Goal: Task Accomplishment & Management: Manage account settings

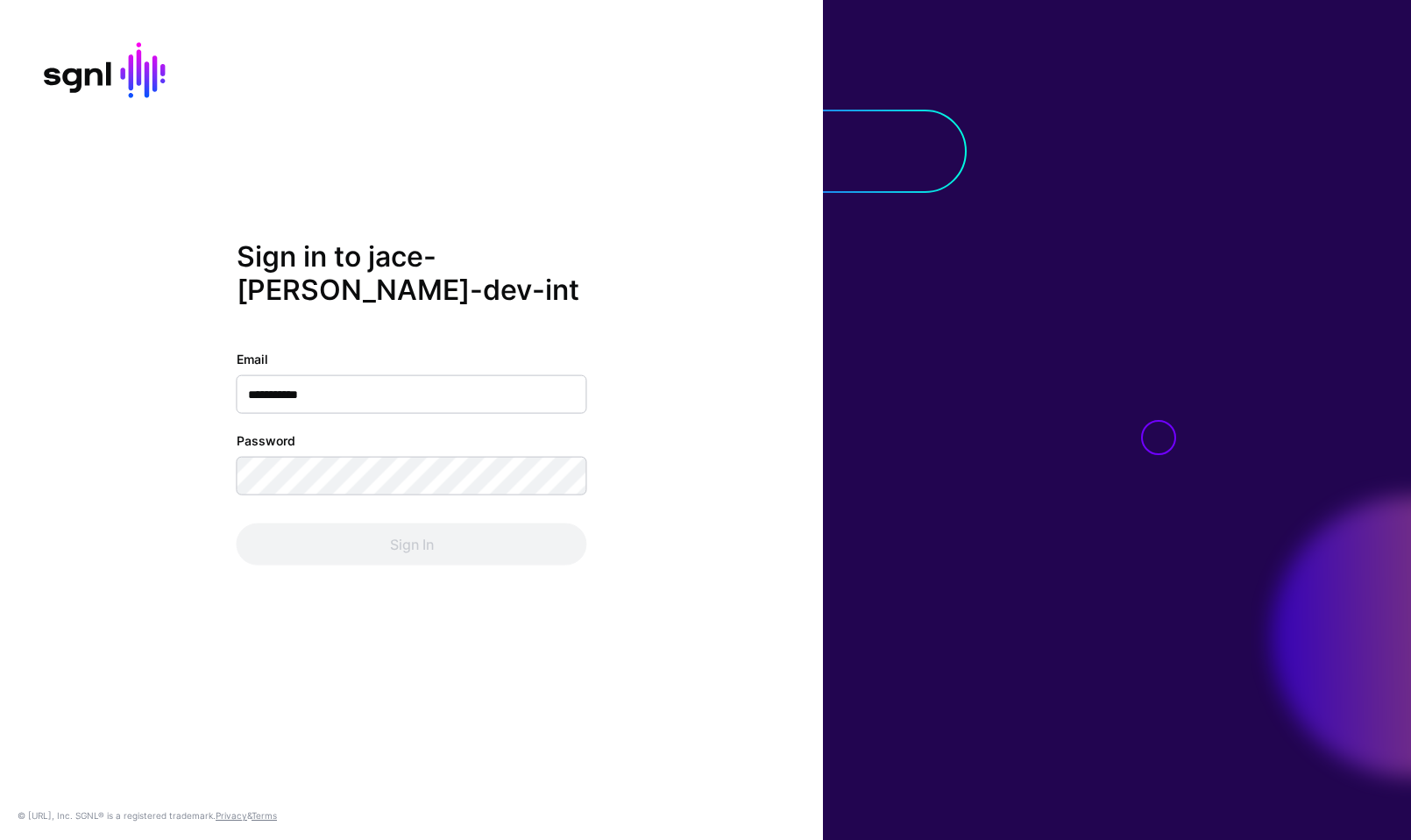
type input "**********"
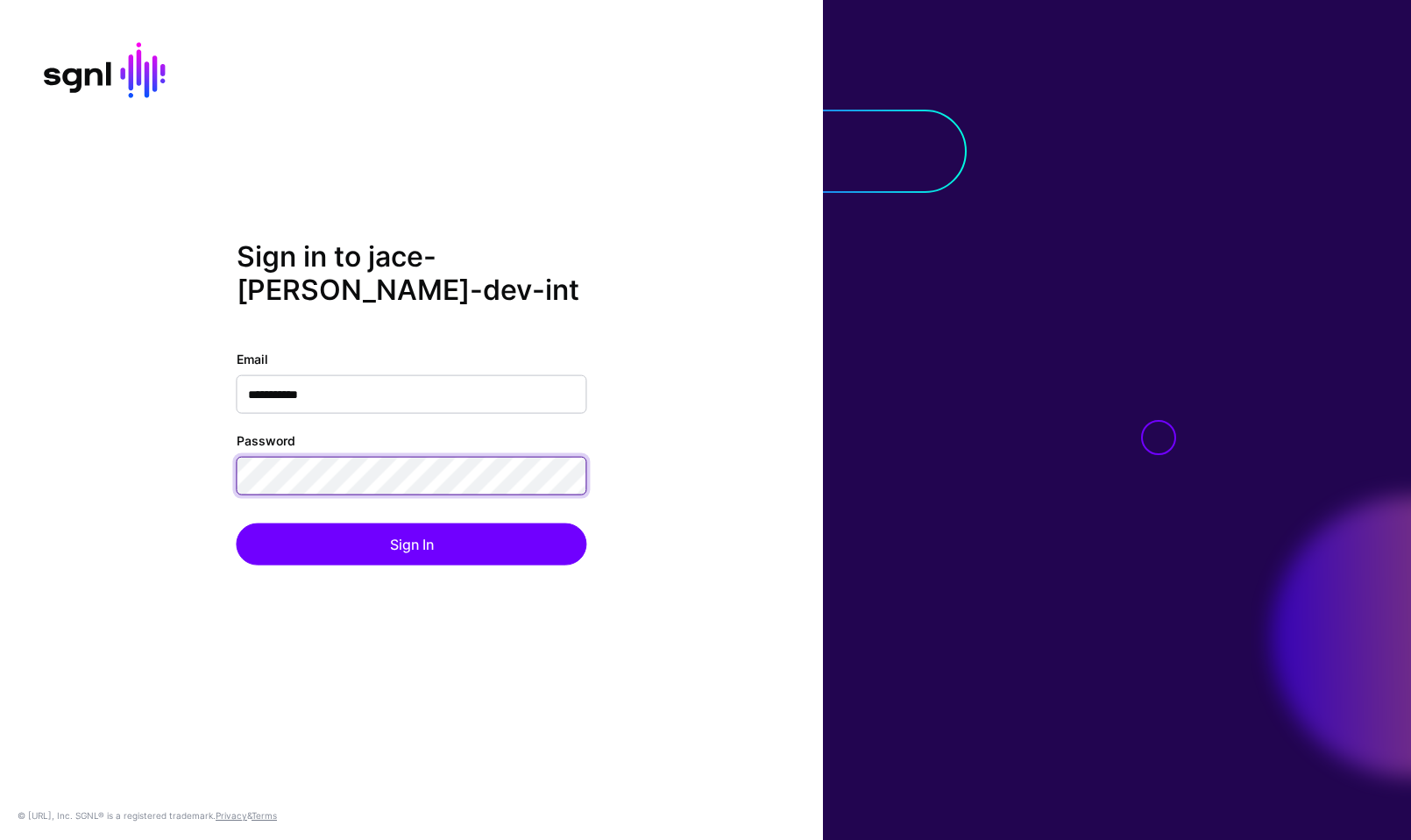
click at [236, 522] on button "Sign In" at bounding box center [411, 543] width 351 height 42
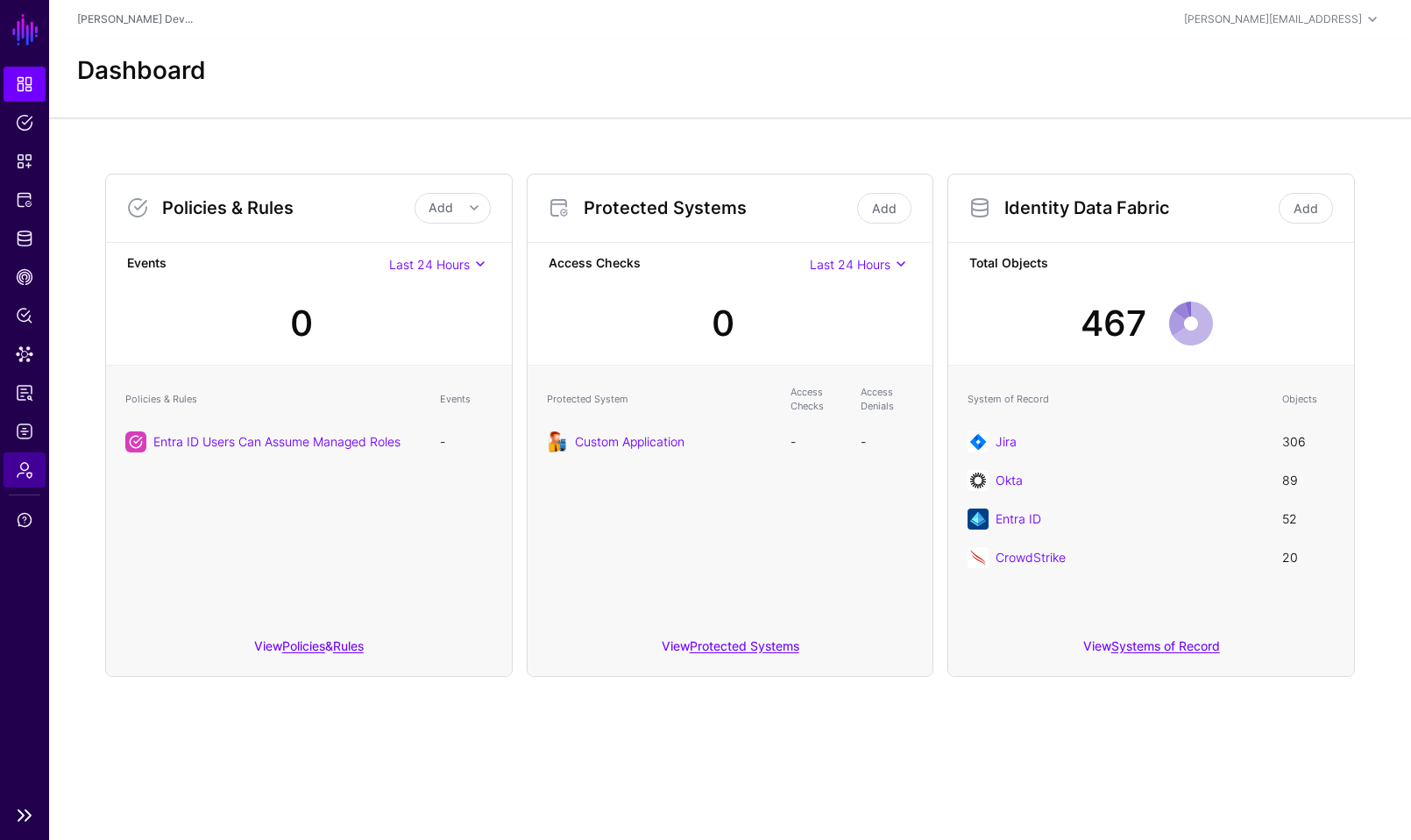
click at [22, 465] on span "Admin" at bounding box center [23, 469] width 17 height 17
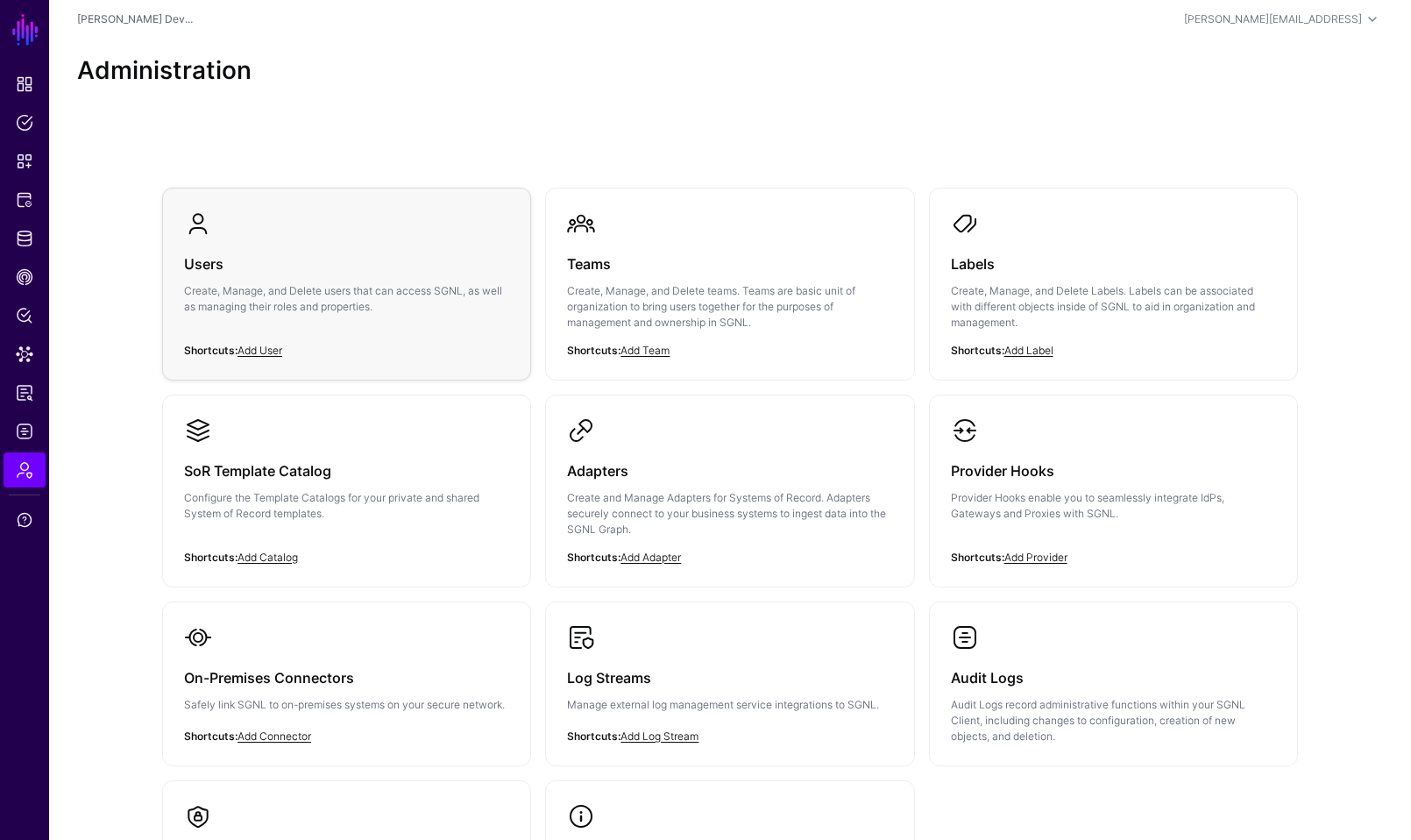
click at [354, 274] on h3 "Users" at bounding box center [346, 263] width 325 height 24
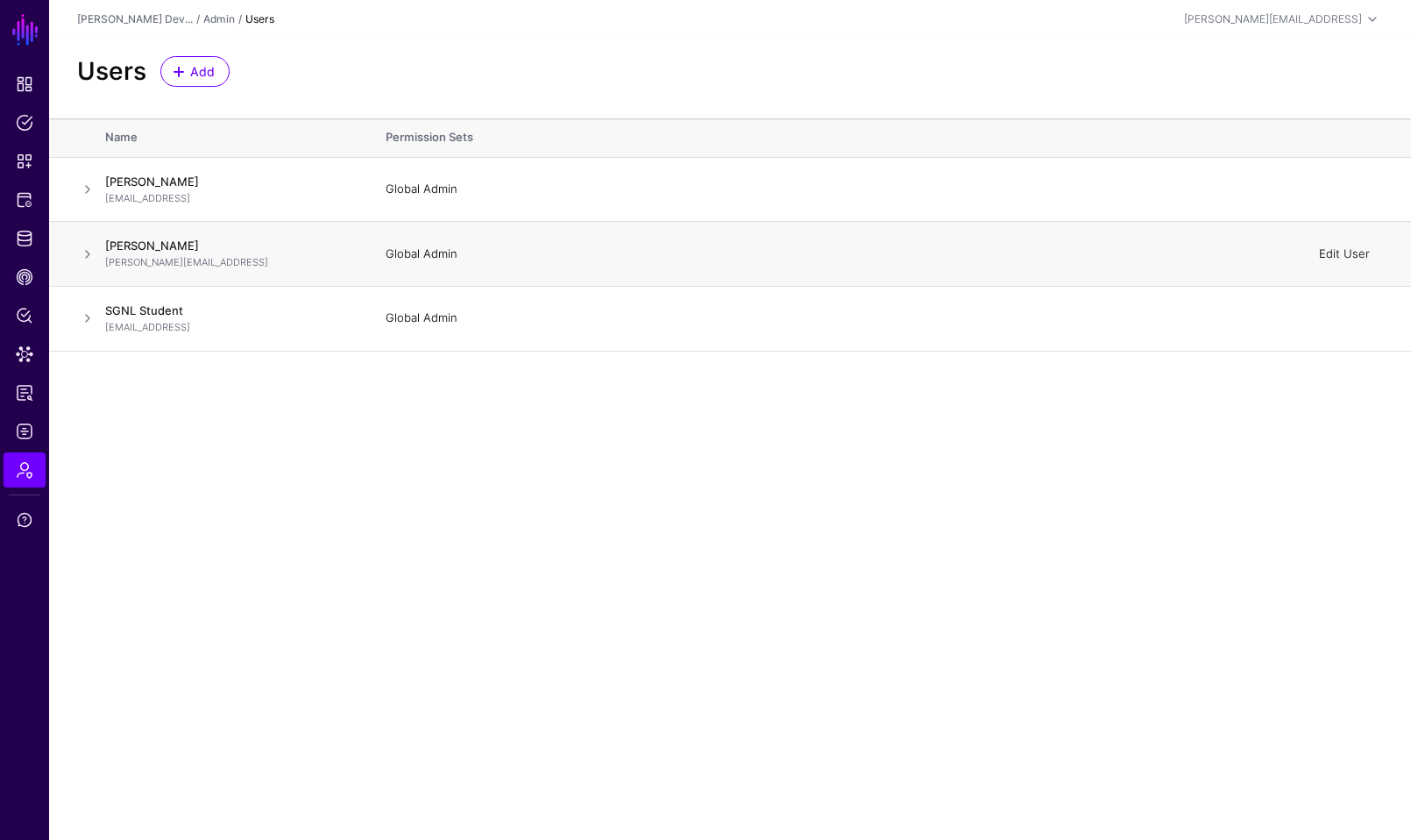
click at [1344, 254] on link "Edit User" at bounding box center [1344, 254] width 51 height 14
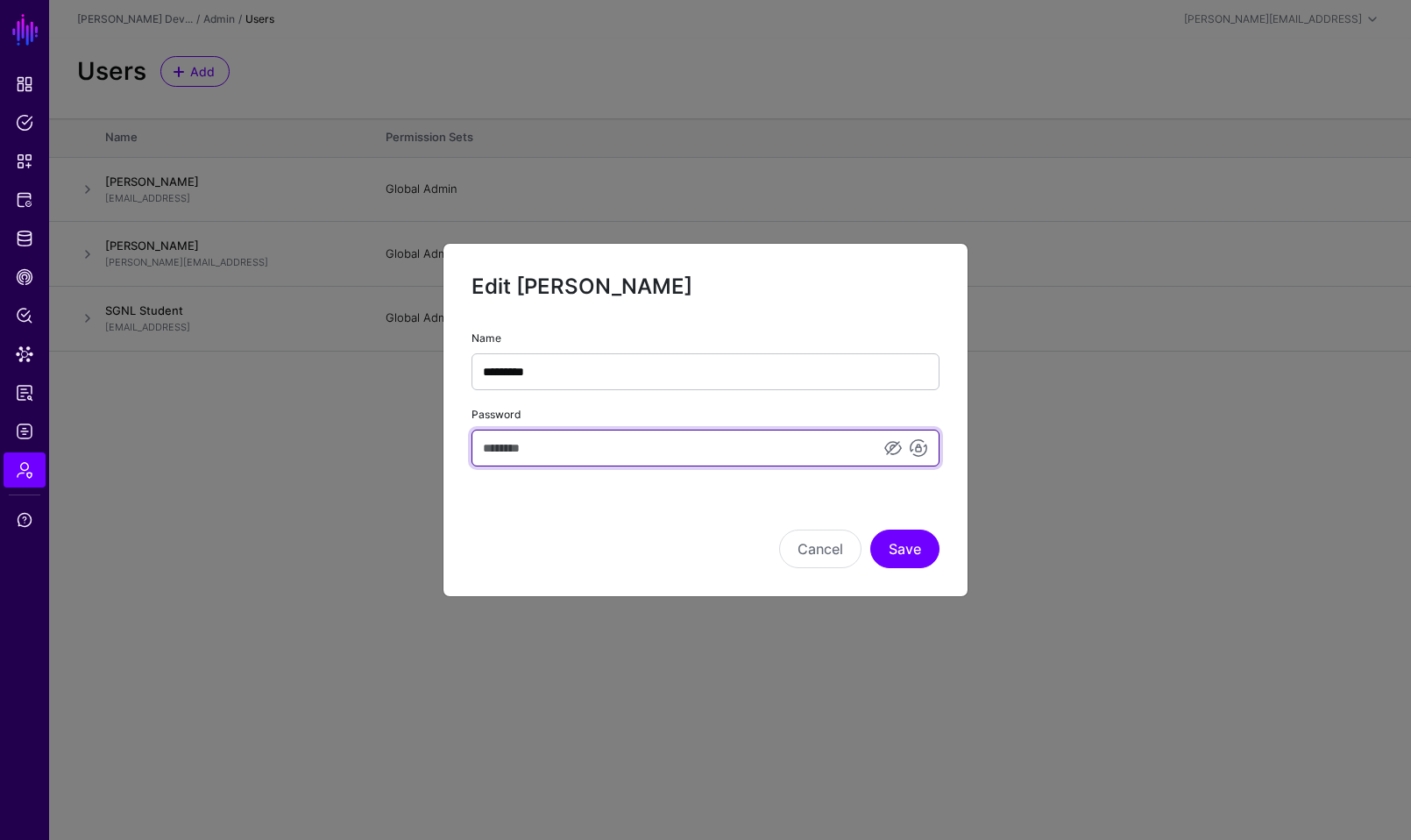
click at [737, 454] on input "Password" at bounding box center [706, 448] width 468 height 37
type input "**********"
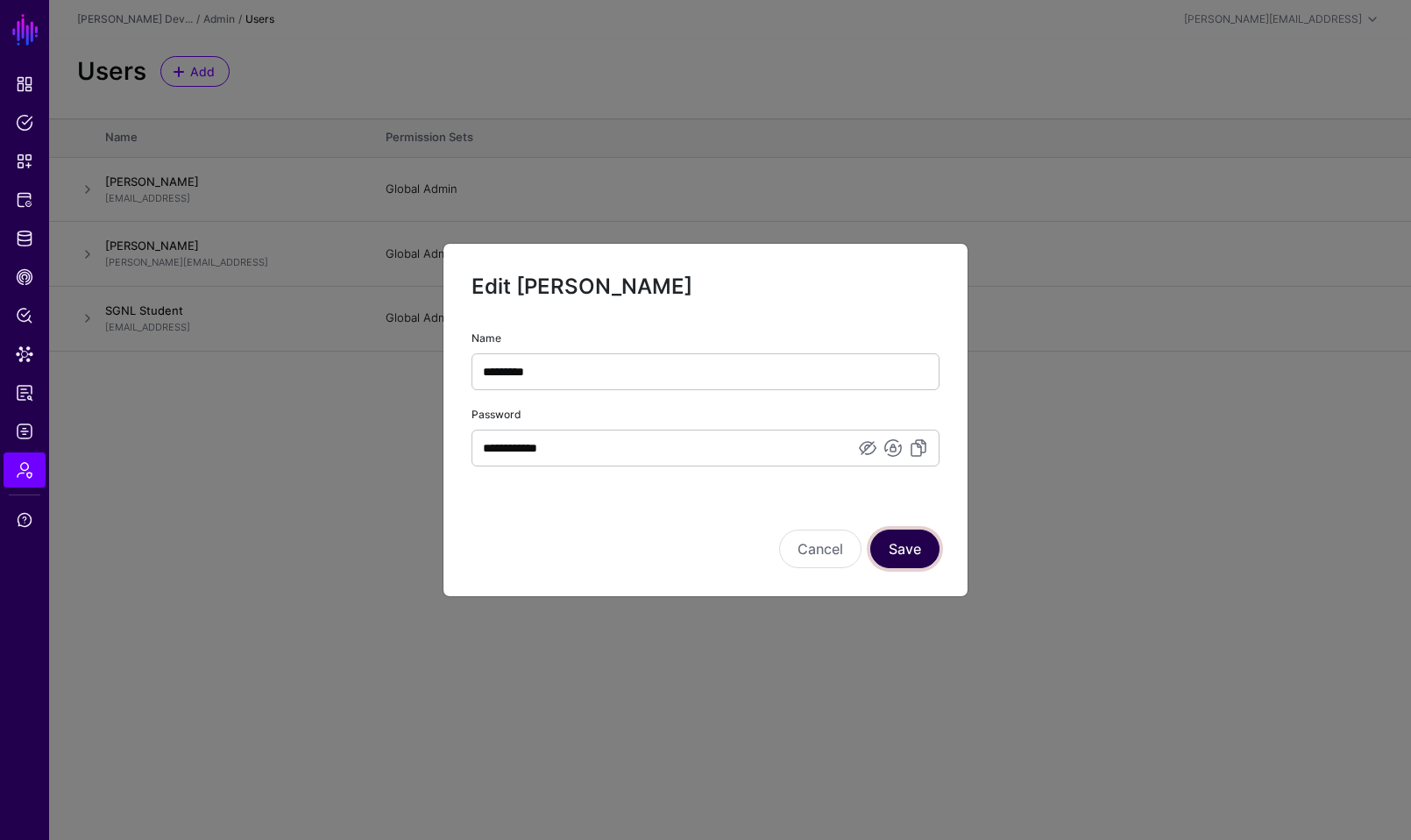
click at [910, 549] on button "Save" at bounding box center [905, 549] width 69 height 39
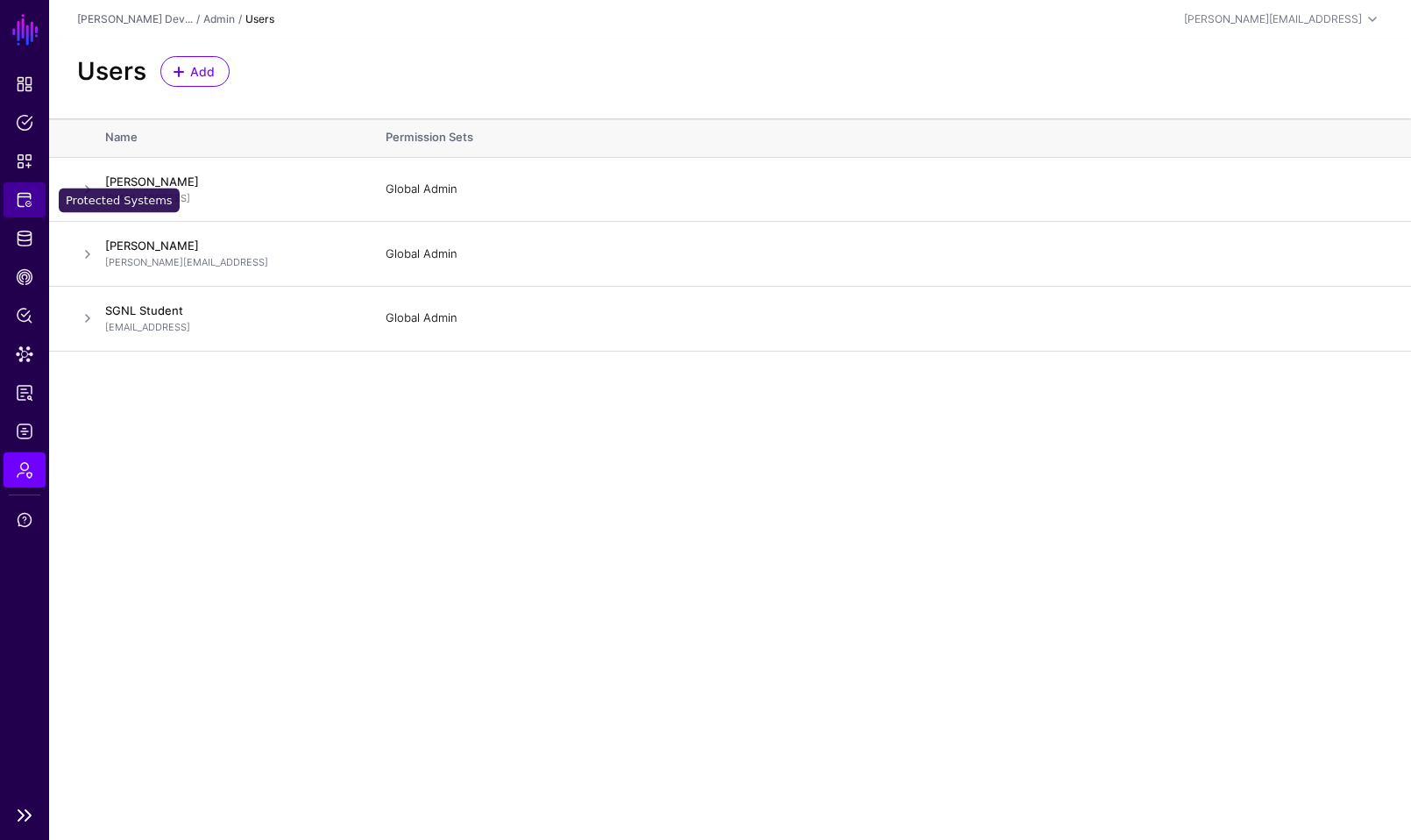
click at [27, 197] on span "Protected Systems" at bounding box center [23, 199] width 17 height 17
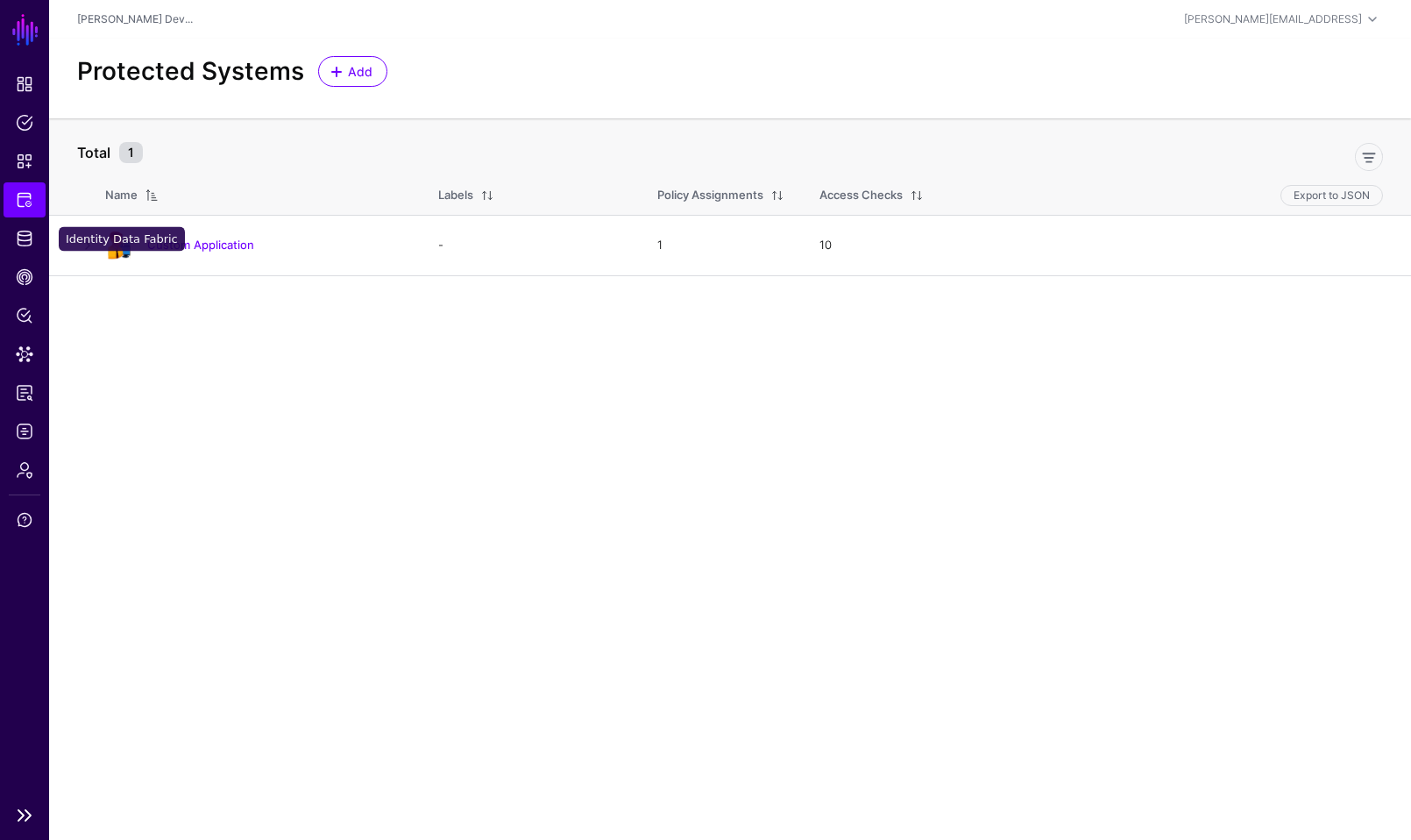
click at [15, 213] on link "Protected Systems" at bounding box center [24, 199] width 42 height 35
click at [16, 232] on span "Identity Data Fabric" at bounding box center [23, 237] width 17 height 17
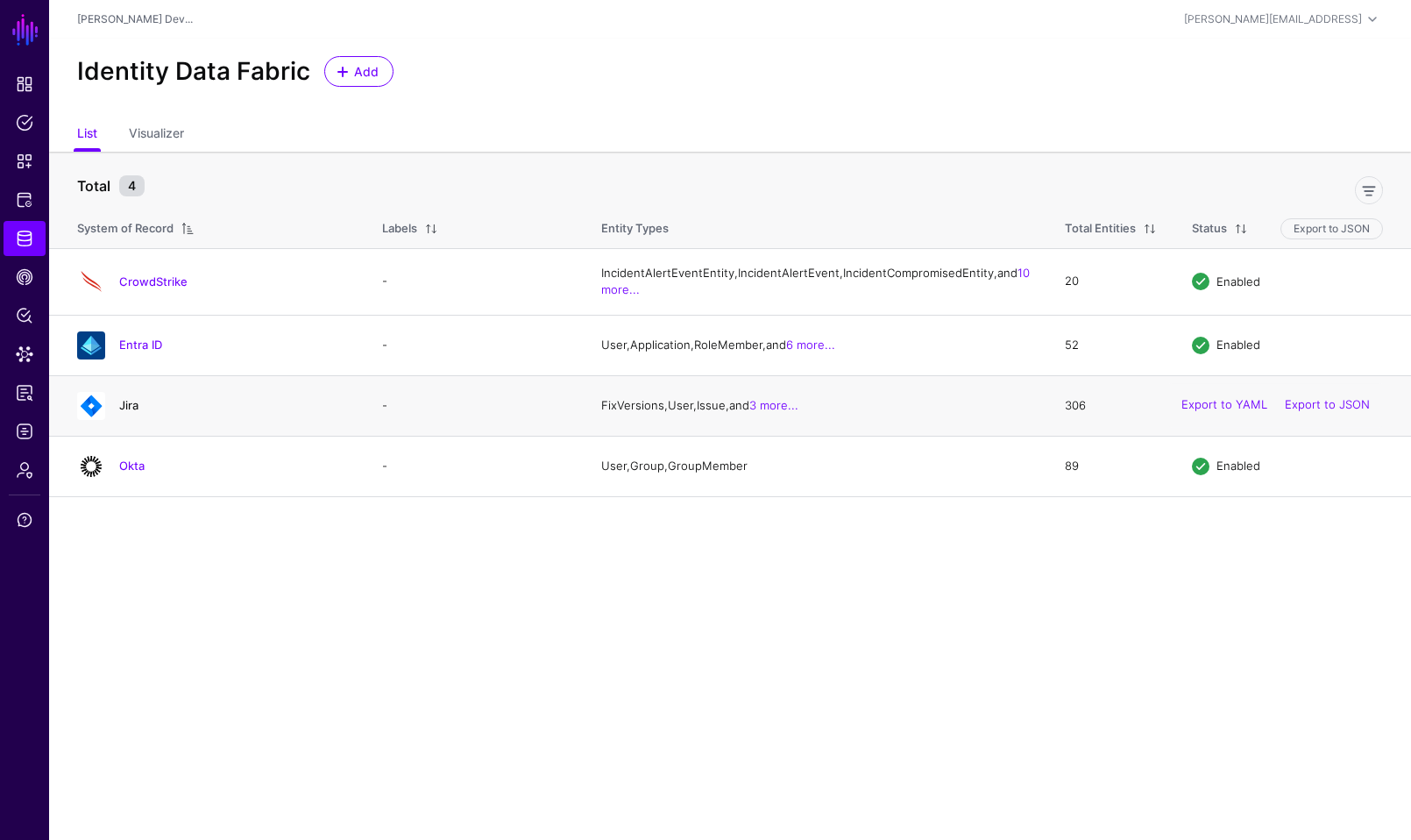
click at [133, 412] on link "Jira" at bounding box center [128, 405] width 19 height 14
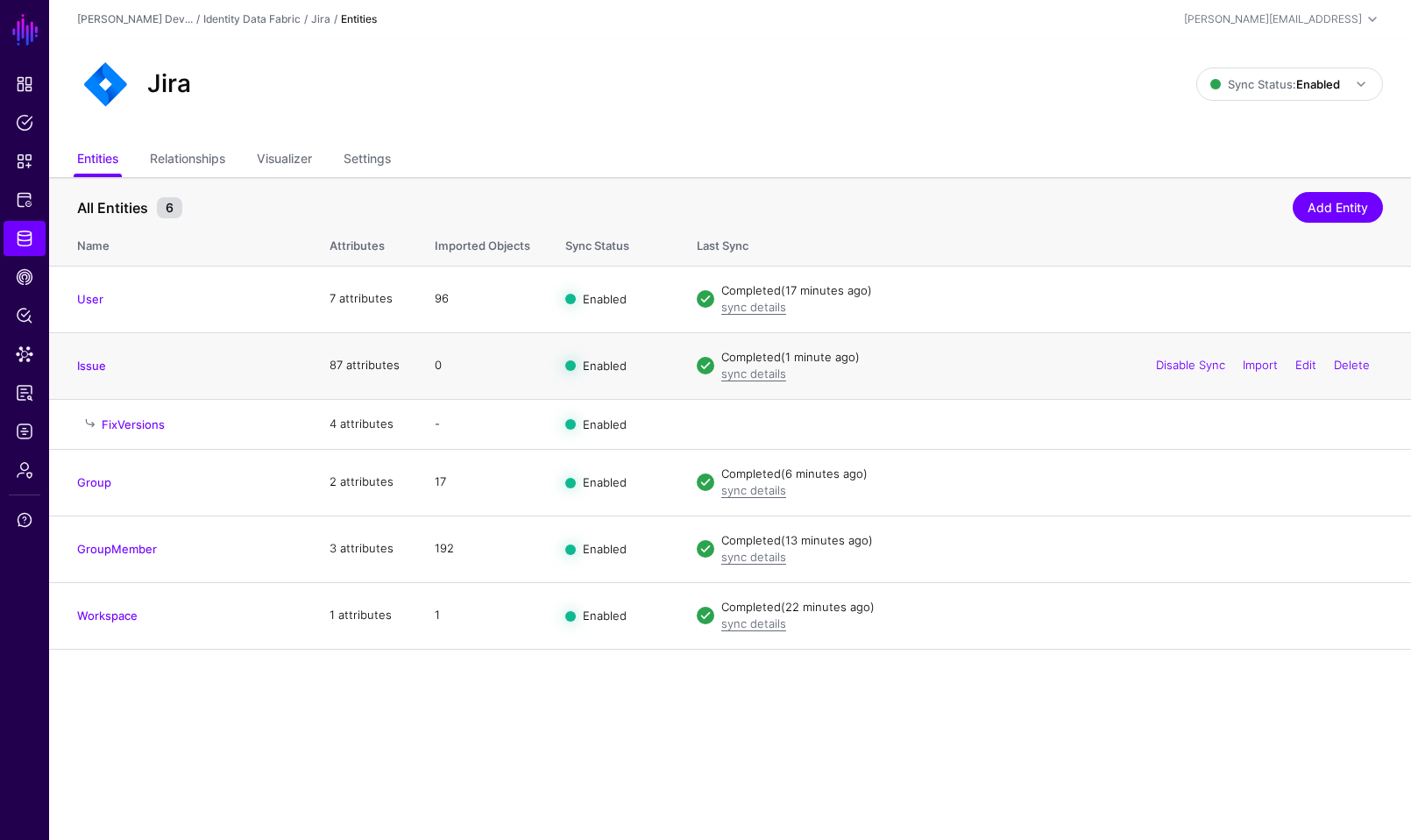
click at [88, 372] on h4 "Issue" at bounding box center [185, 365] width 217 height 15
click at [88, 367] on link "Issue" at bounding box center [91, 365] width 29 height 14
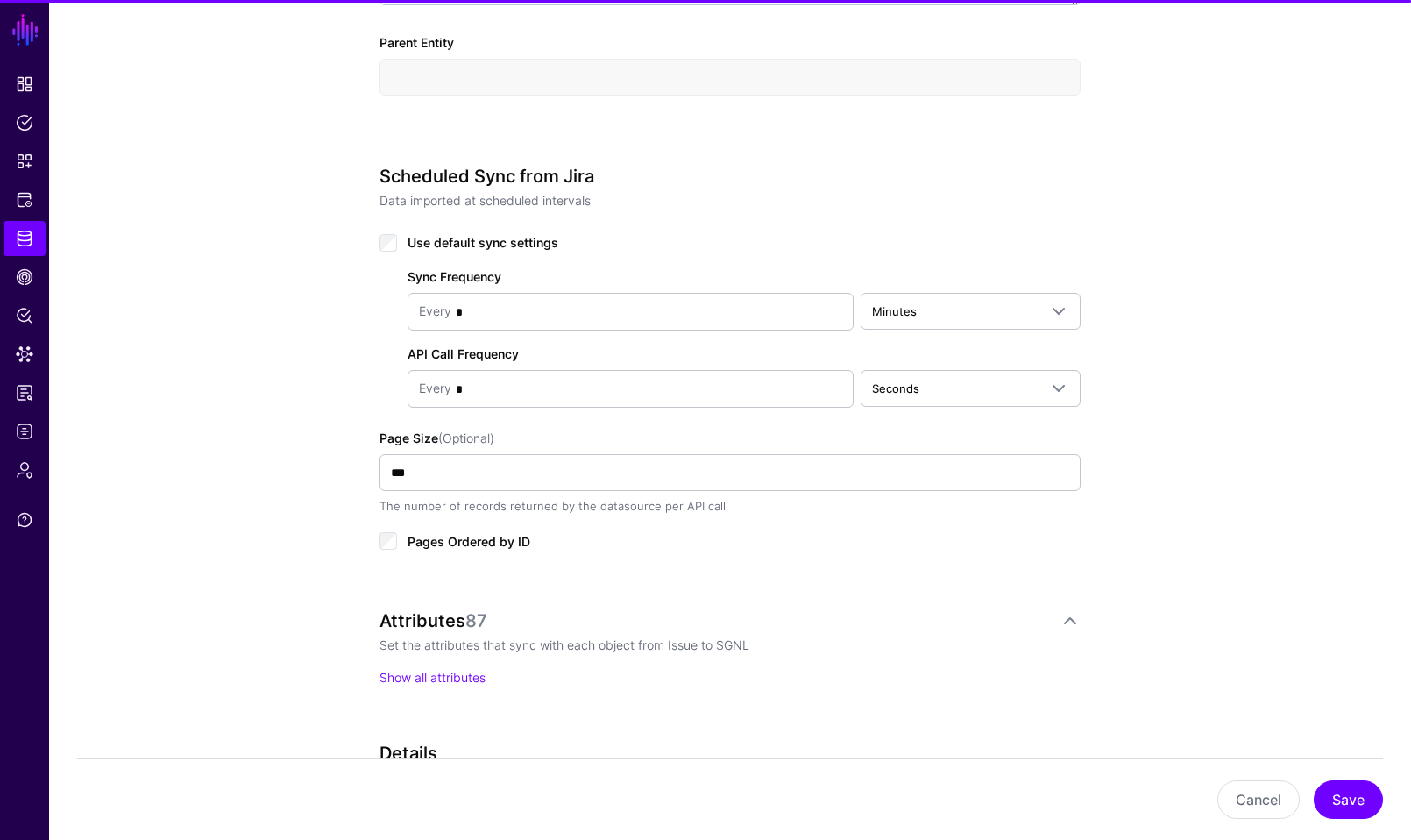
scroll to position [1092, 0]
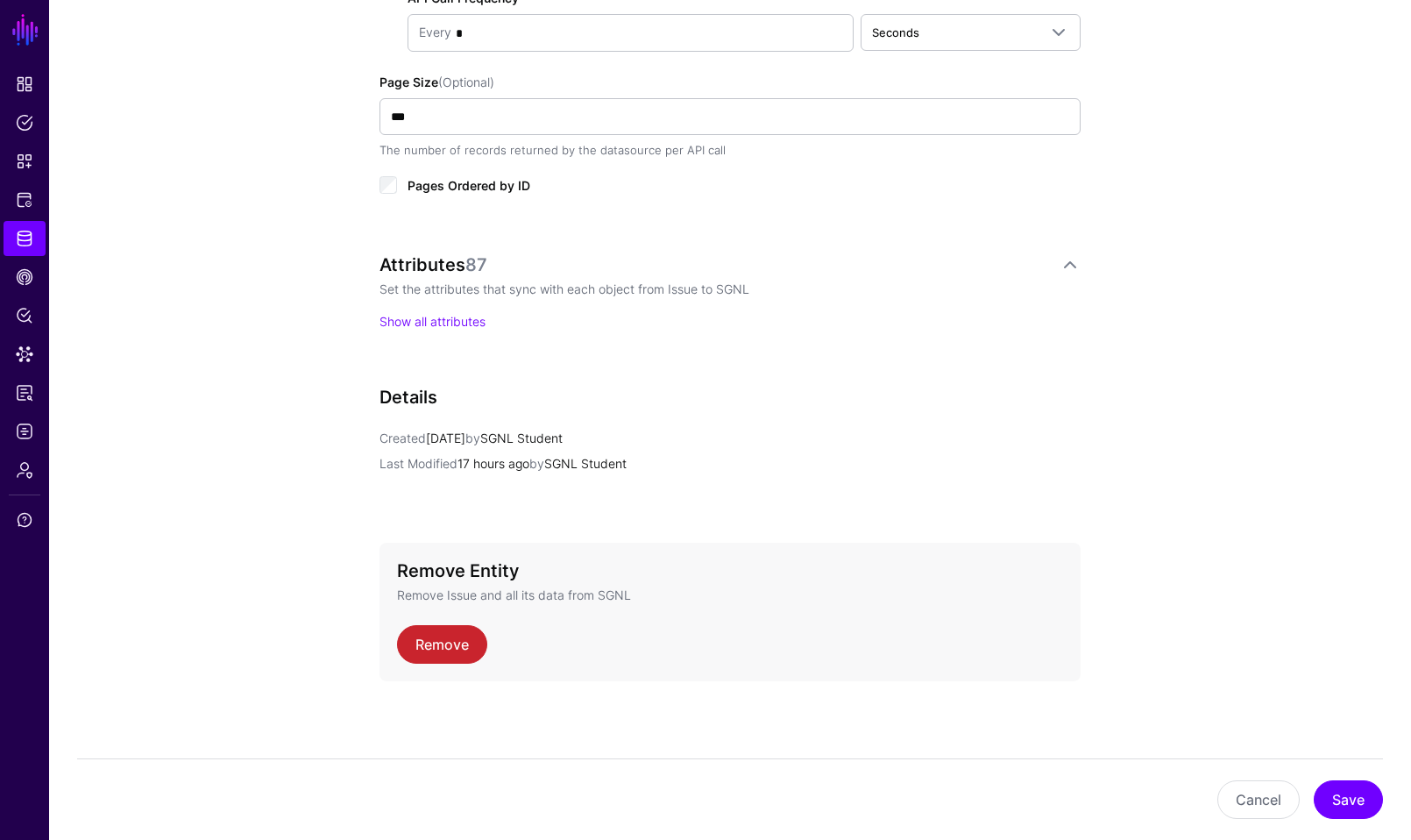
click at [488, 321] on p "Show all attributes" at bounding box center [730, 321] width 701 height 18
click at [476, 321] on link "Show all attributes" at bounding box center [433, 321] width 106 height 15
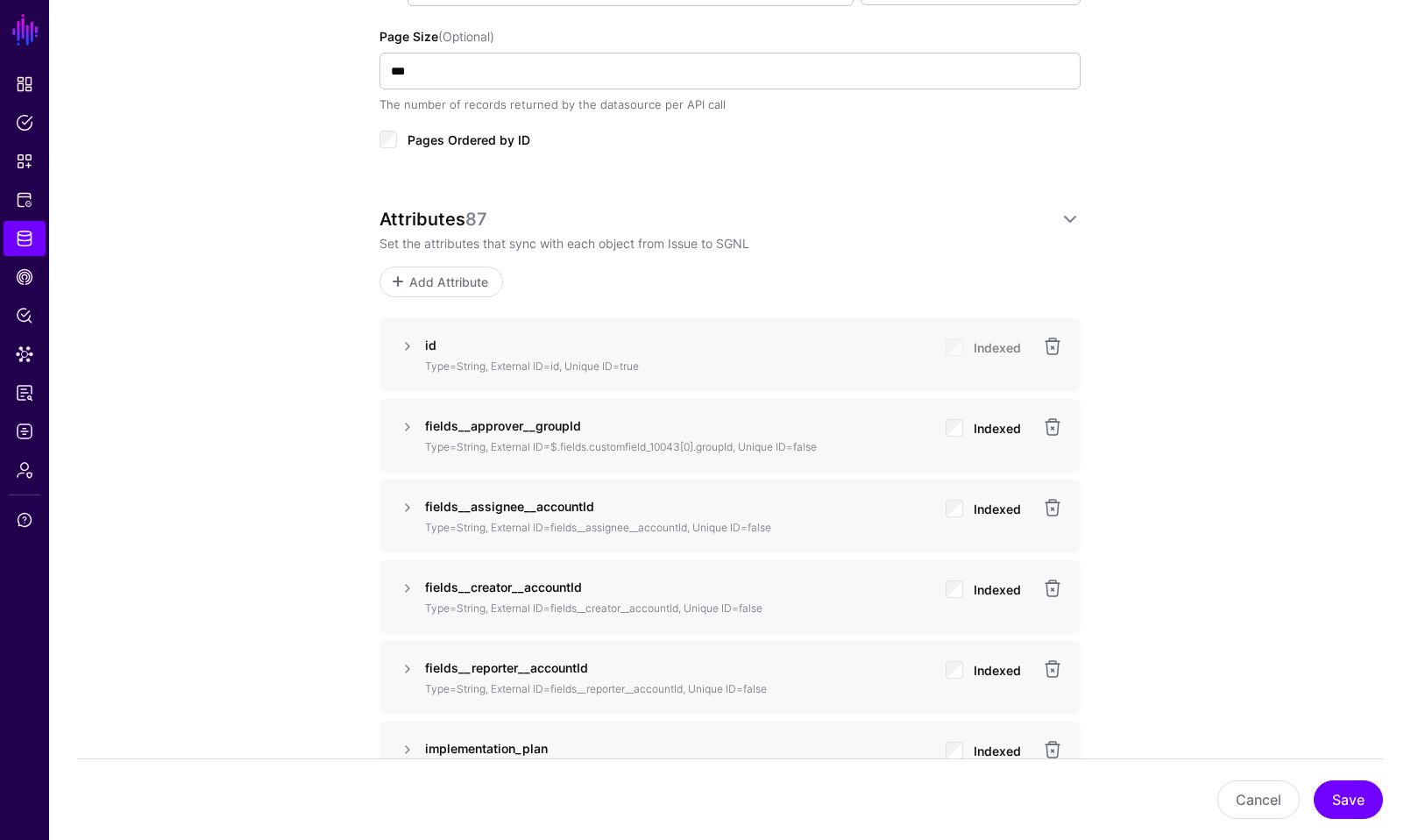
scroll to position [1143, 0]
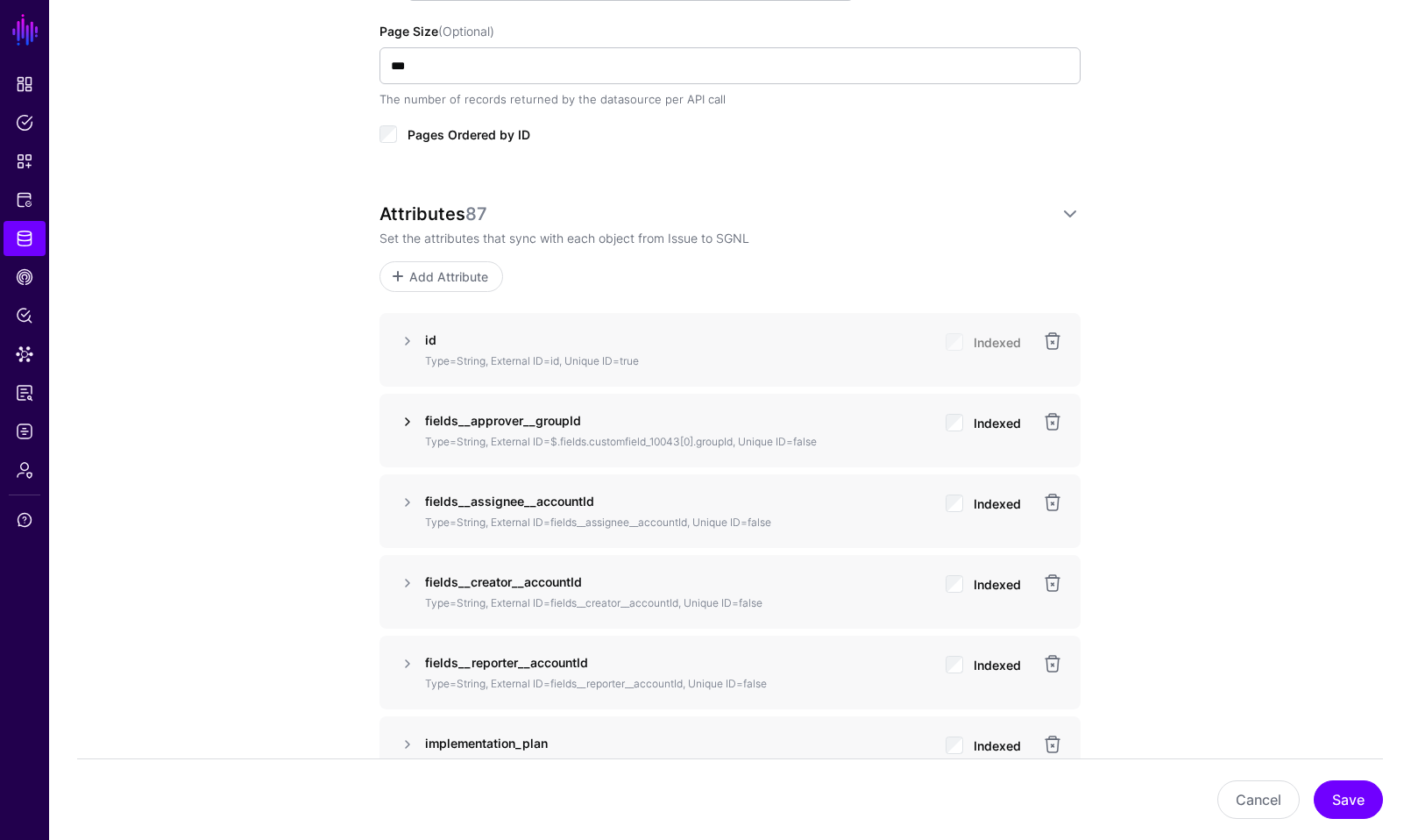
click at [409, 419] on link at bounding box center [407, 421] width 21 height 21
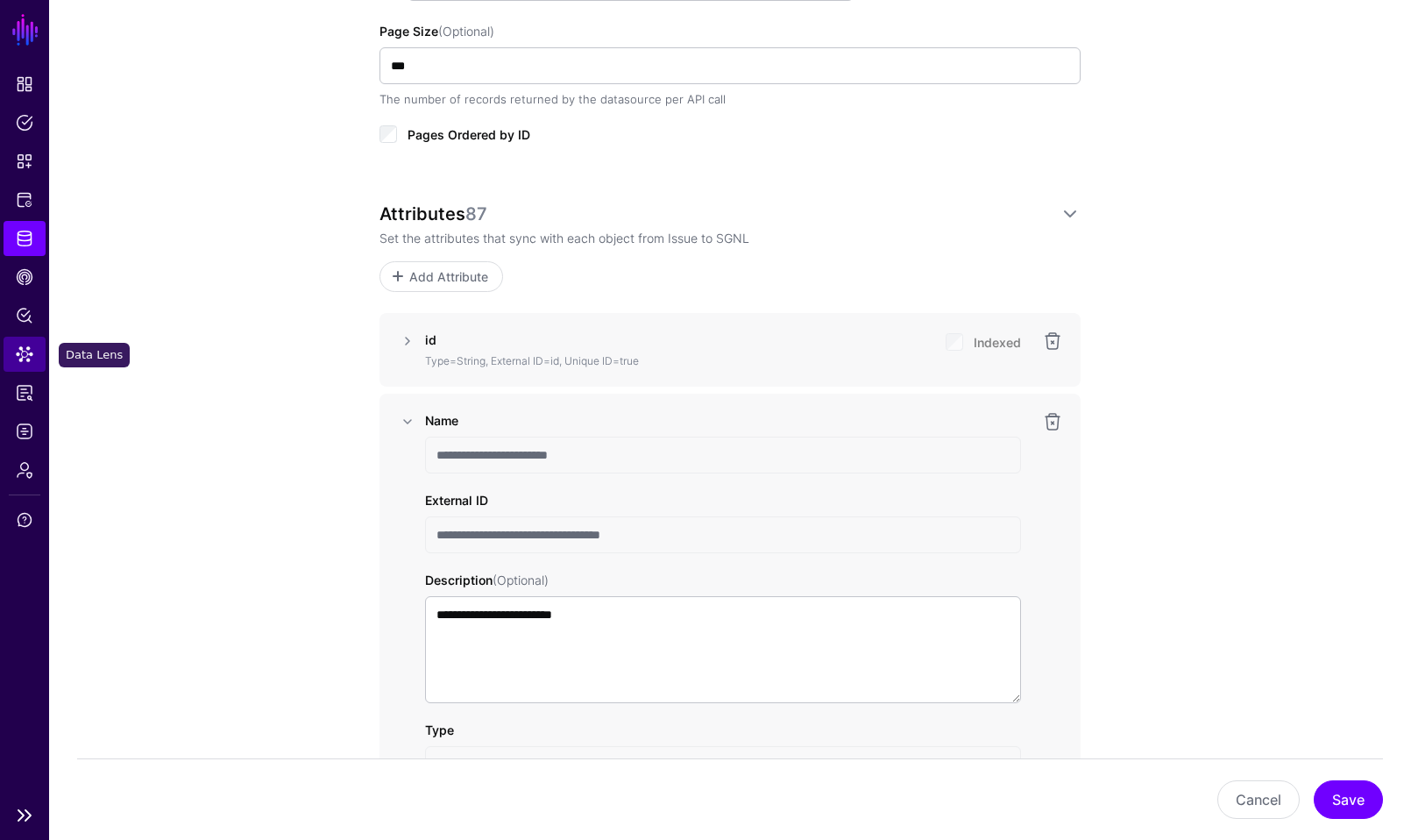
click at [34, 338] on link "Data Lens" at bounding box center [24, 354] width 42 height 35
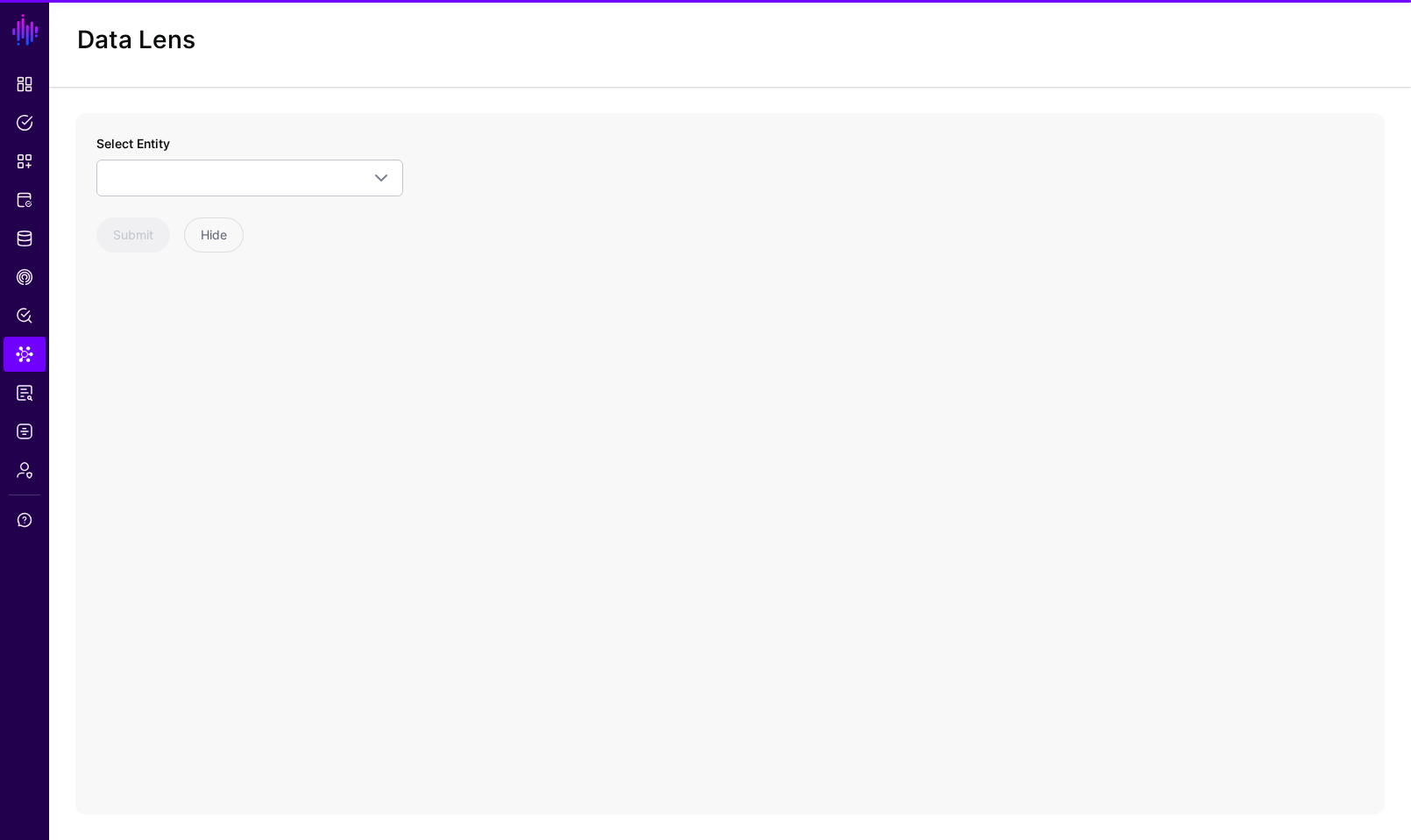
click at [336, 136] on div "Select Entity CrowdStrike Detection Device Endpoint Endpoint Incident EndpointA…" at bounding box center [250, 165] width 307 height 62
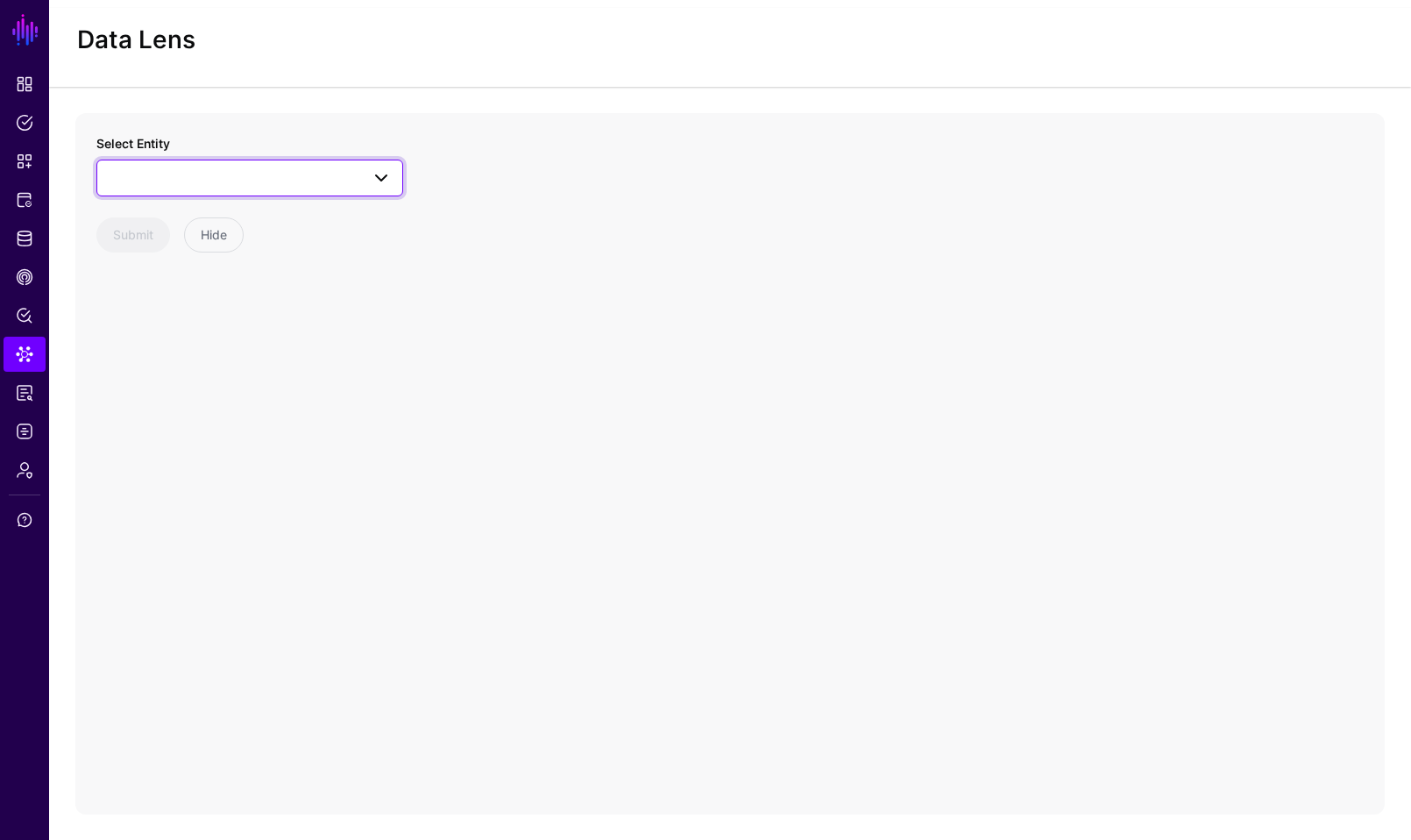
click at [335, 180] on span at bounding box center [249, 178] width 284 height 21
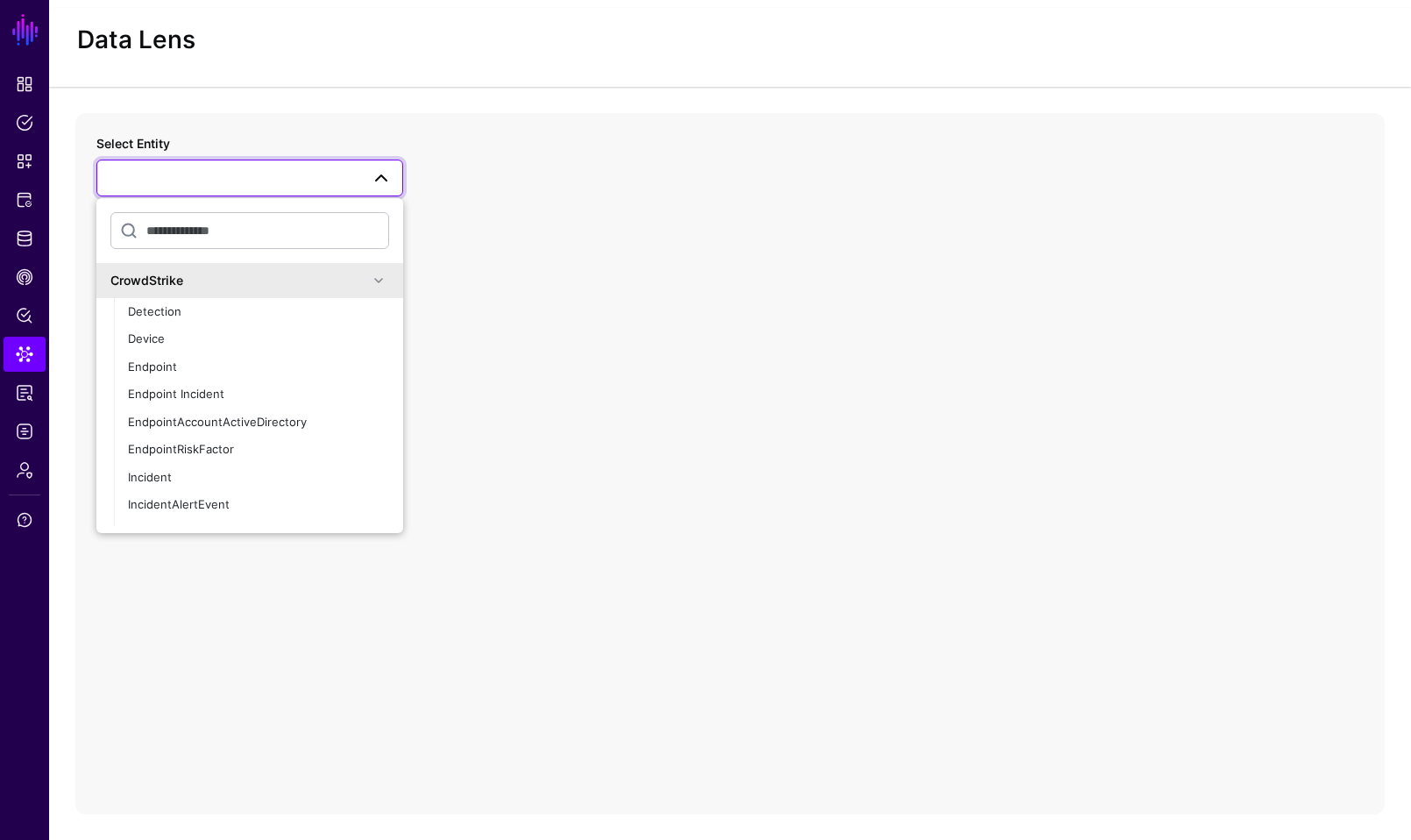
click at [294, 274] on div "CrowdStrike" at bounding box center [239, 280] width 258 height 18
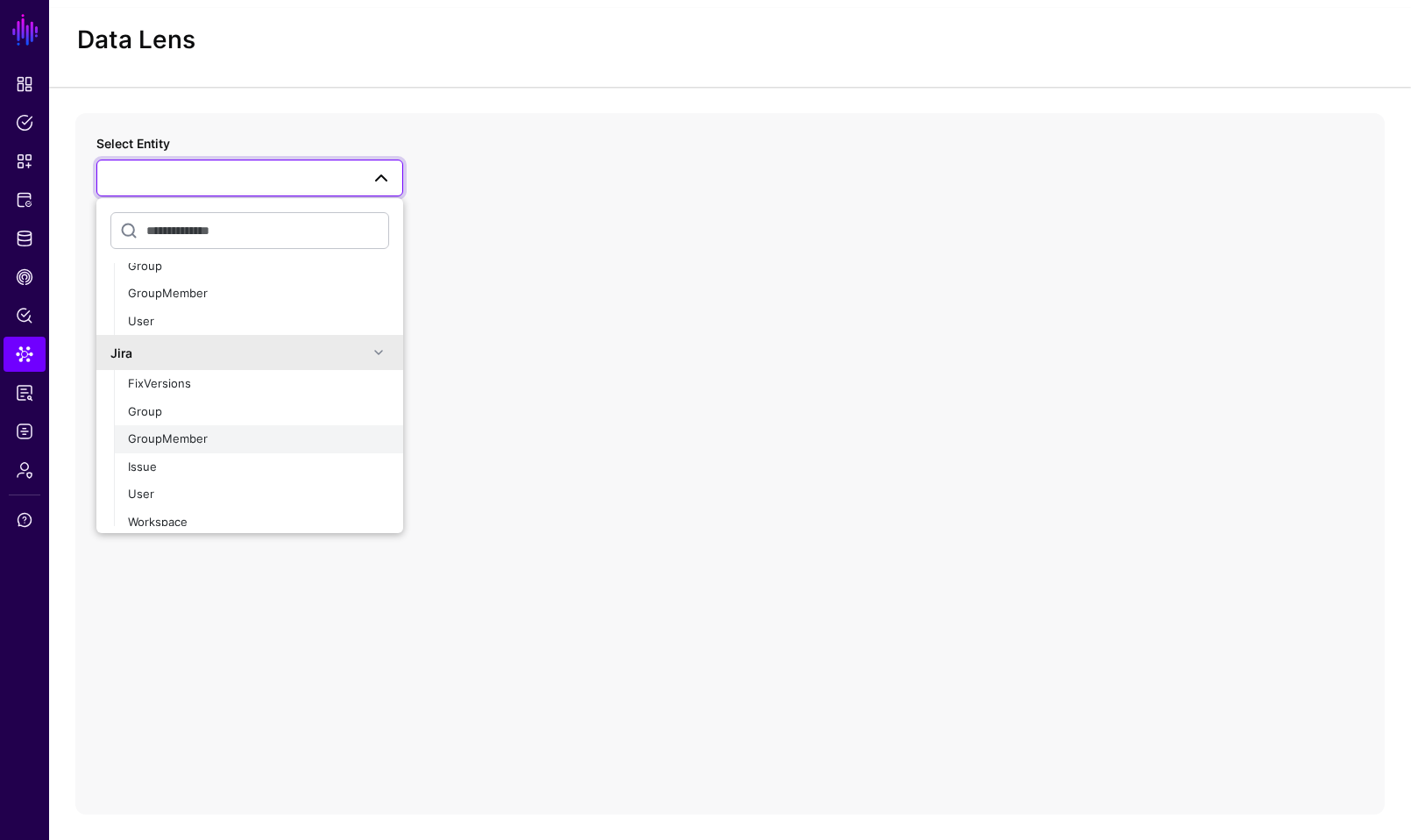
scroll to position [105, 0]
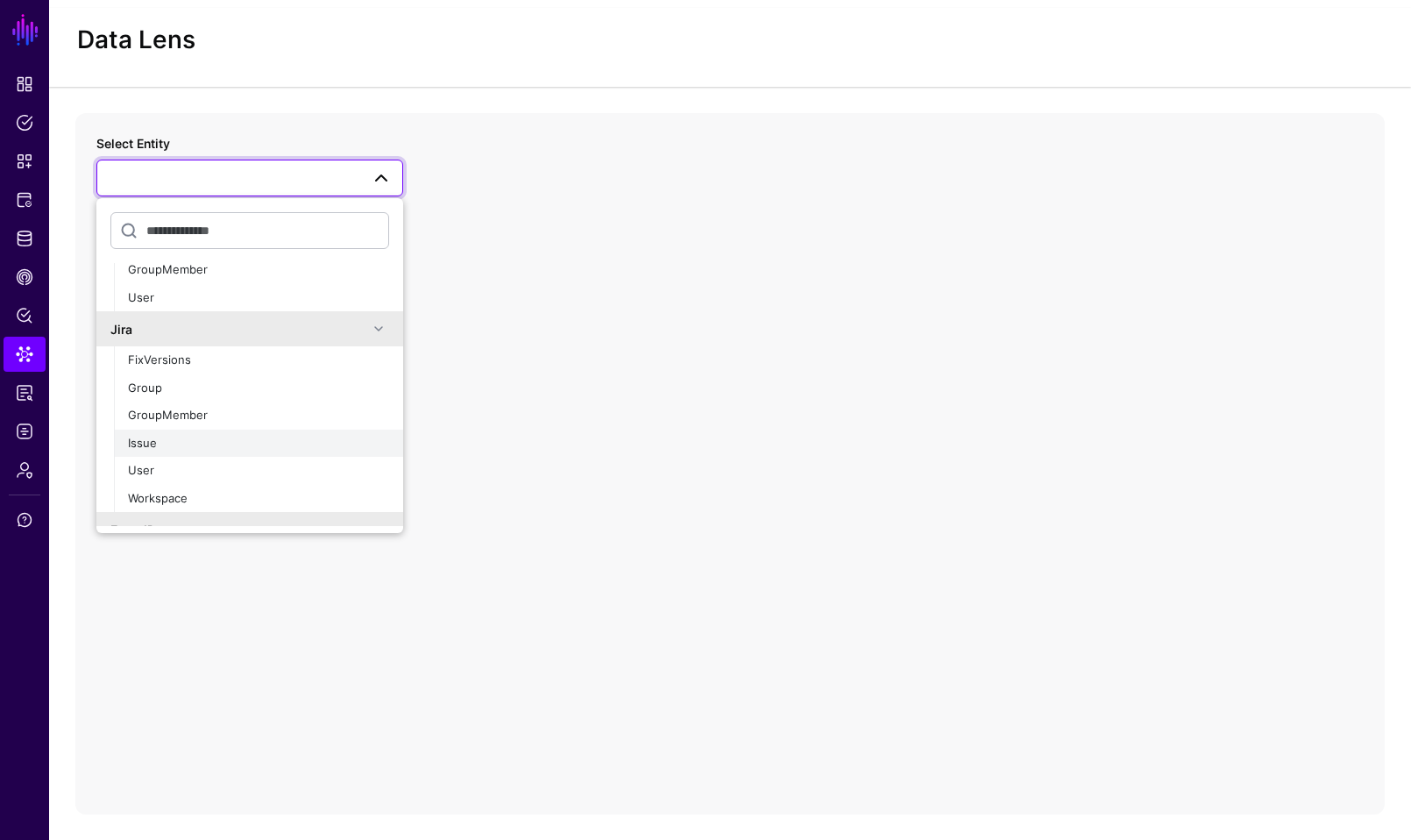
click at [169, 448] on div "Issue" at bounding box center [258, 443] width 261 height 17
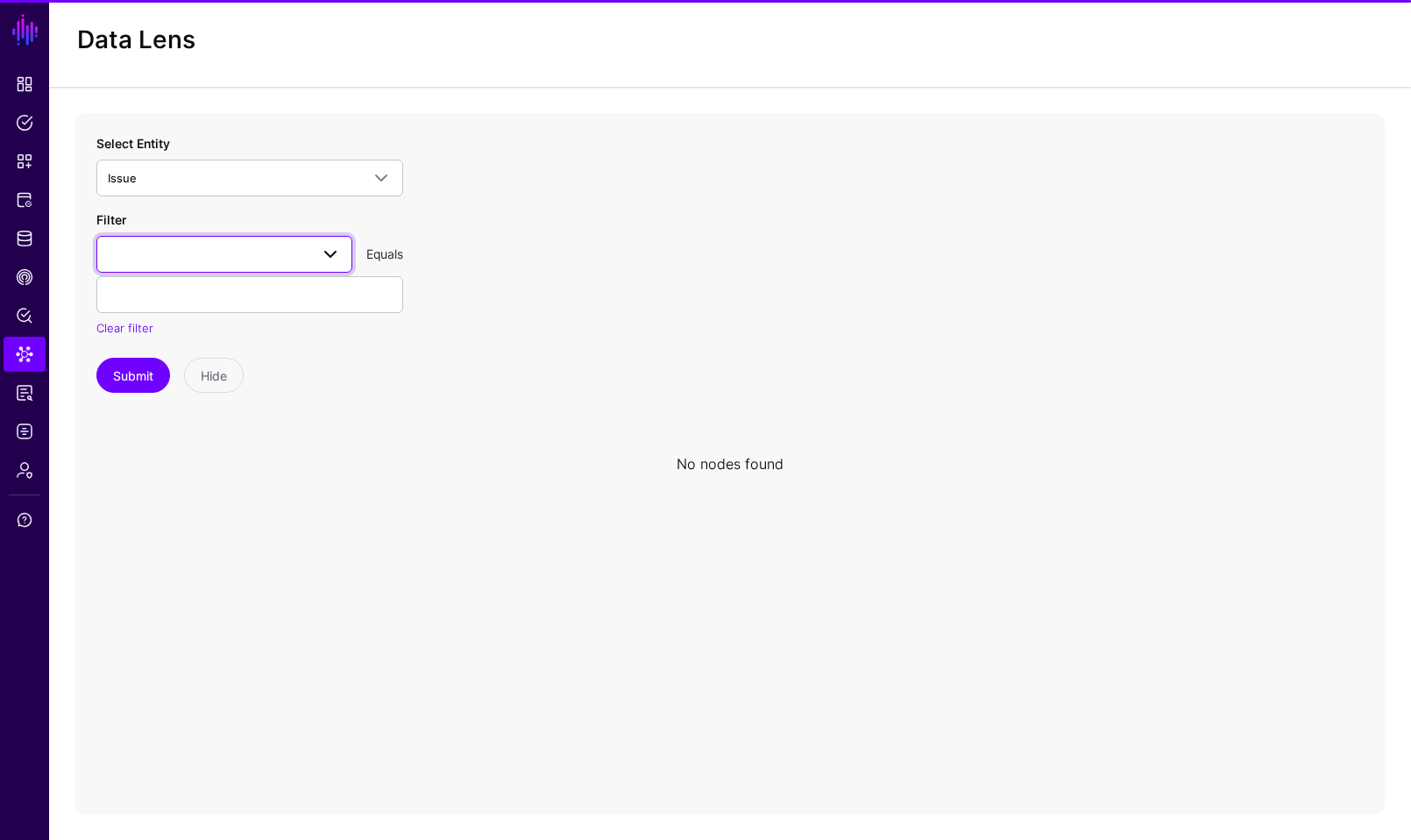
click at [234, 267] on link at bounding box center [225, 254] width 256 height 37
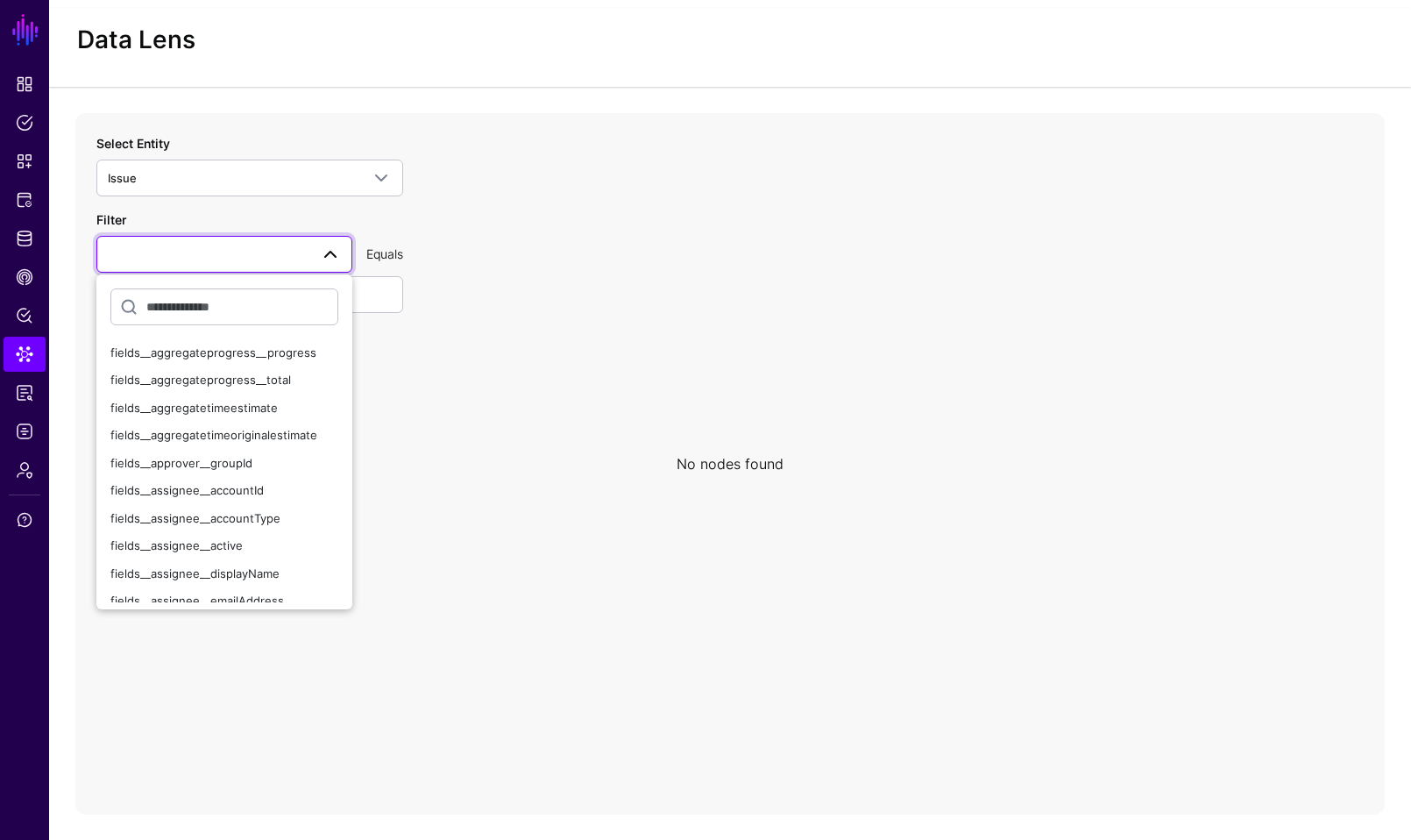
click at [235, 210] on div "Filter fields__aggregateprogress__progress fields__aggregateprogress__total fie…" at bounding box center [250, 273] width 307 height 127
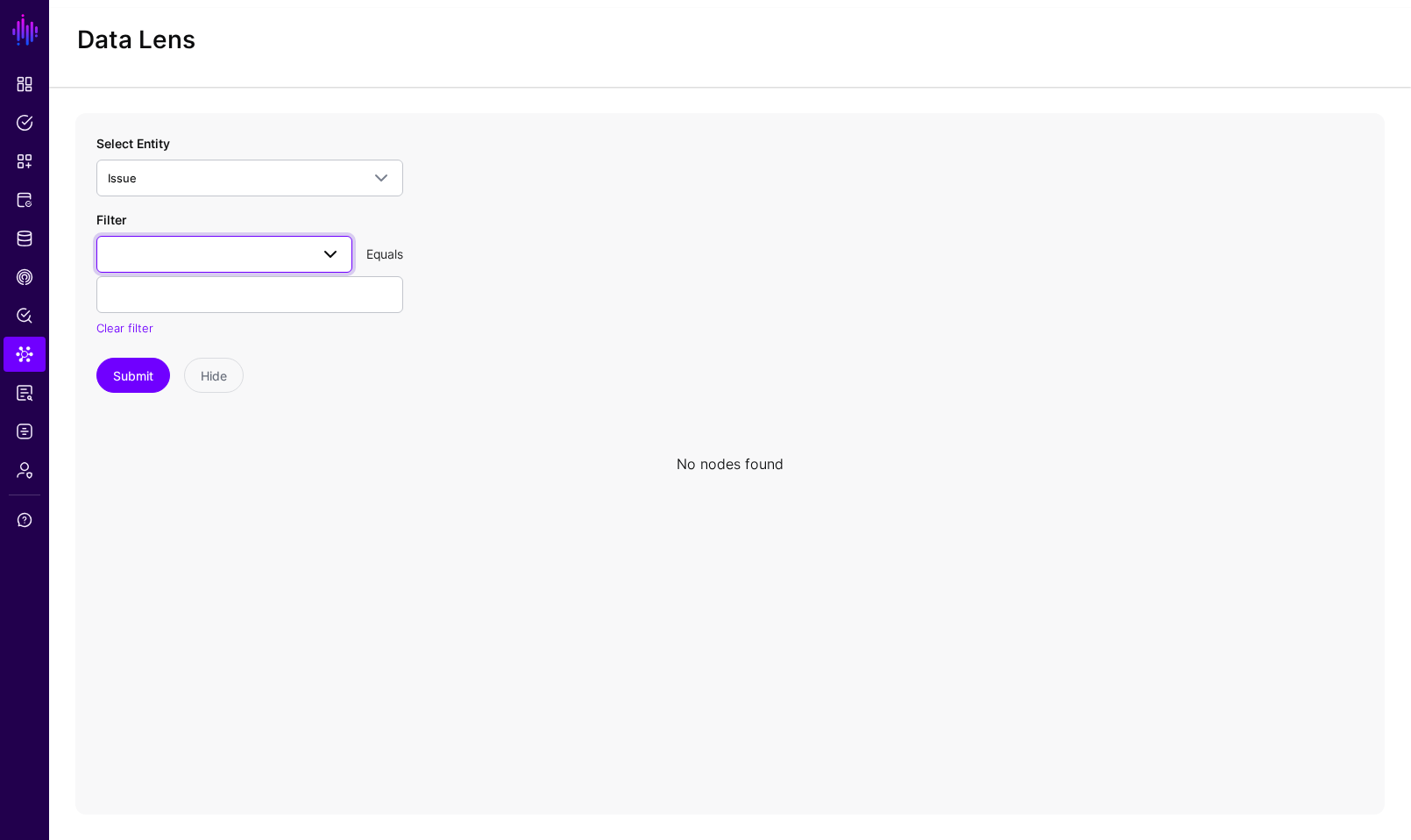
click at [227, 247] on span at bounding box center [224, 254] width 233 height 21
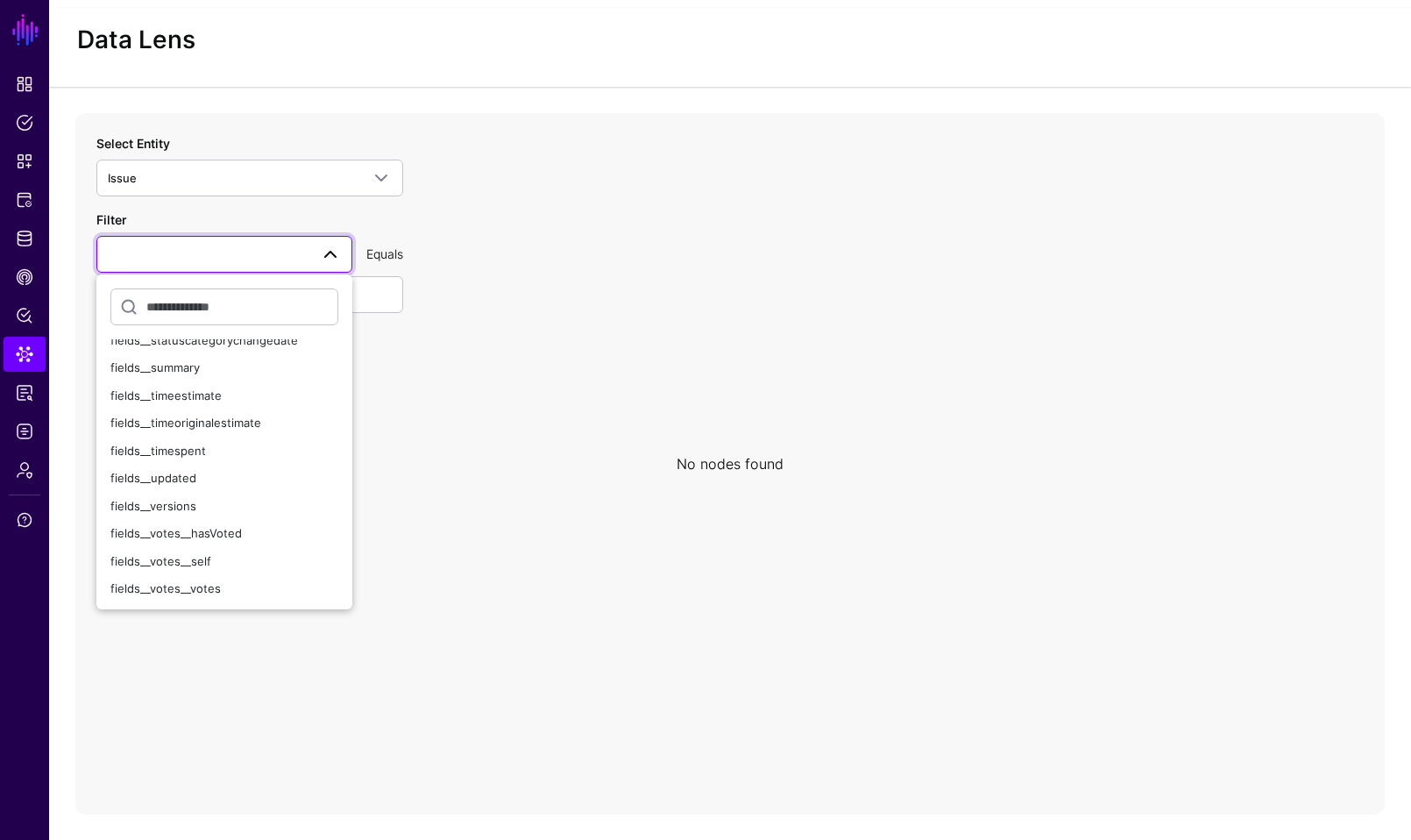
scroll to position [2138, 0]
click at [146, 544] on button "implementation_plan" at bounding box center [225, 533] width 256 height 28
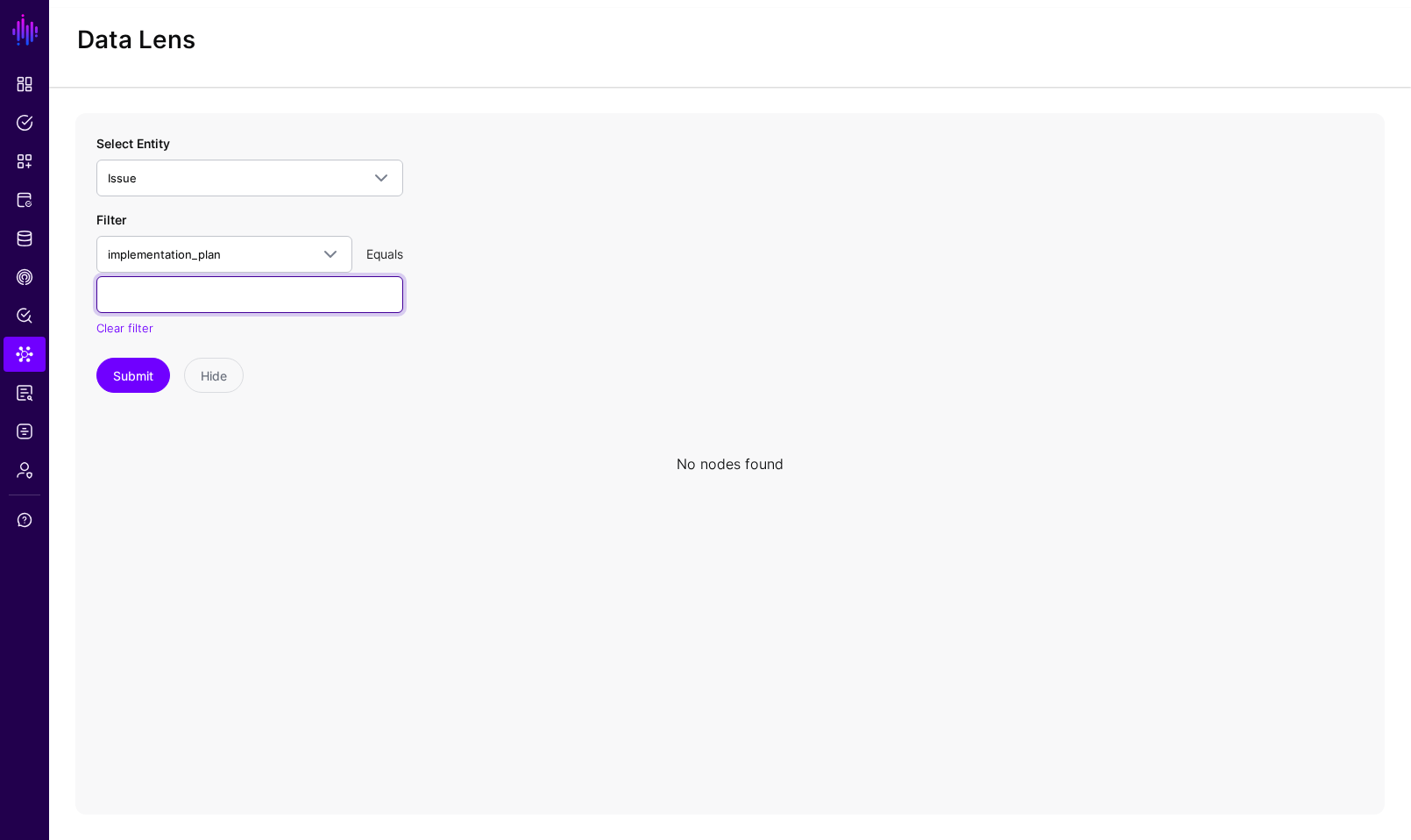
click at [223, 291] on input "text" at bounding box center [250, 294] width 307 height 37
click at [262, 235] on link "implementation_plan" at bounding box center [225, 254] width 256 height 37
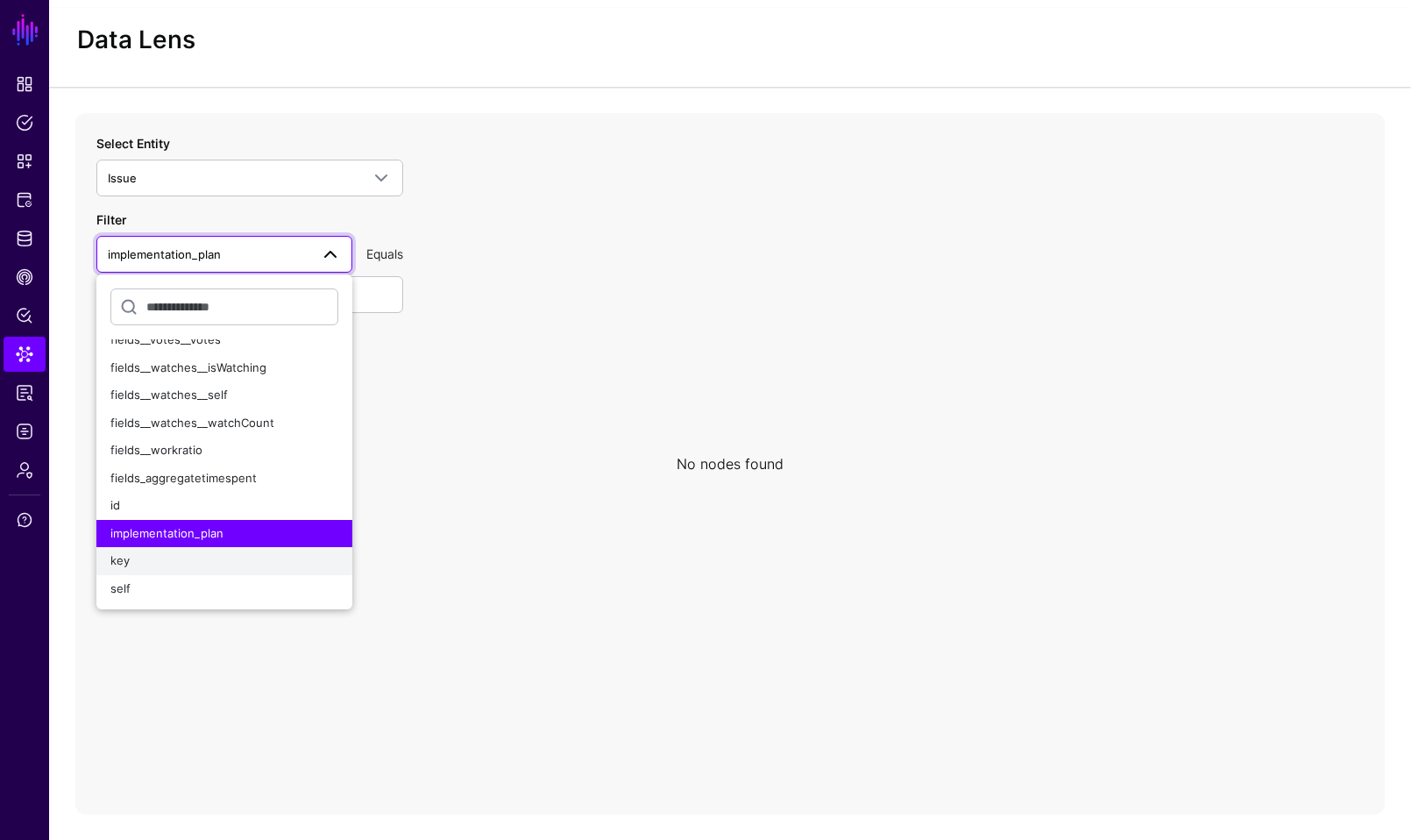
click at [151, 558] on div "key" at bounding box center [224, 560] width 228 height 17
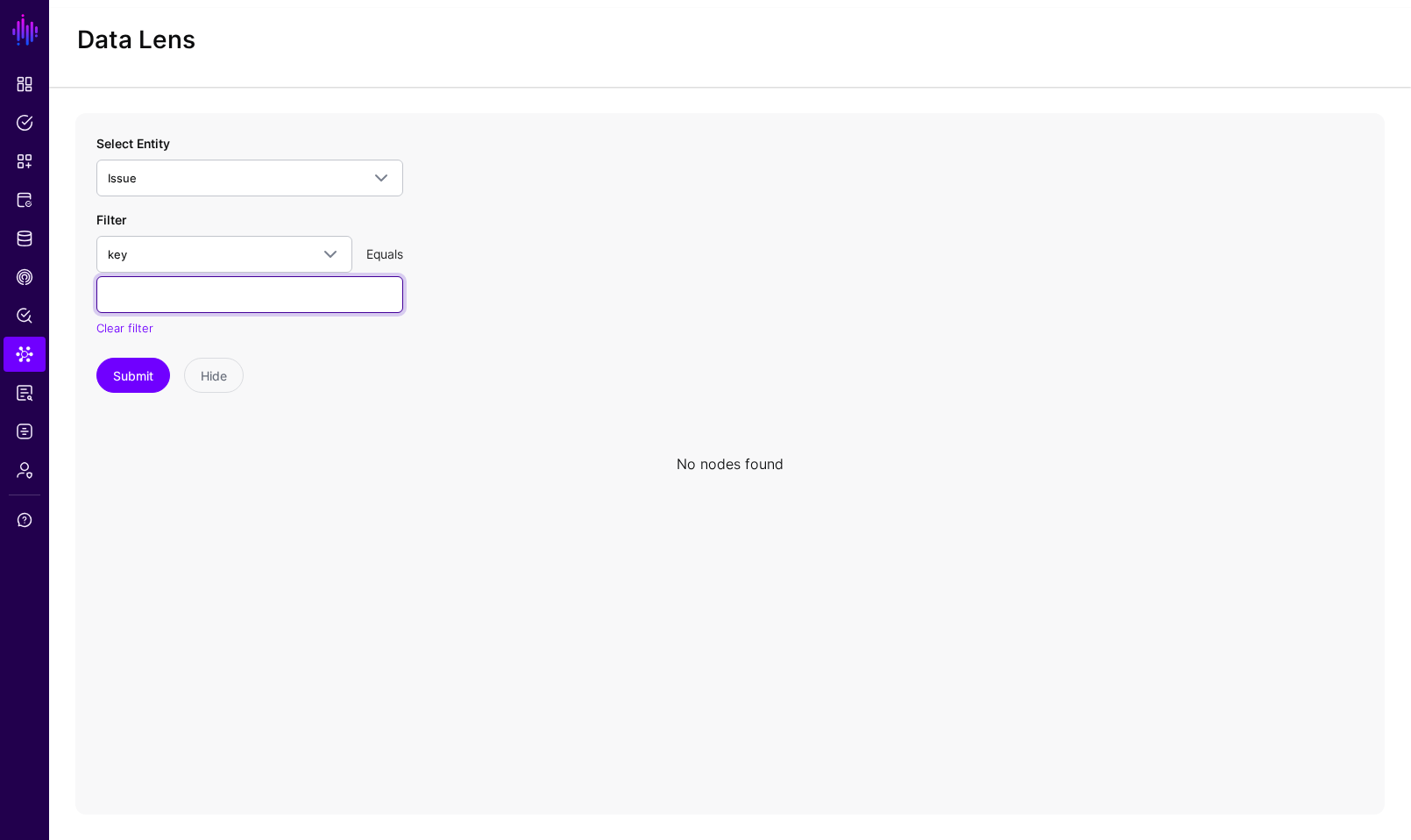
click at [184, 301] on input "text" at bounding box center [250, 294] width 307 height 37
type input "**********"
click at [97, 357] on button "Submit" at bounding box center [134, 374] width 74 height 35
click at [112, 397] on icon at bounding box center [730, 463] width 1309 height 701
click at [125, 366] on button "Submit" at bounding box center [134, 374] width 74 height 35
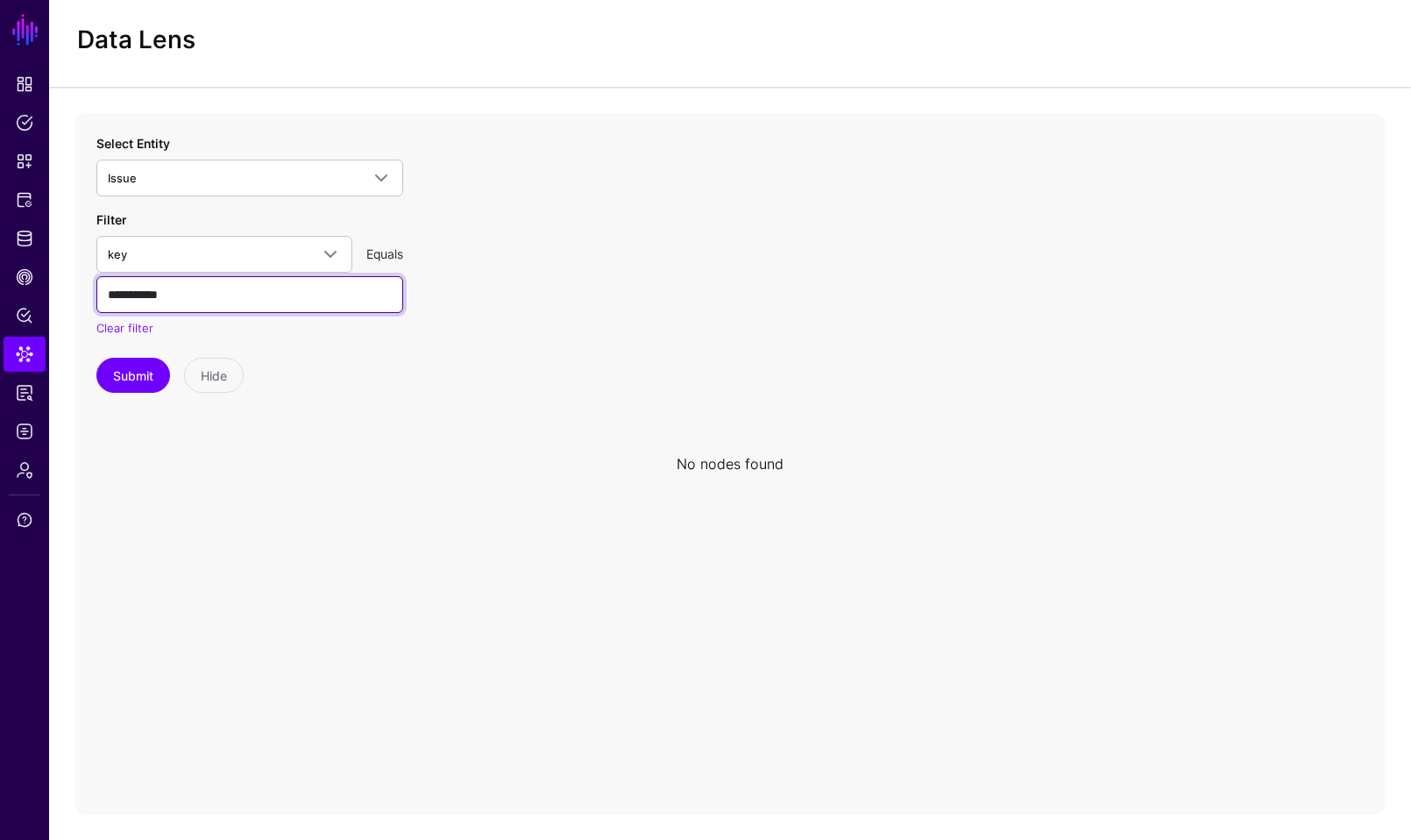
click at [217, 288] on input "**********" at bounding box center [250, 294] width 307 height 37
drag, startPoint x: 217, startPoint y: 288, endPoint x: 23, endPoint y: 288, distance: 194.0
click at [23, 288] on main "SGNL Dashboard Policies Snippets Protected Systems Identity Data Fabric CAEP Hu…" at bounding box center [706, 392] width 1411 height 845
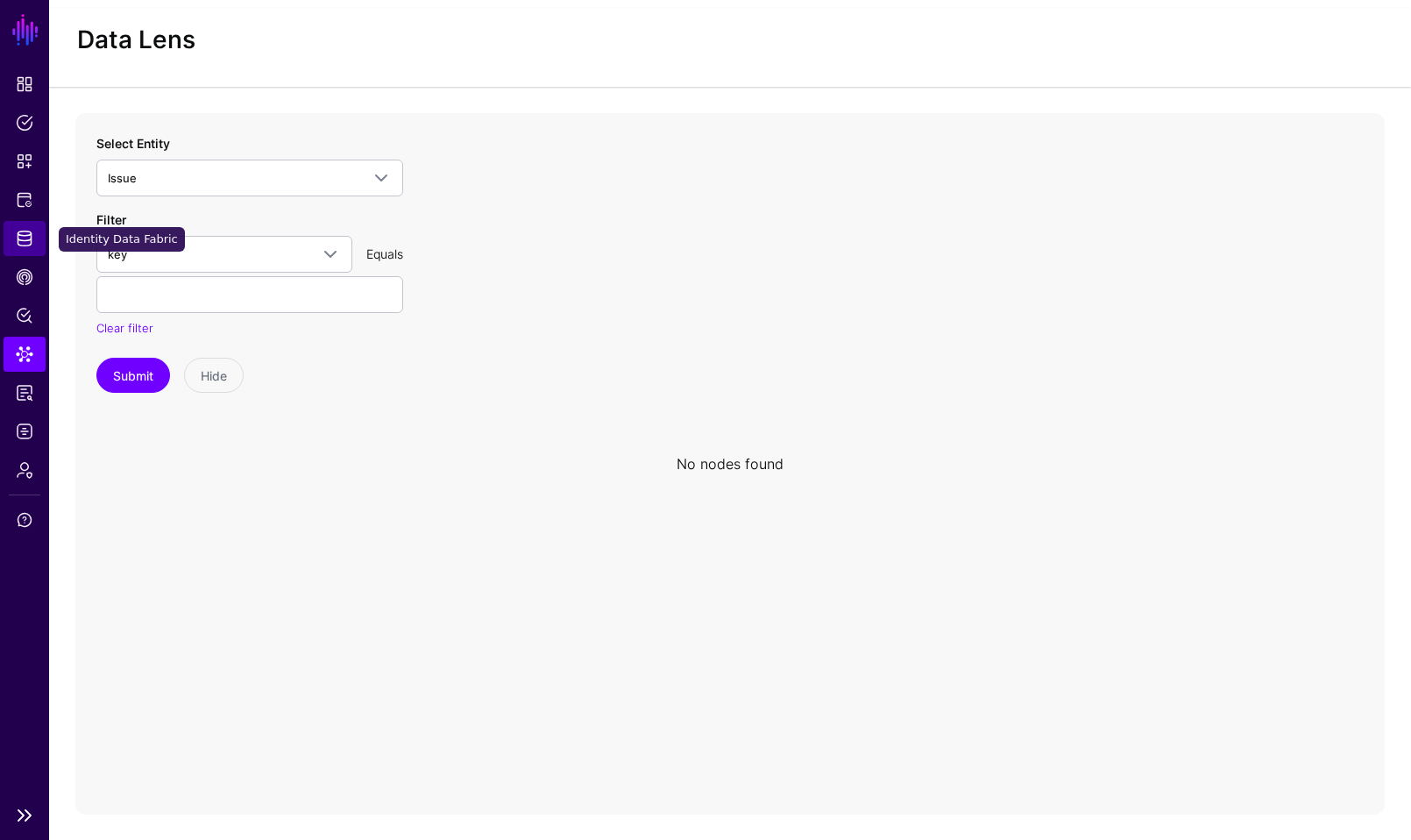
click at [19, 252] on link "Identity Data Fabric" at bounding box center [24, 238] width 42 height 35
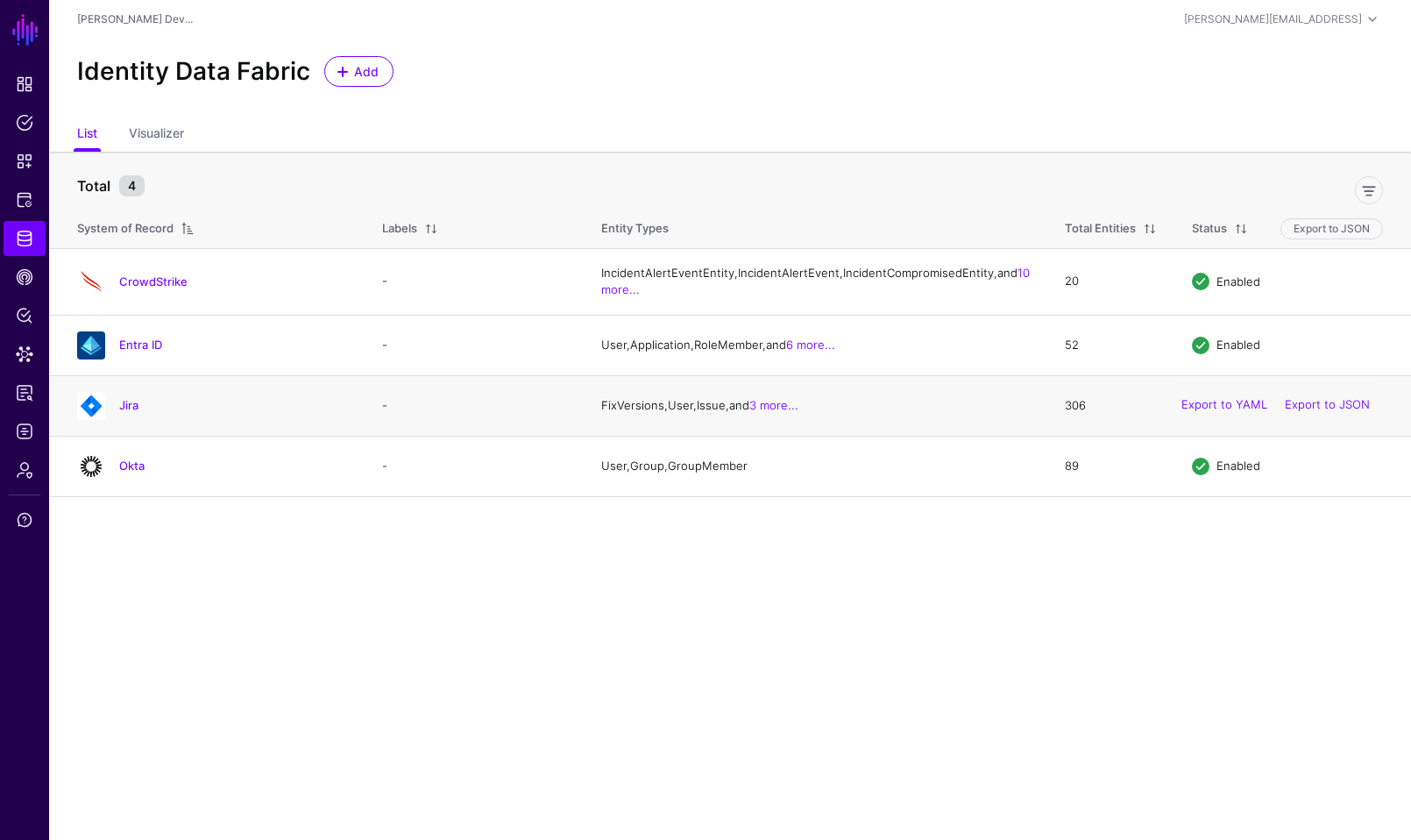
click at [140, 413] on h4 "Jira" at bounding box center [233, 404] width 228 height 15
click at [138, 412] on link "Jira" at bounding box center [128, 405] width 19 height 14
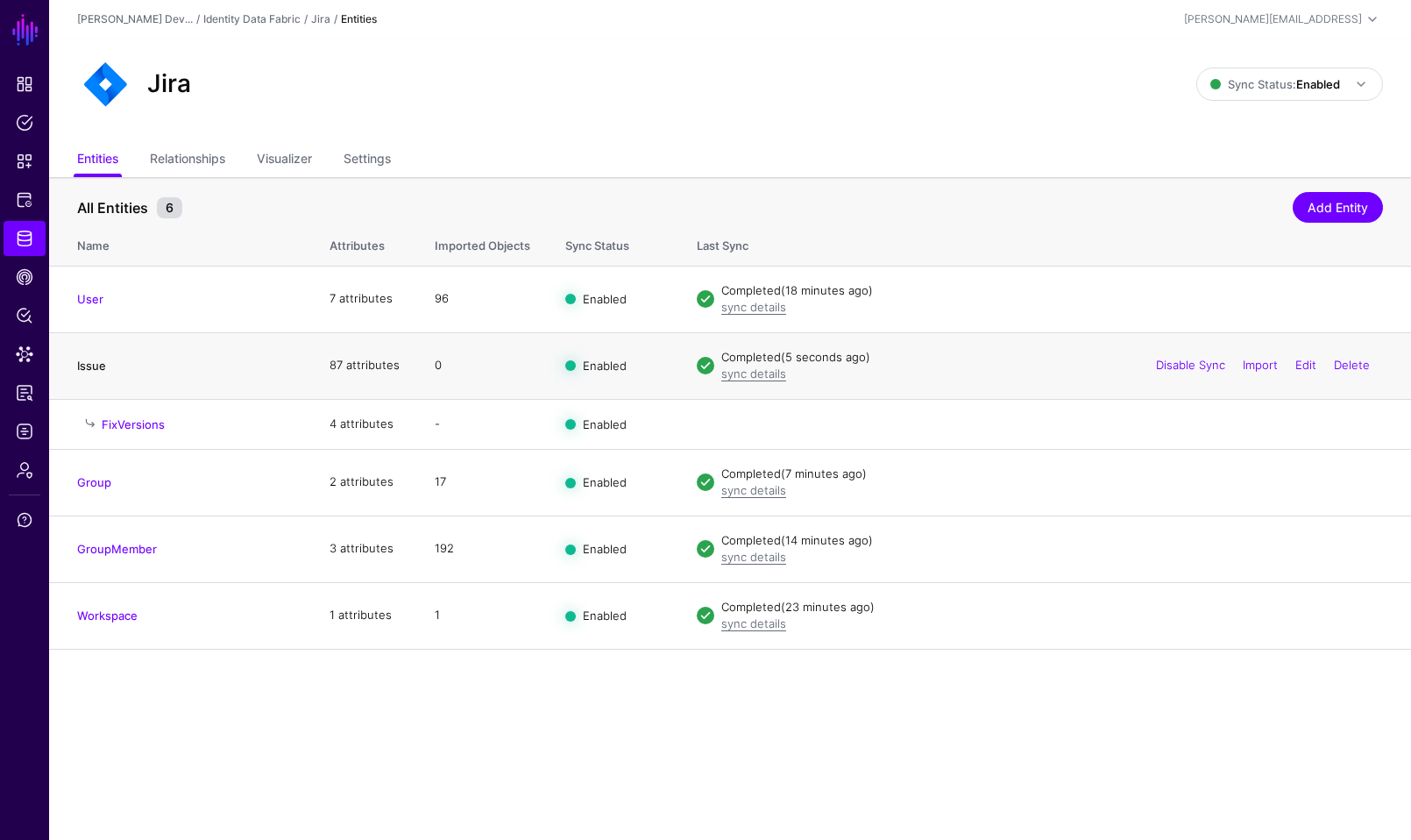
click at [89, 370] on link "Issue" at bounding box center [91, 365] width 29 height 14
click at [370, 162] on link "Settings" at bounding box center [367, 160] width 47 height 33
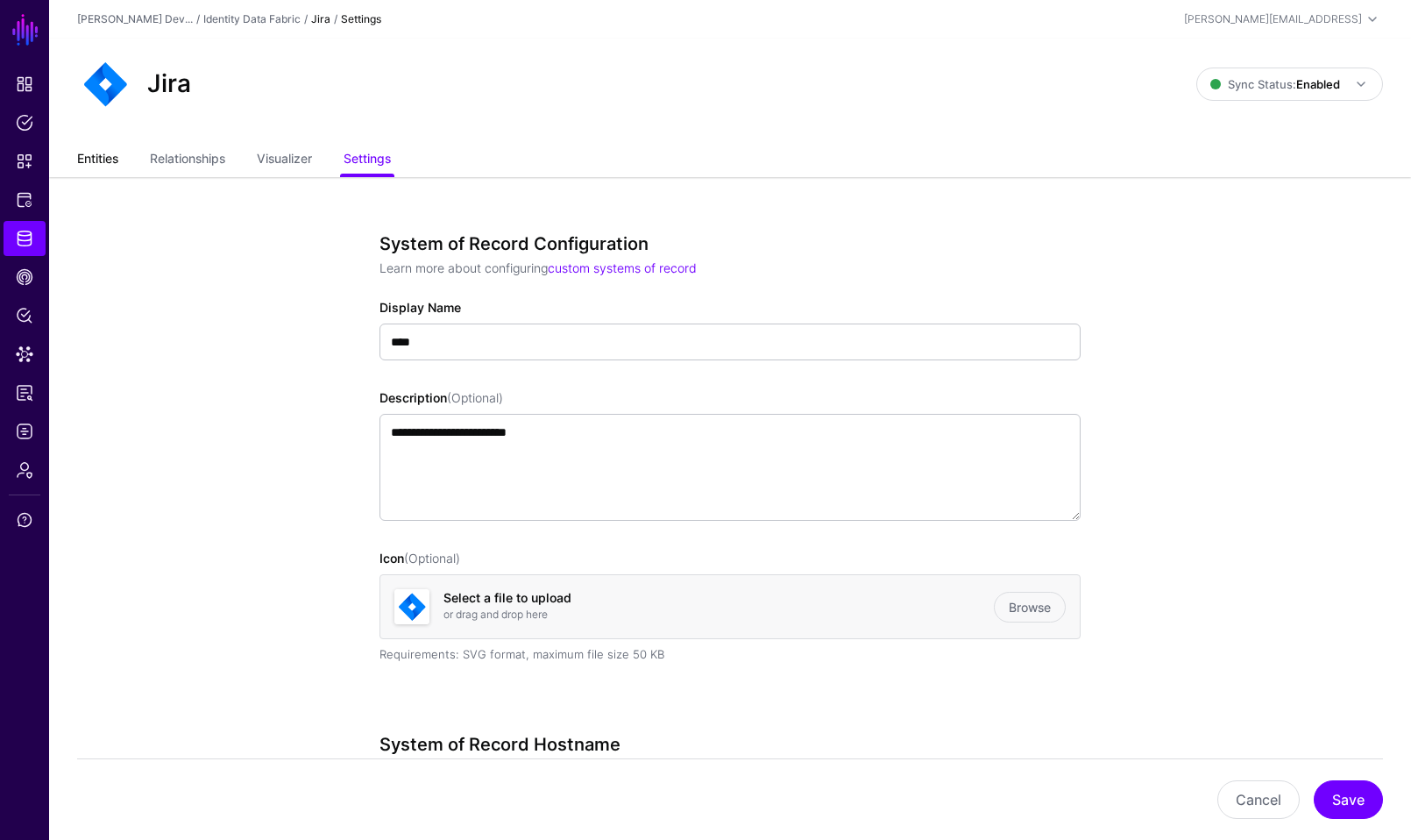
click at [106, 166] on link "Entities" at bounding box center [97, 160] width 42 height 33
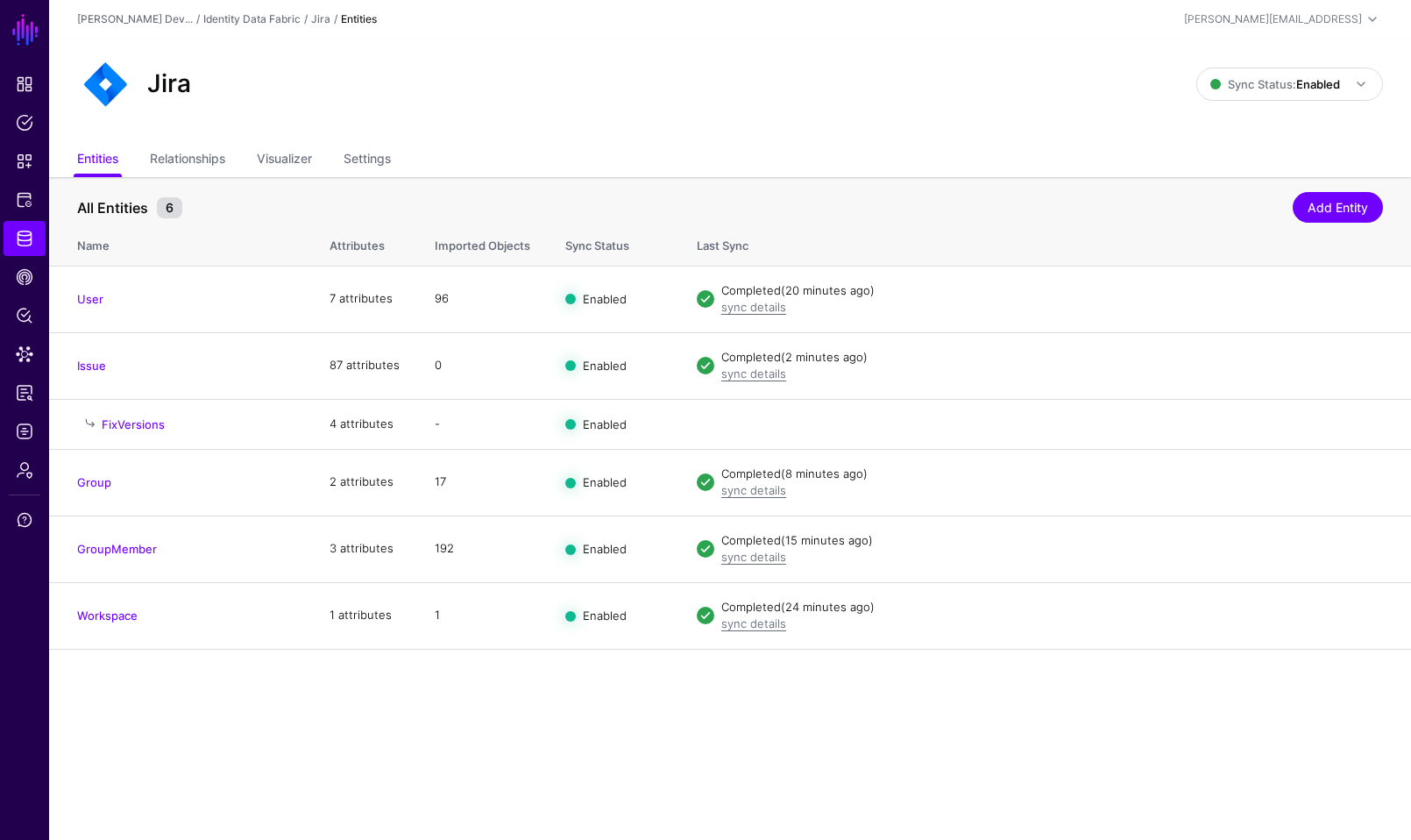
click at [366, 124] on div "Jira Sync Status: Enabled Enabled Syncing active for all configured entities th…" at bounding box center [729, 91] width 1361 height 106
click at [369, 156] on link "Settings" at bounding box center [367, 160] width 47 height 33
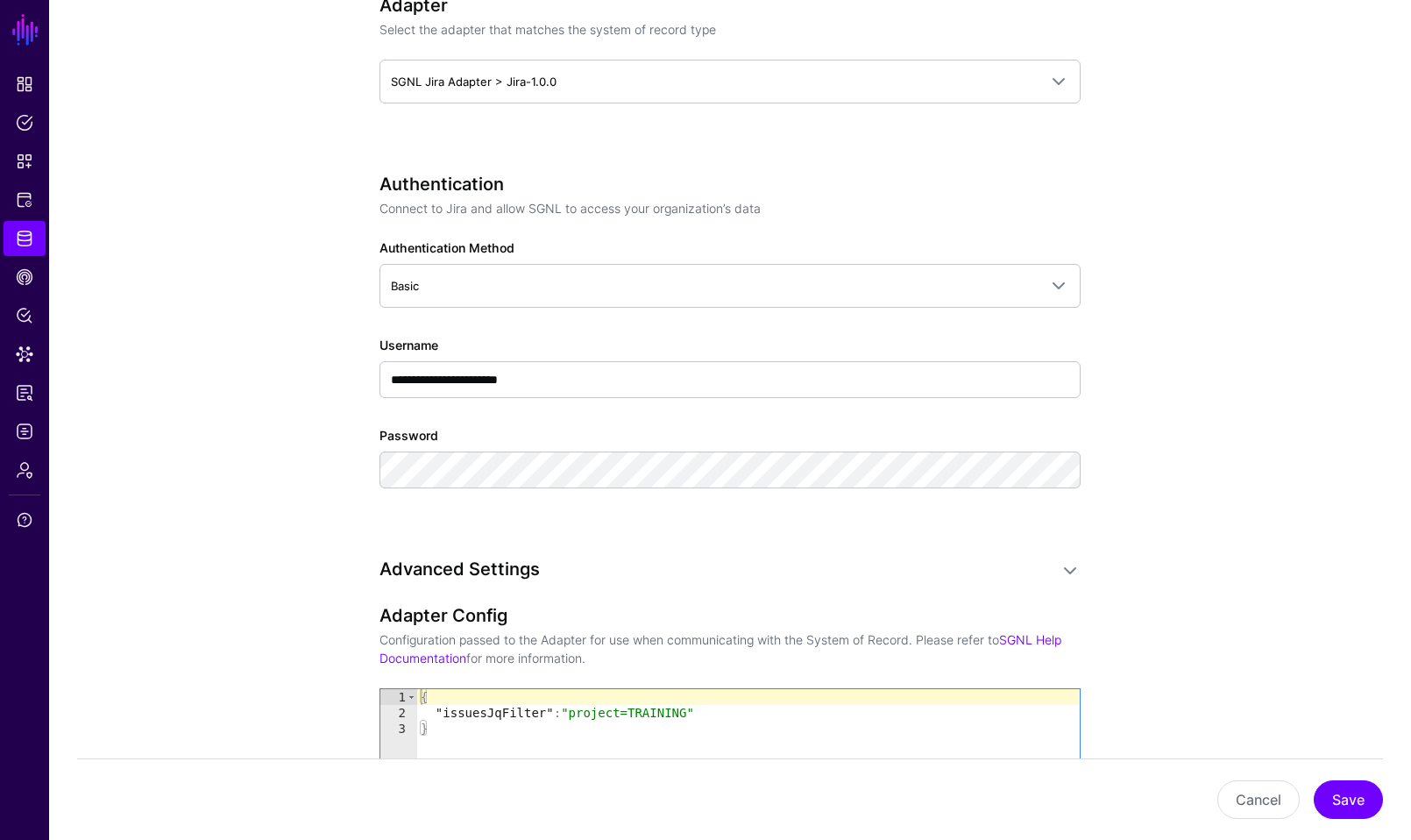
scroll to position [723, 0]
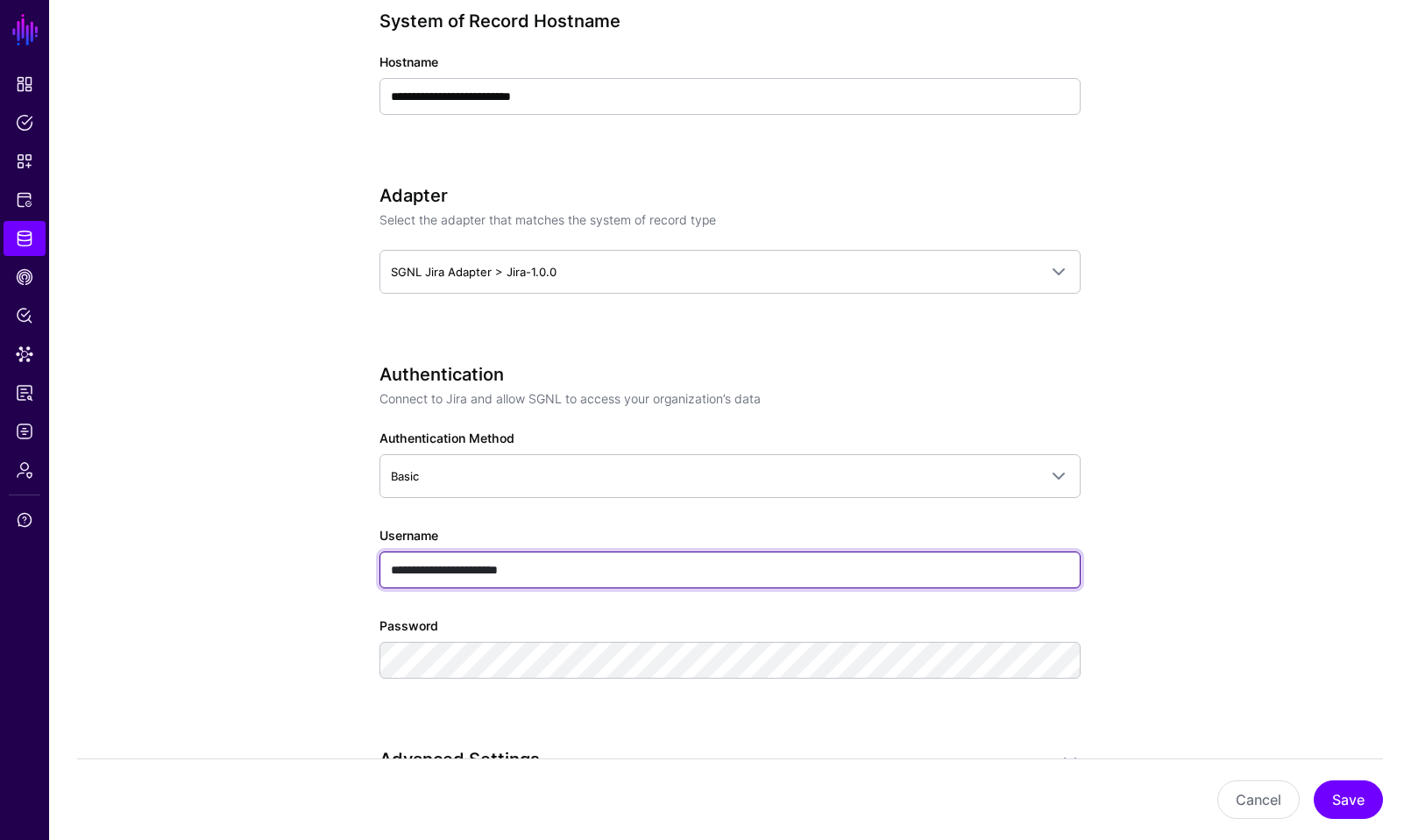
drag, startPoint x: 580, startPoint y: 571, endPoint x: 295, endPoint y: 569, distance: 285.0
click at [295, 569] on app-datasources-details-form "**********" at bounding box center [729, 653] width 1361 height 2398
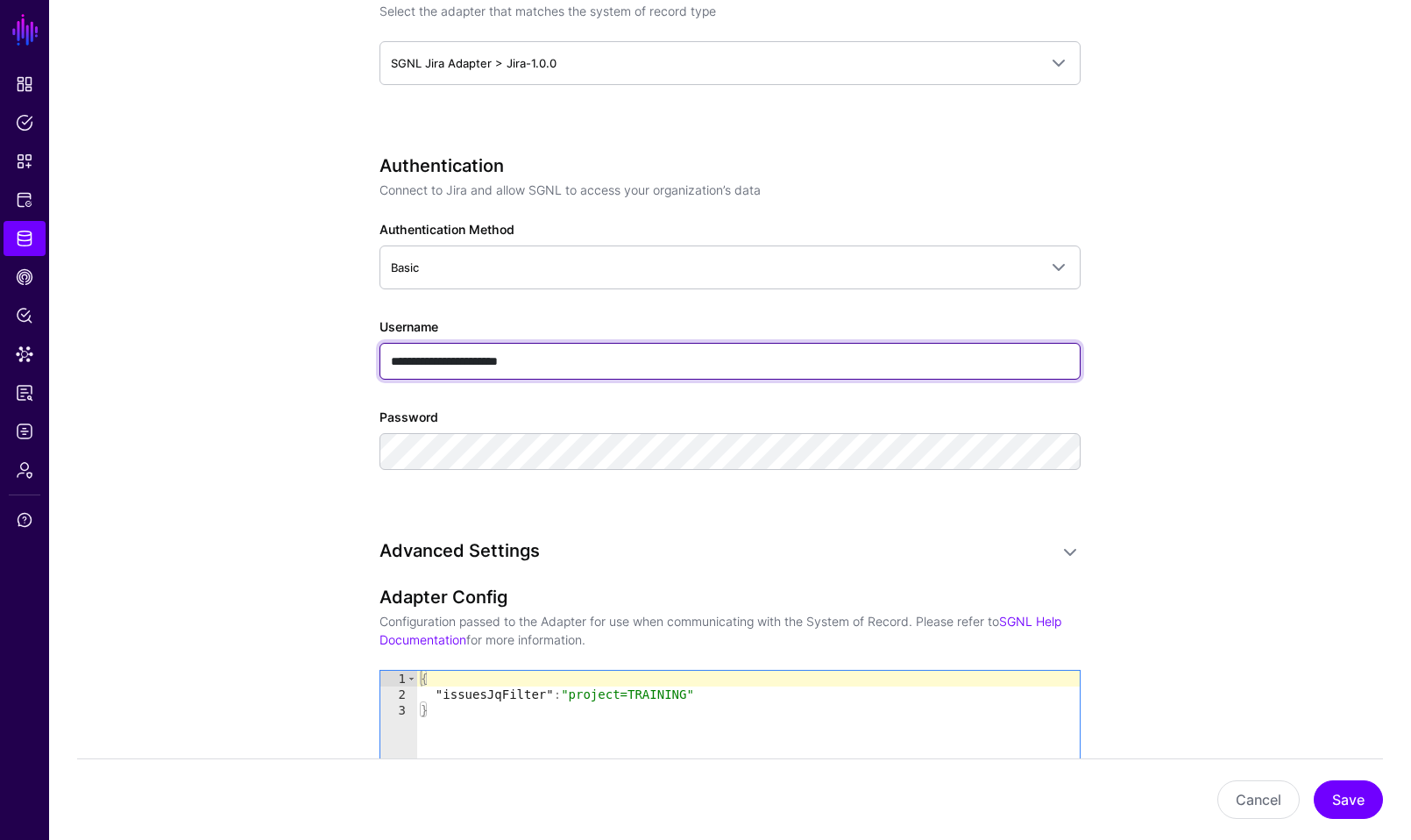
scroll to position [1122, 0]
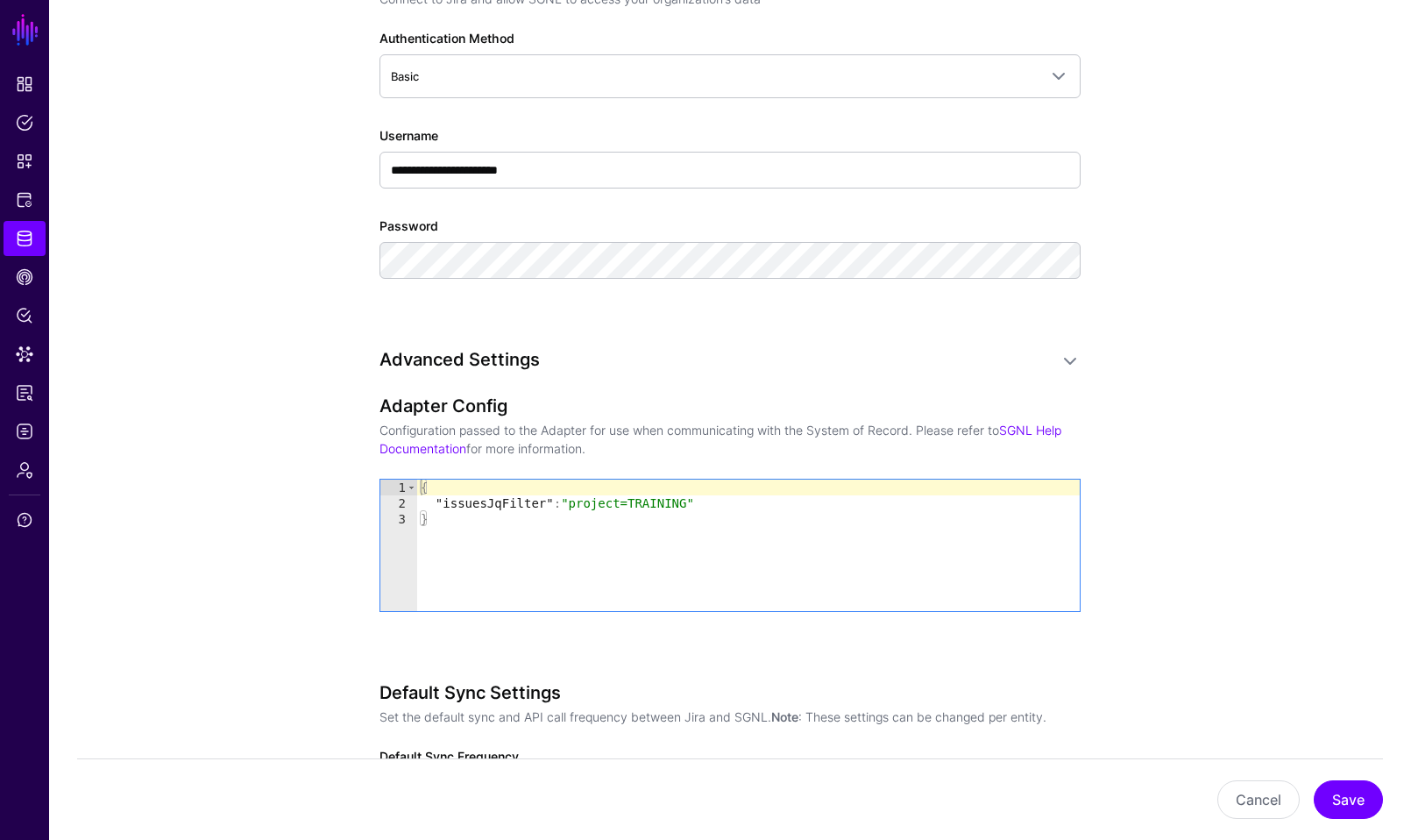
click at [670, 321] on div "**********" at bounding box center [730, 145] width 701 height 364
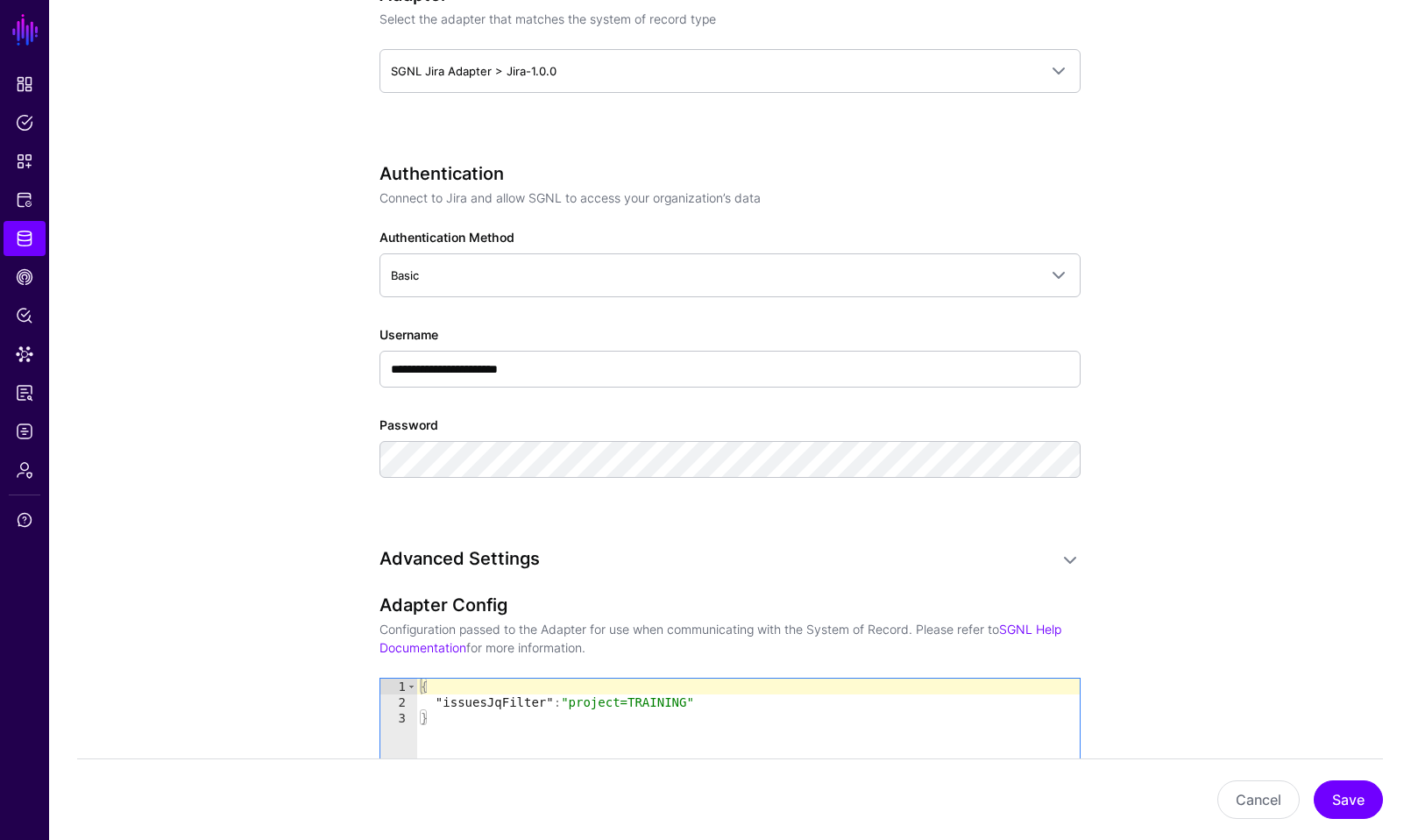
scroll to position [902, 0]
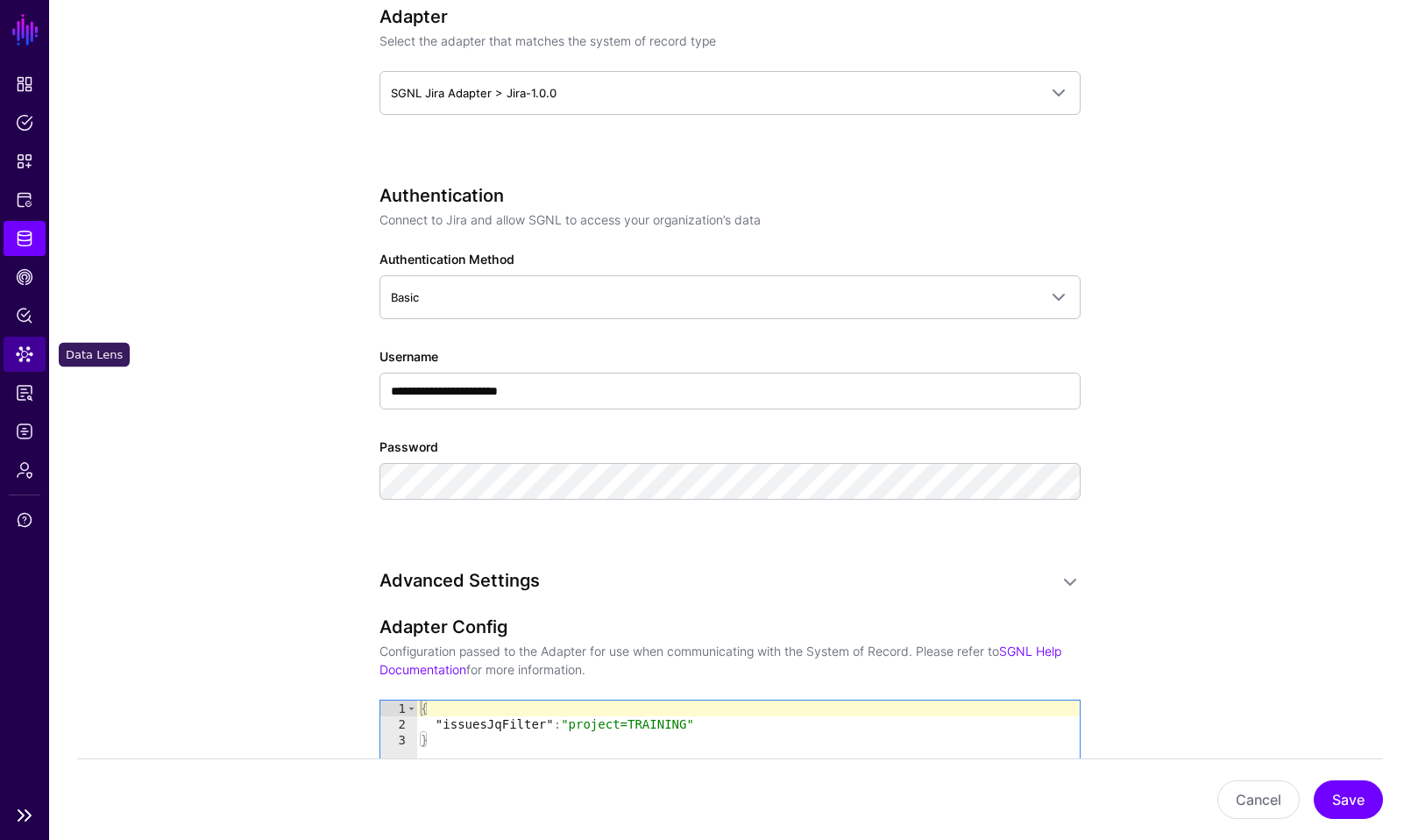
click at [9, 353] on link "Data Lens" at bounding box center [24, 354] width 42 height 35
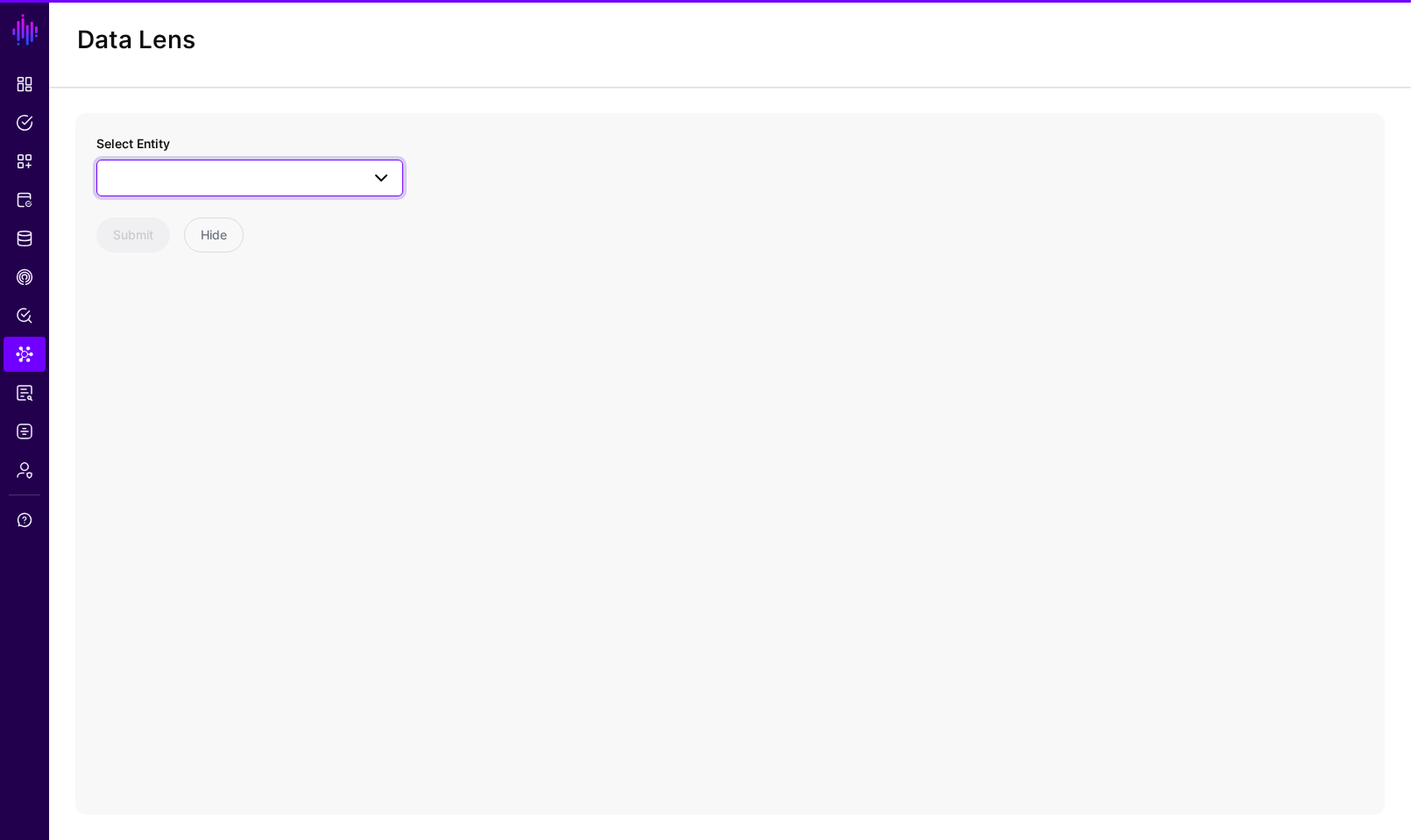
click at [329, 164] on link at bounding box center [250, 178] width 307 height 37
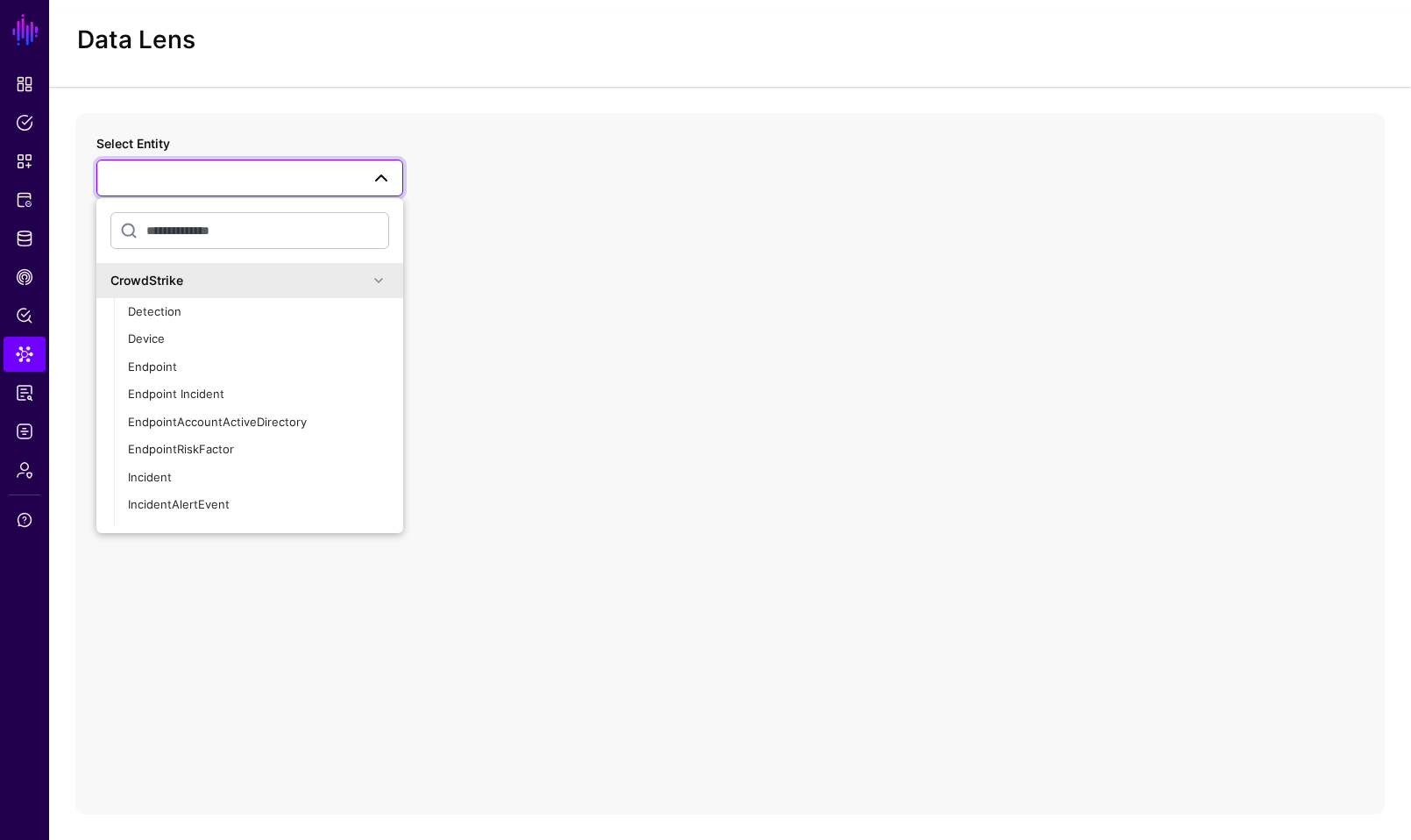
click at [304, 282] on div "CrowdStrike" at bounding box center [239, 280] width 258 height 18
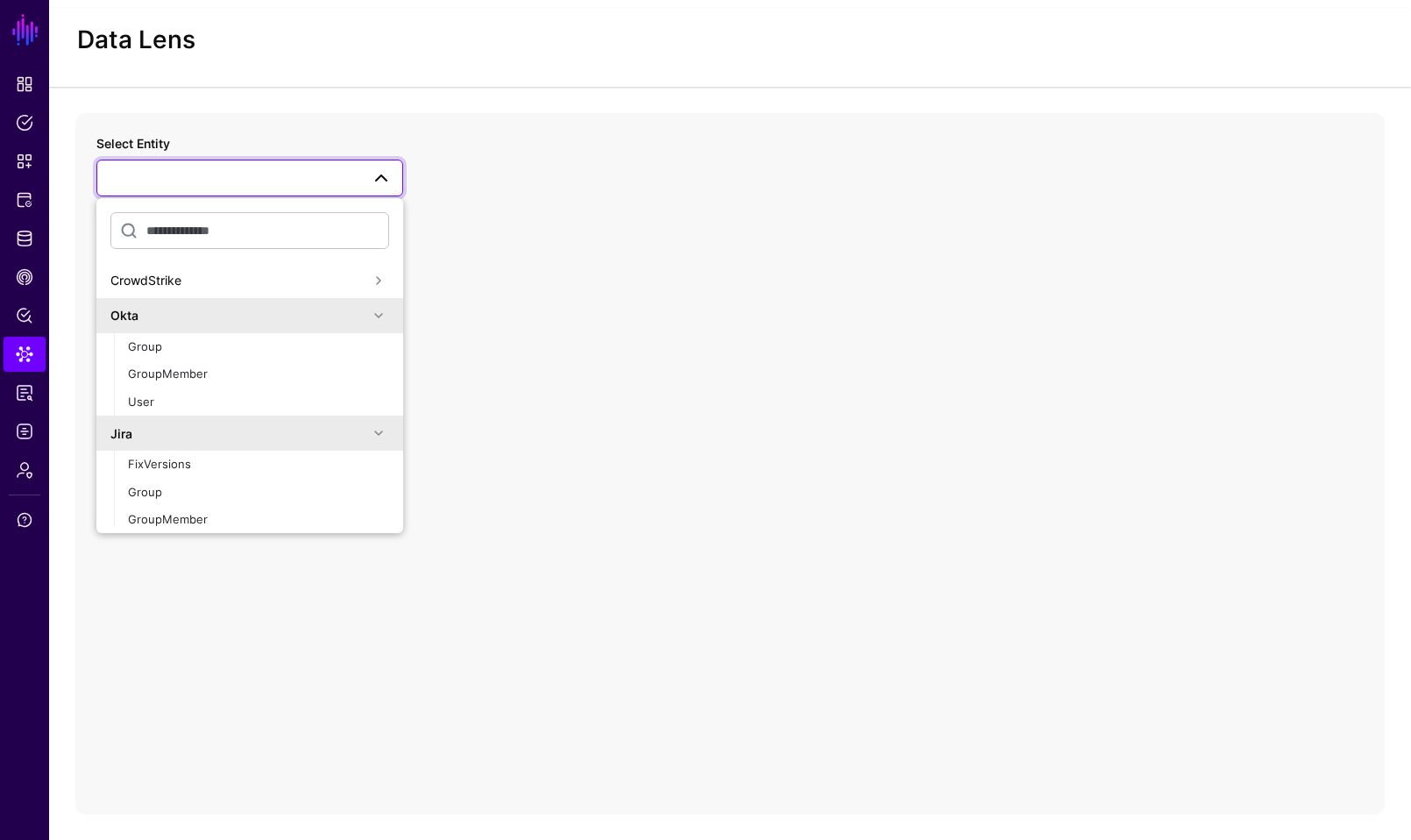
click at [290, 321] on div "Okta" at bounding box center [239, 315] width 258 height 18
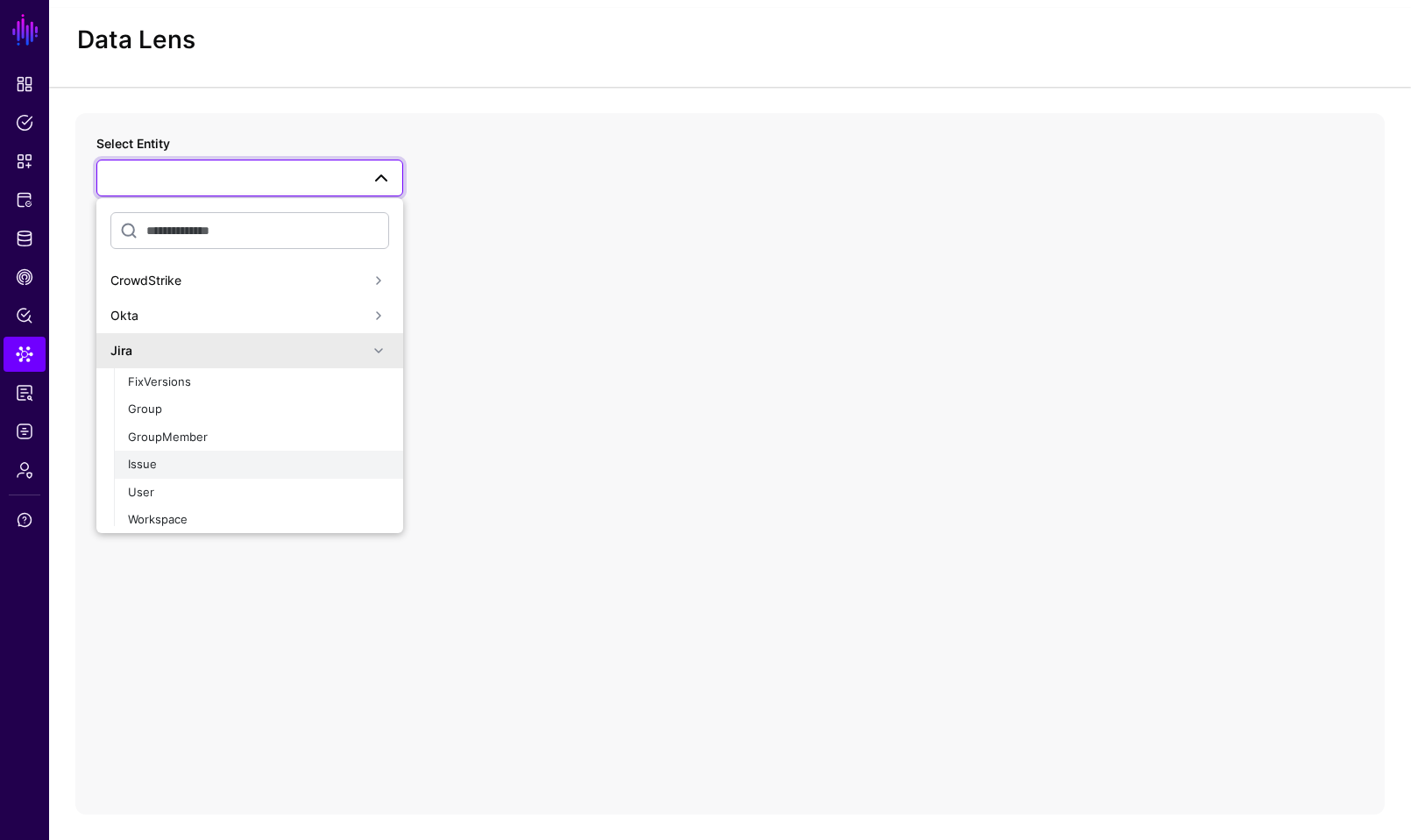
click at [250, 468] on div "Issue" at bounding box center [258, 464] width 261 height 17
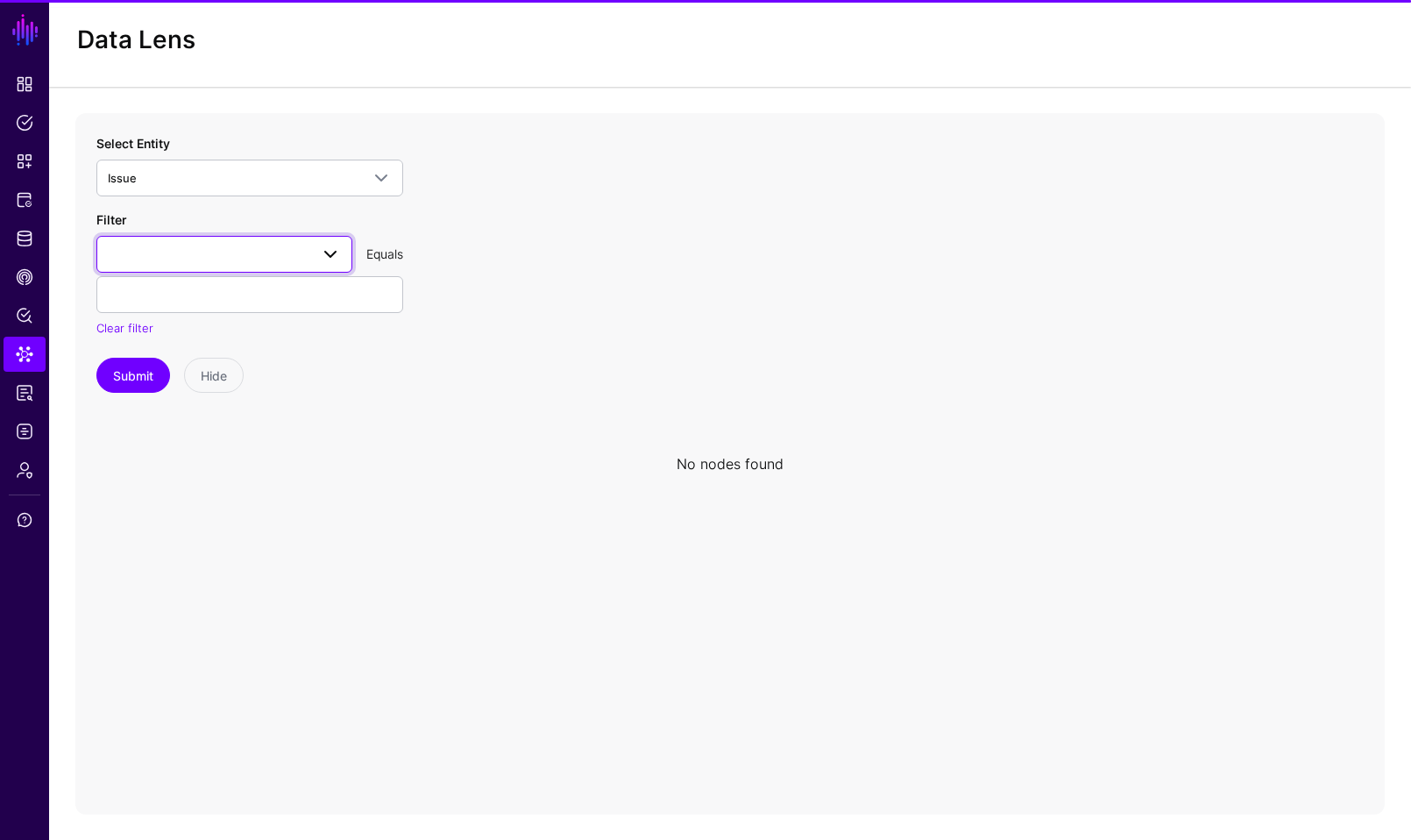
click at [275, 253] on span at bounding box center [224, 254] width 233 height 21
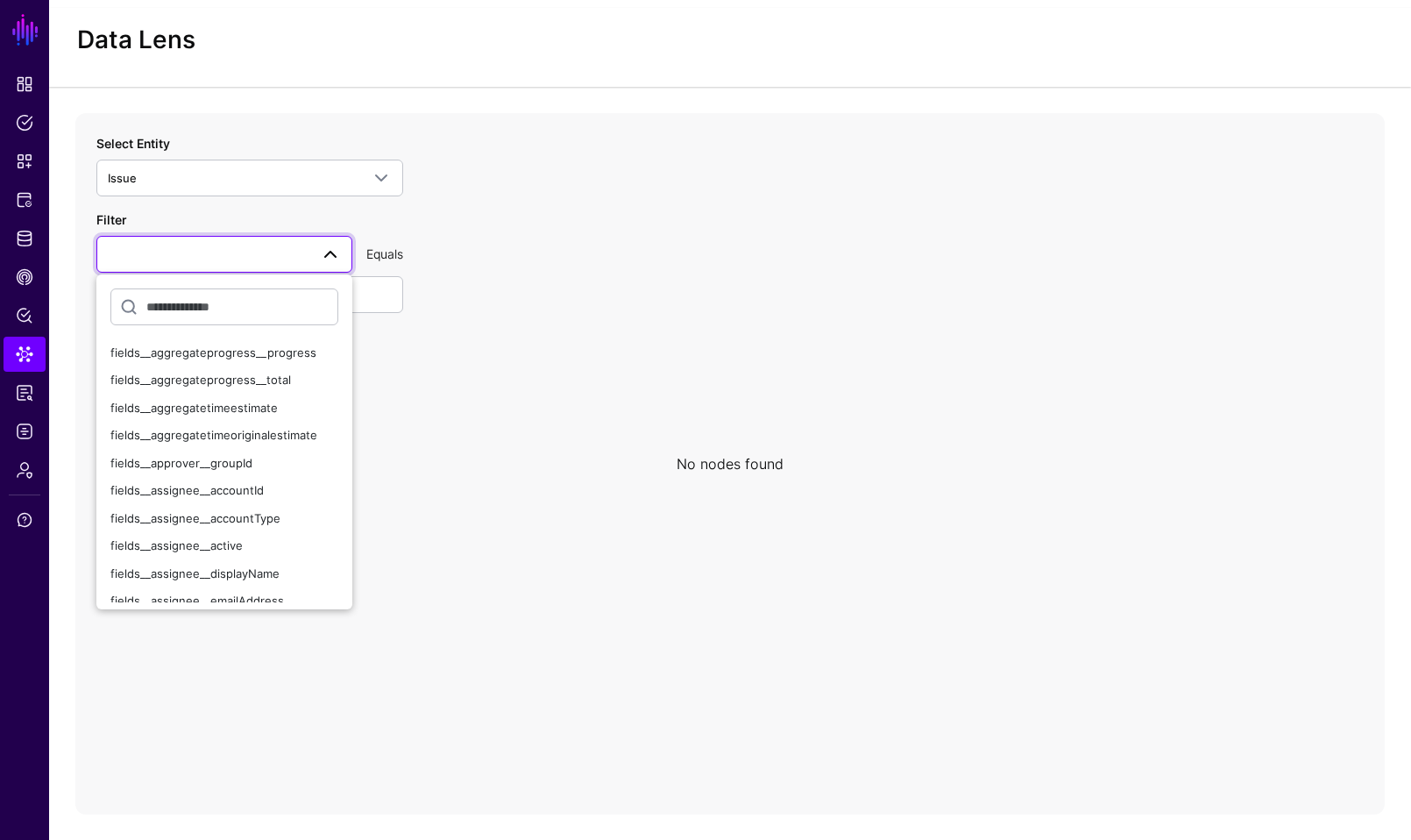
click at [266, 156] on div "Select Entity Issue CrowdStrike Okta Jira FixVersions Group GroupMember Issue U…" at bounding box center [250, 165] width 307 height 62
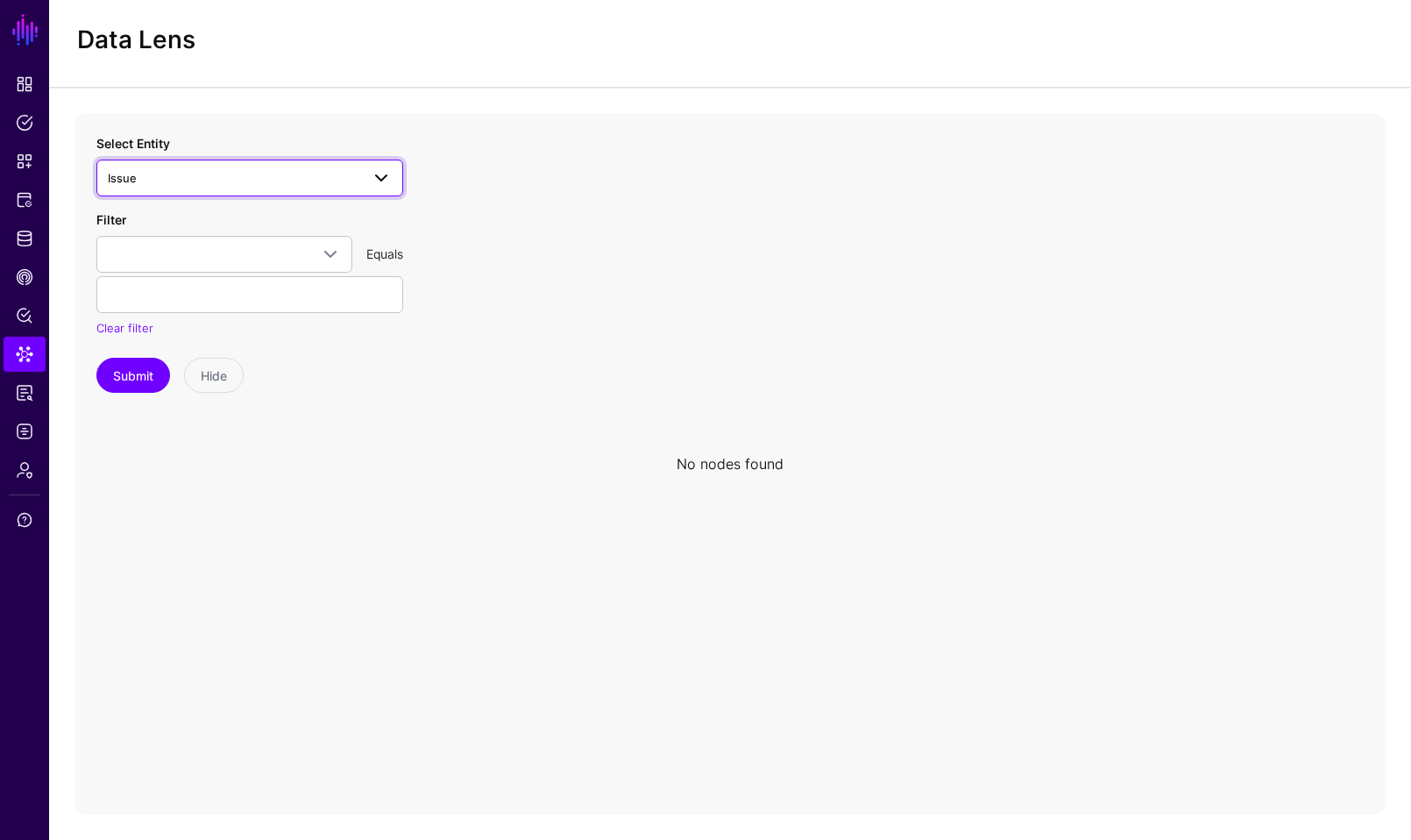
click at [265, 171] on span "Issue" at bounding box center [234, 177] width 253 height 19
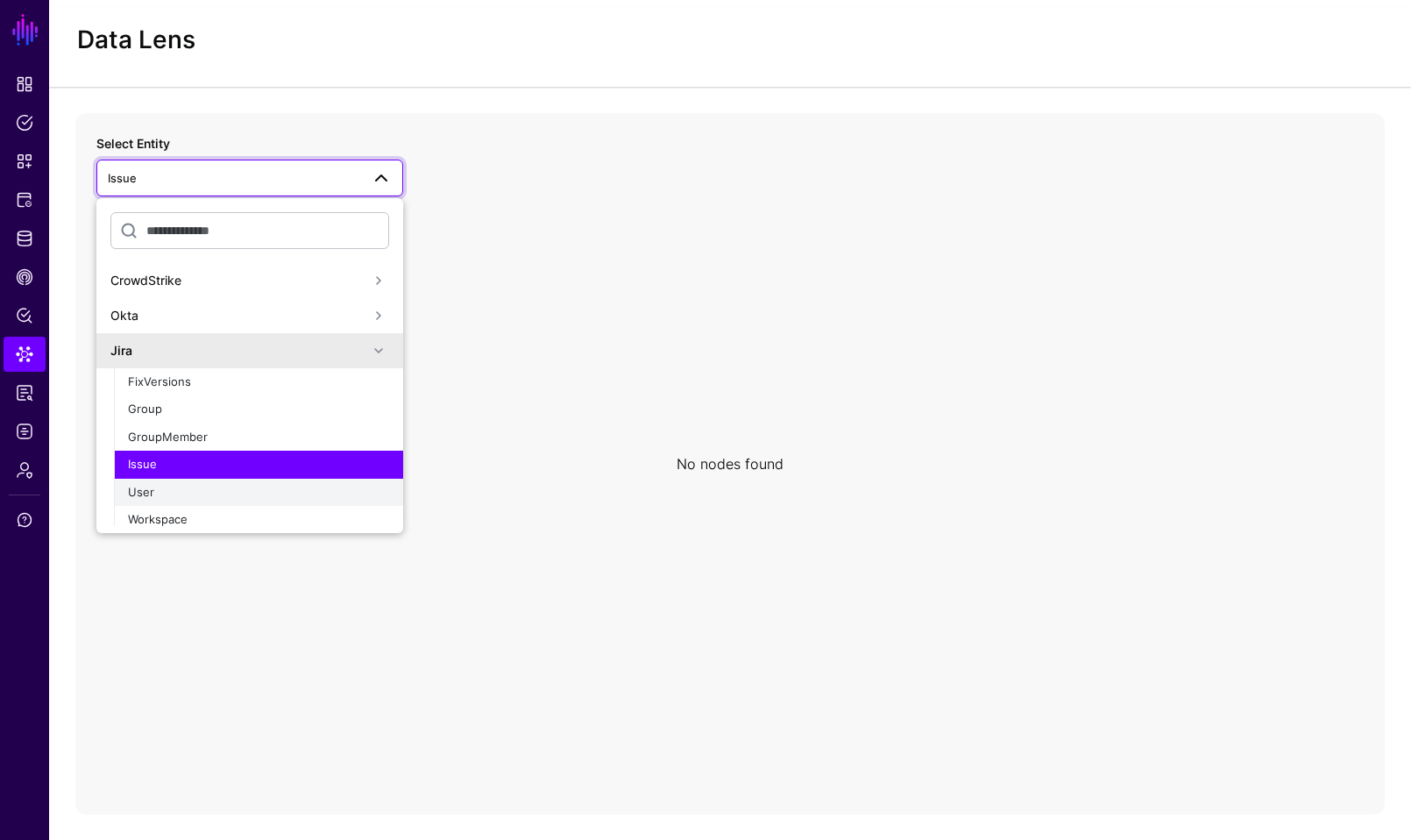
click at [161, 502] on button "User" at bounding box center [258, 492] width 290 height 28
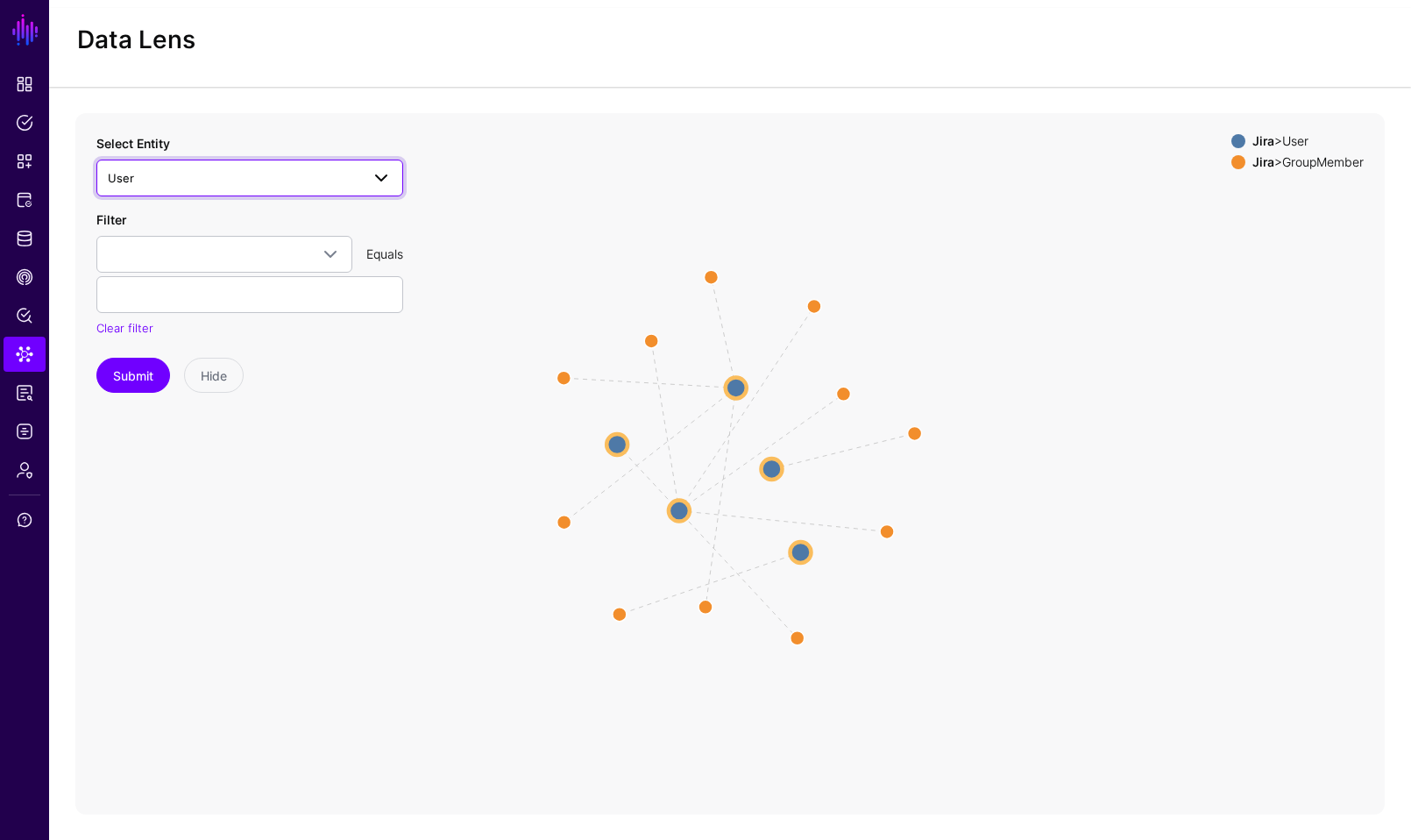
click at [319, 180] on span "User" at bounding box center [234, 177] width 253 height 19
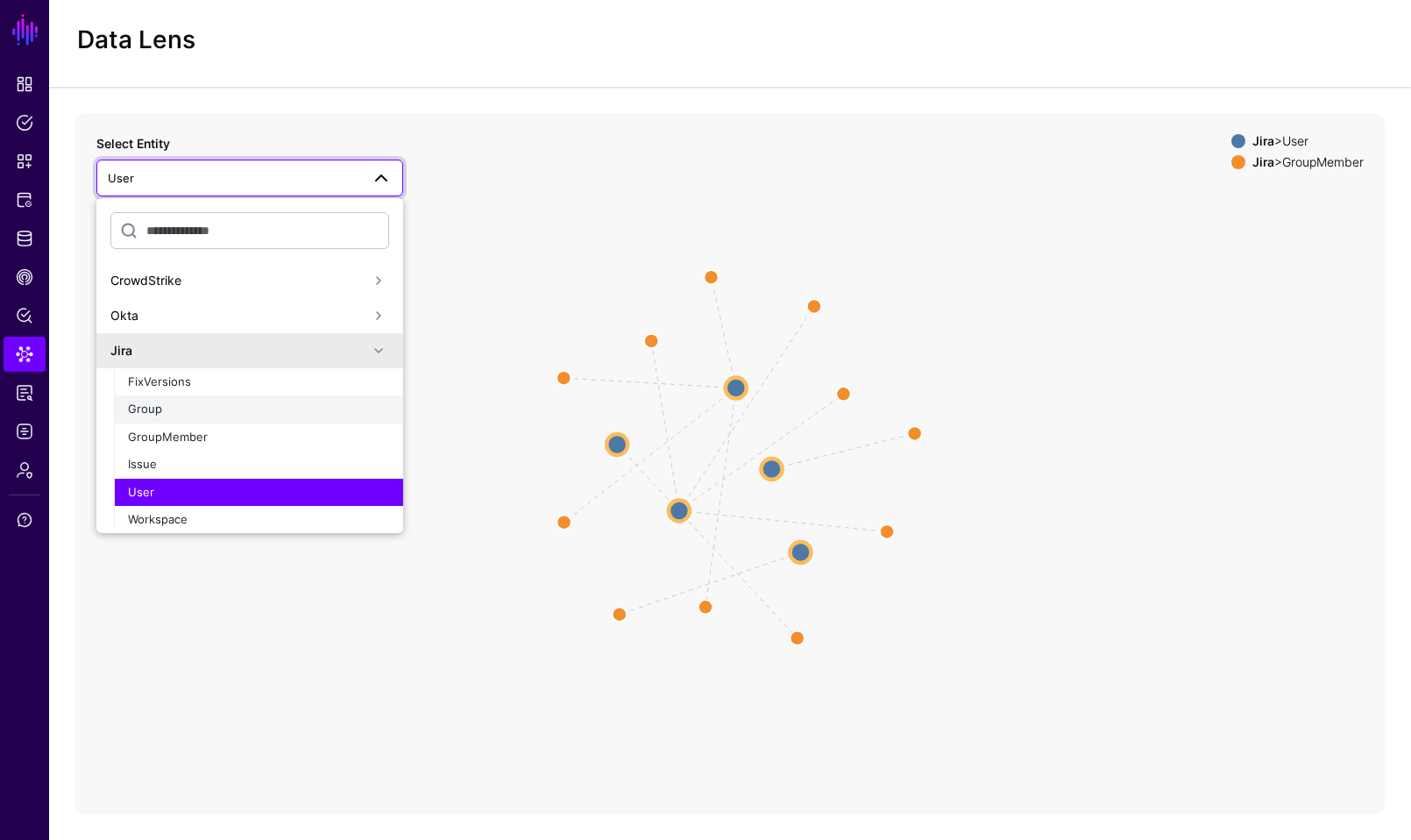
click at [225, 417] on button "Group" at bounding box center [258, 409] width 290 height 28
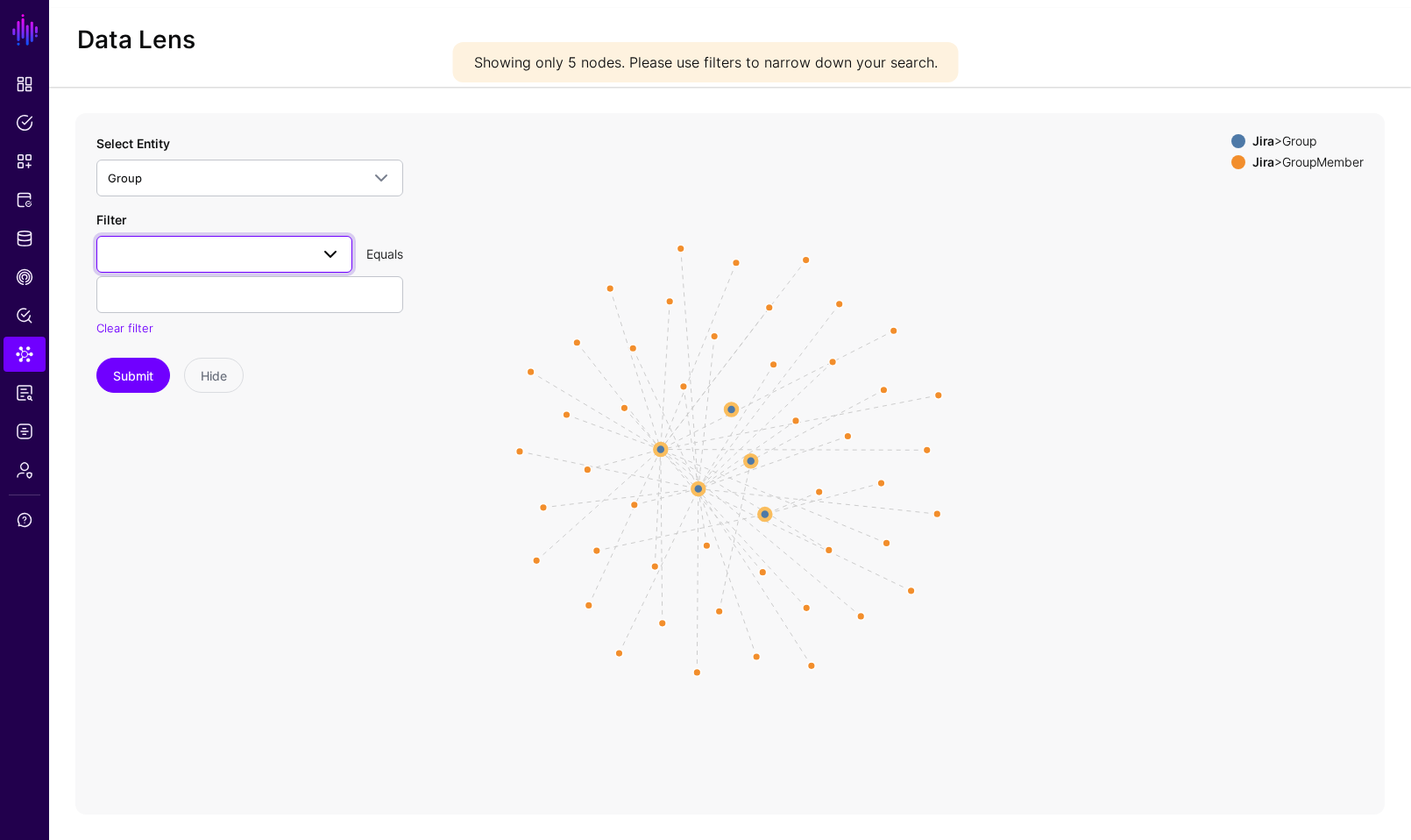
click at [258, 254] on span at bounding box center [224, 254] width 233 height 21
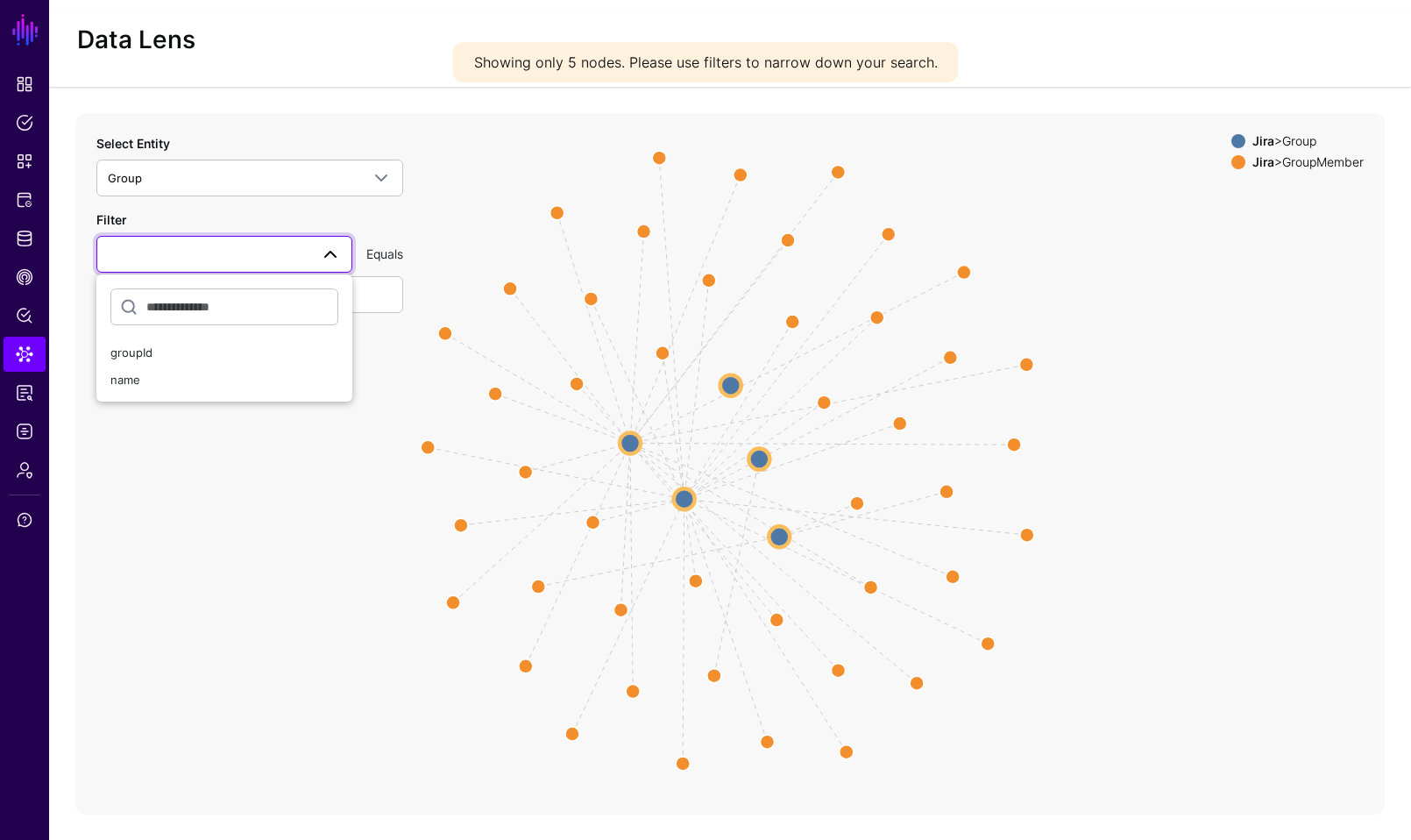
click at [218, 521] on icon "GroupMember GroupMember GroupMember GroupMember GroupMember GroupMember GroupMe…" at bounding box center [730, 463] width 1309 height 701
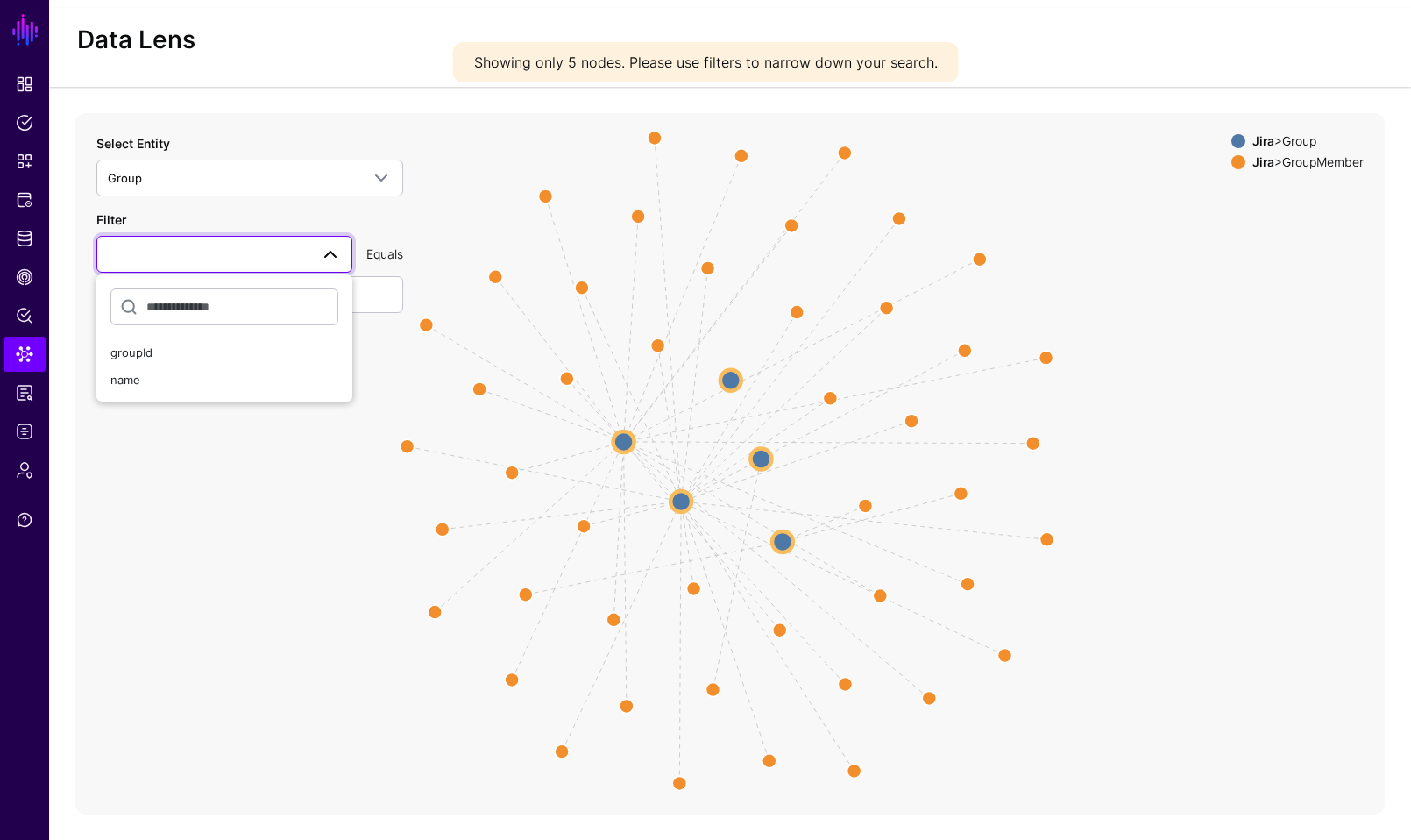
click at [209, 527] on icon "GroupMember GroupMember GroupMember GroupMember GroupMember GroupMember GroupMe…" at bounding box center [730, 463] width 1309 height 701
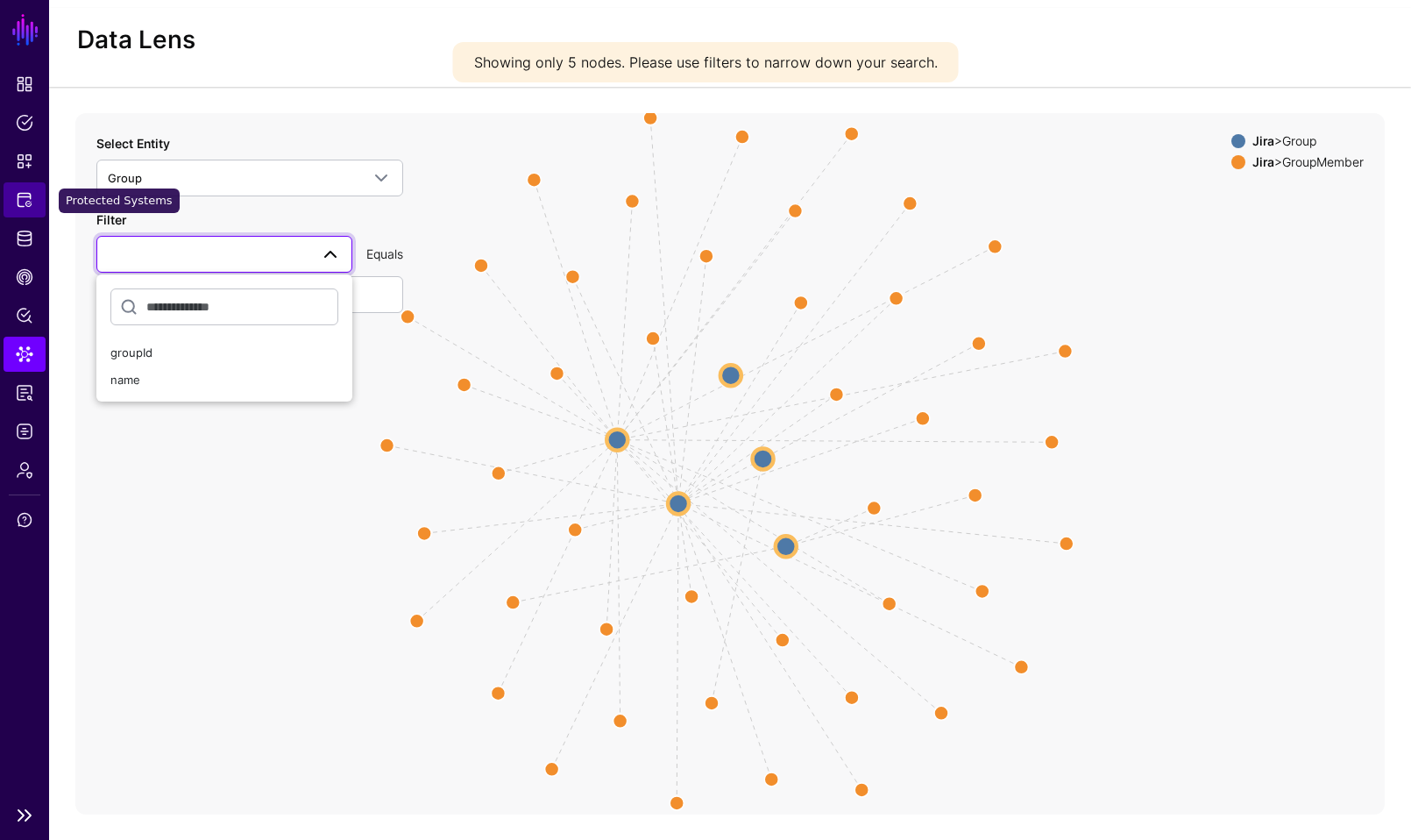
click at [19, 202] on span "Protected Systems" at bounding box center [23, 199] width 17 height 17
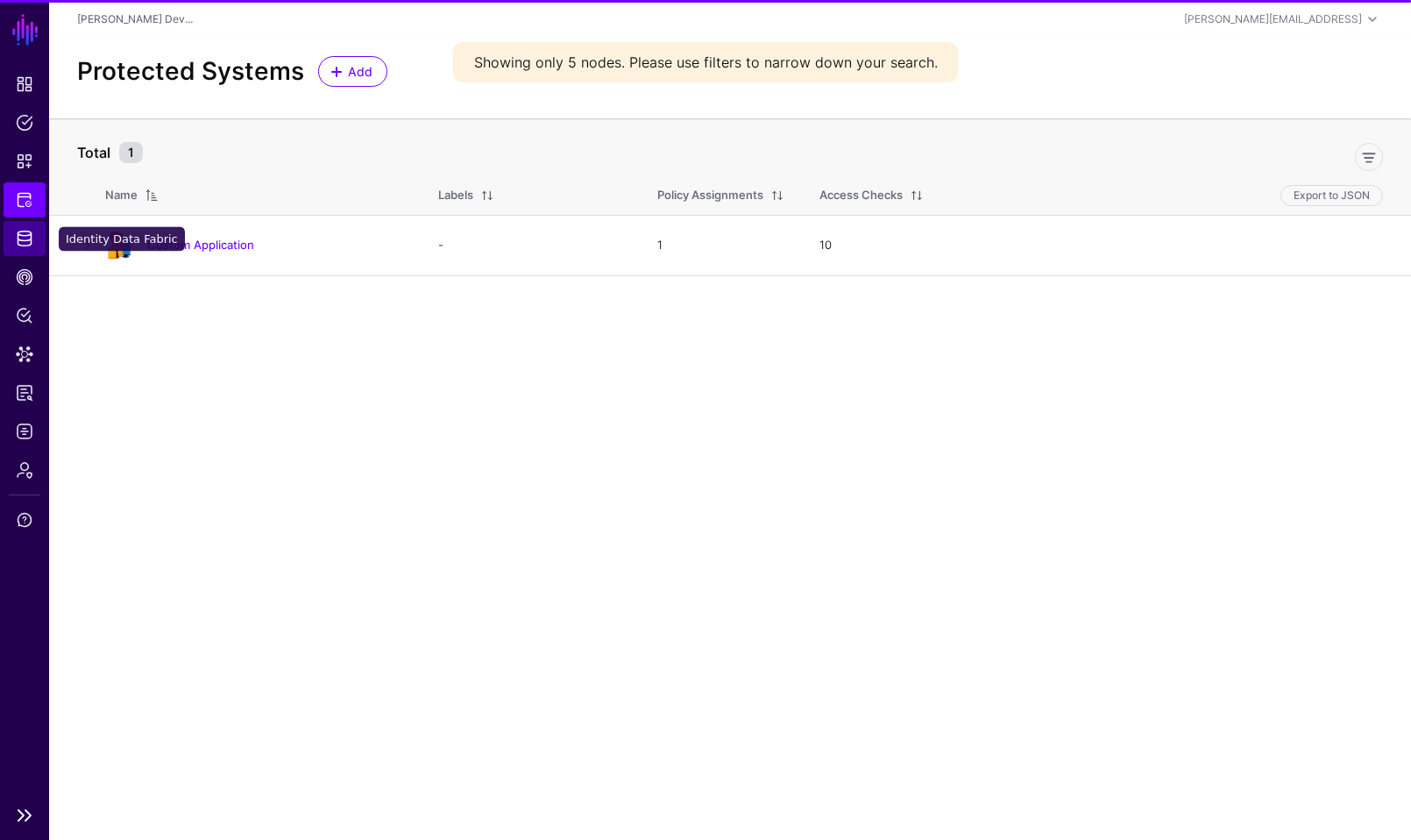
click at [19, 244] on span "Identity Data Fabric" at bounding box center [23, 237] width 17 height 17
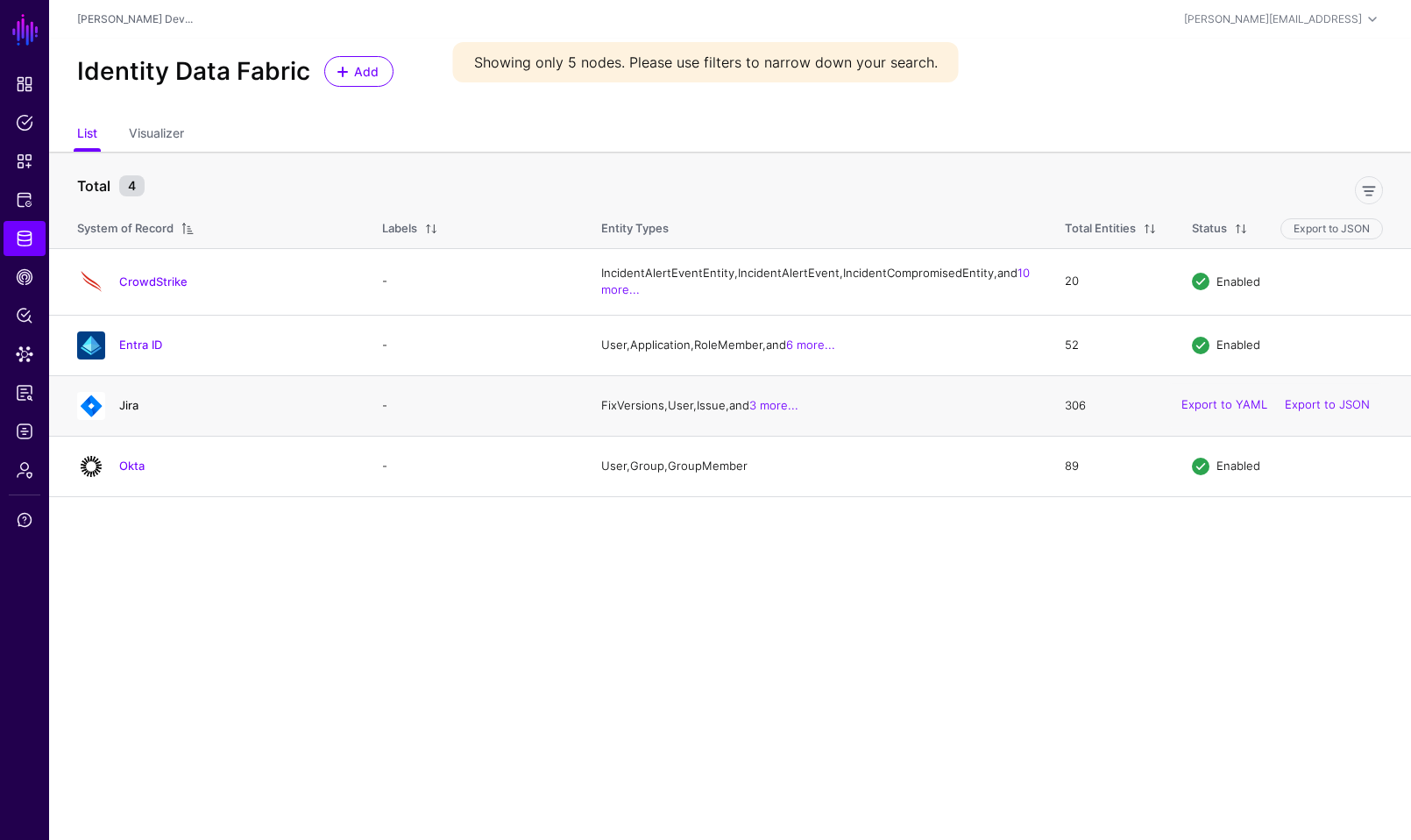
click at [136, 412] on link "Jira" at bounding box center [128, 405] width 19 height 14
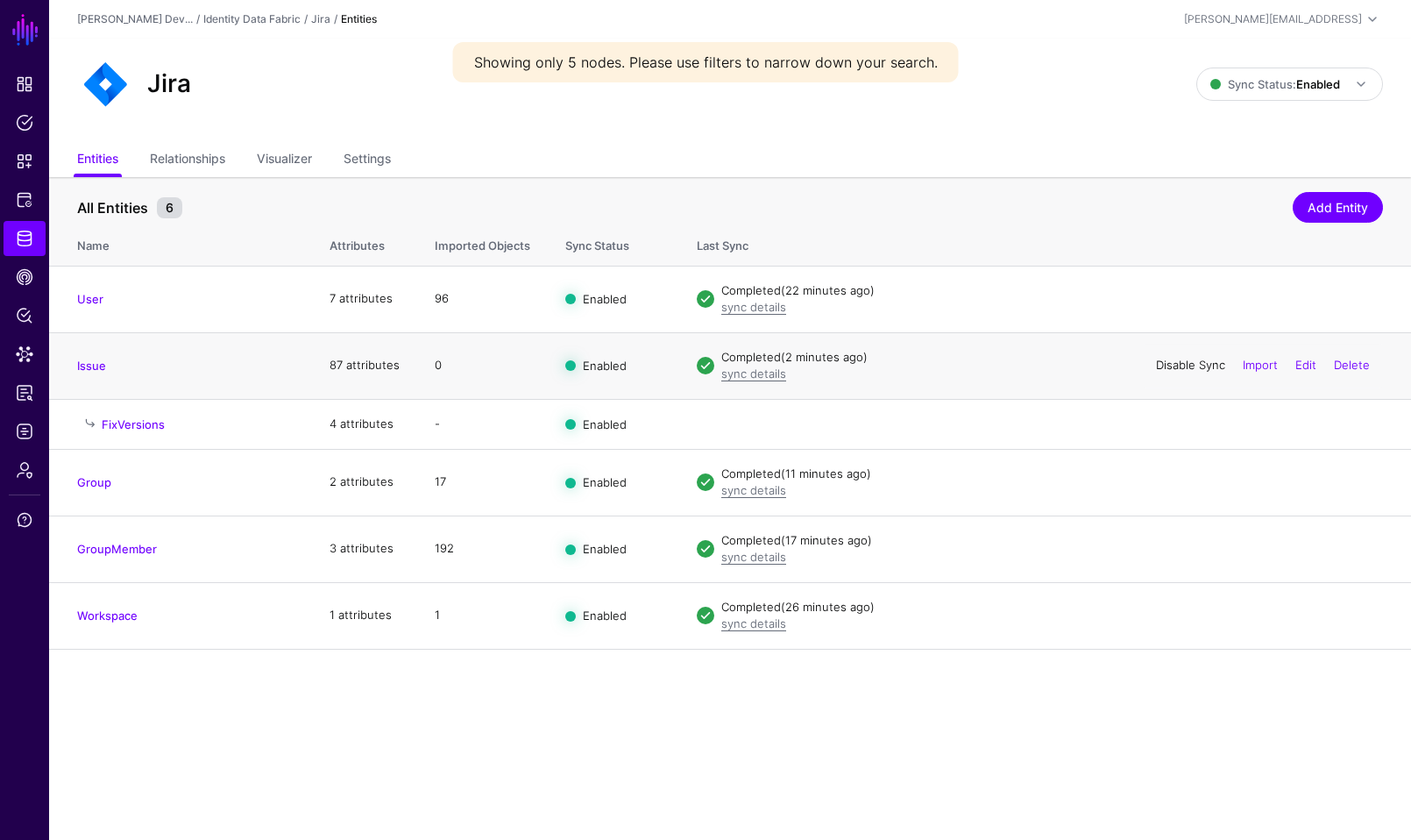
click at [1193, 366] on link "Disable Sync" at bounding box center [1190, 365] width 69 height 14
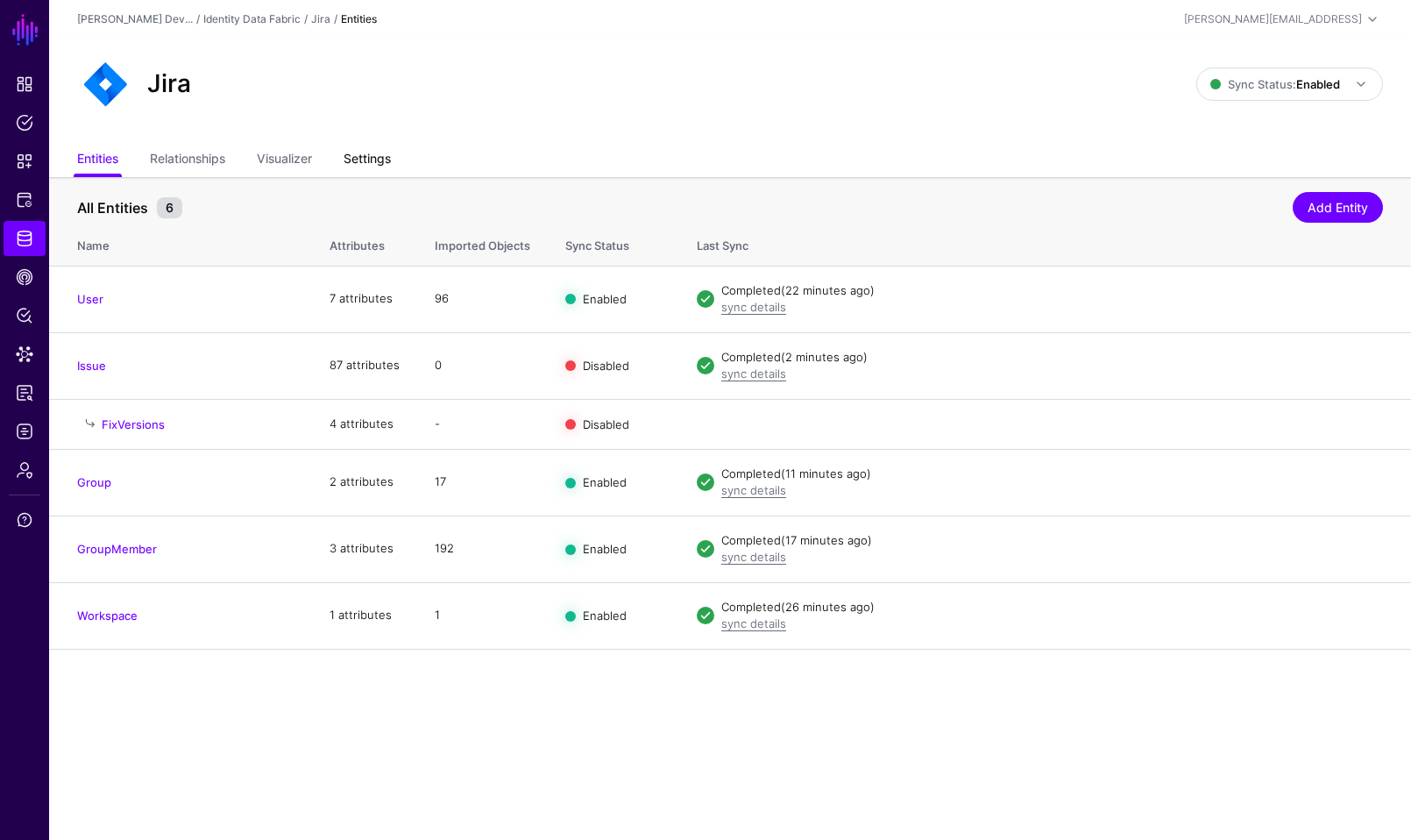
click at [377, 152] on link "Settings" at bounding box center [367, 160] width 47 height 33
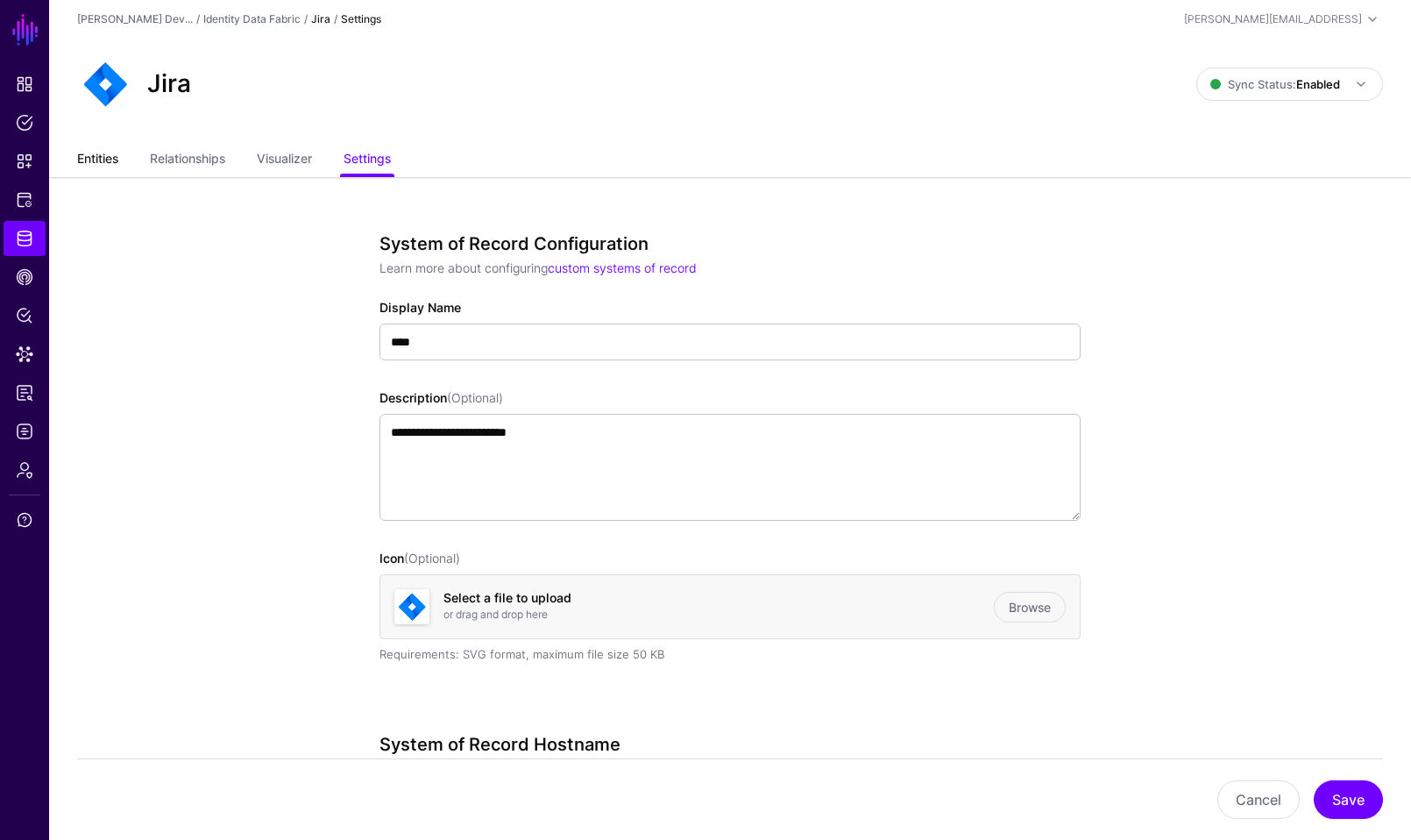
click at [93, 158] on link "Entities" at bounding box center [97, 160] width 42 height 33
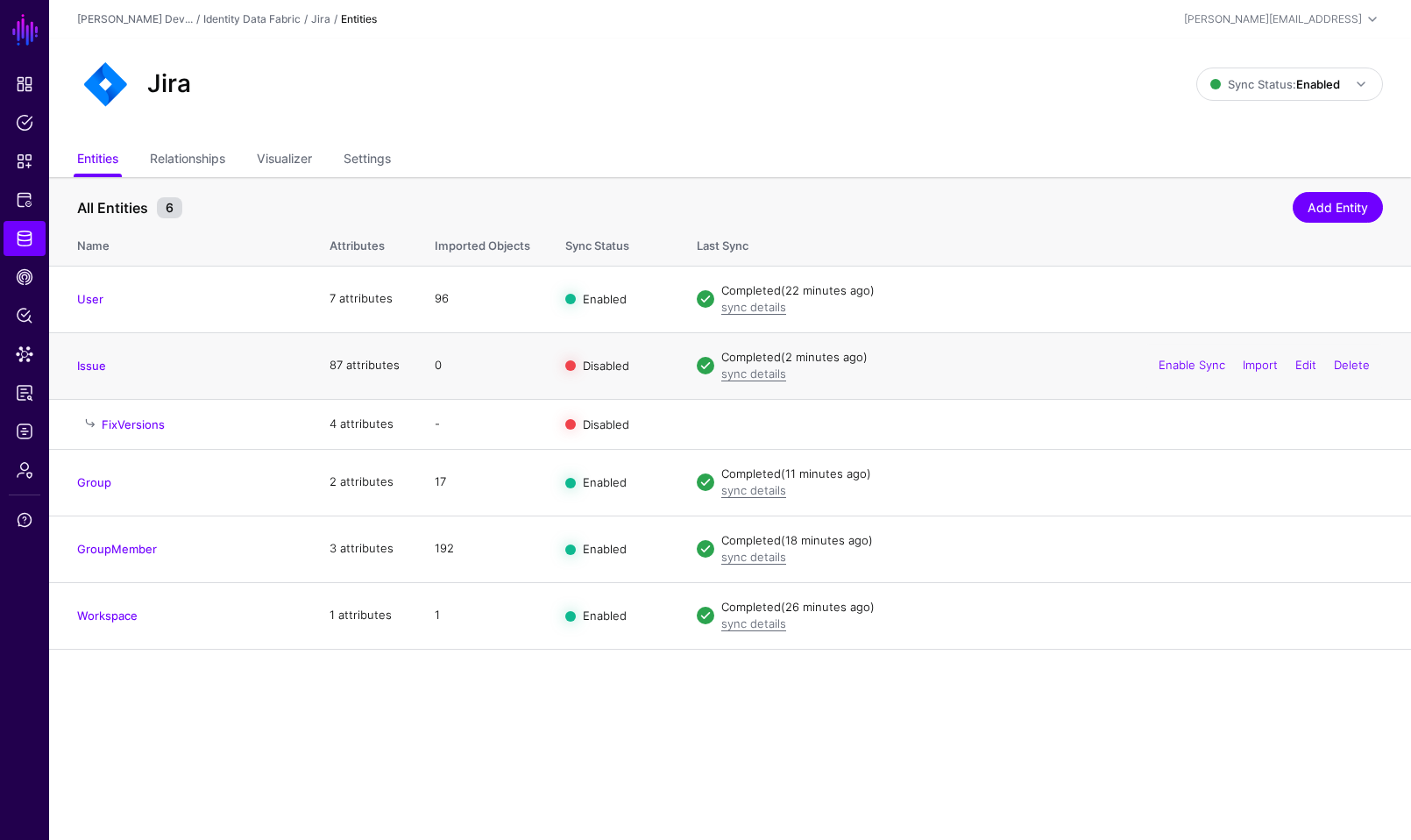
click at [93, 355] on td "Issue" at bounding box center [180, 365] width 263 height 67
click at [93, 365] on link "Issue" at bounding box center [91, 365] width 29 height 14
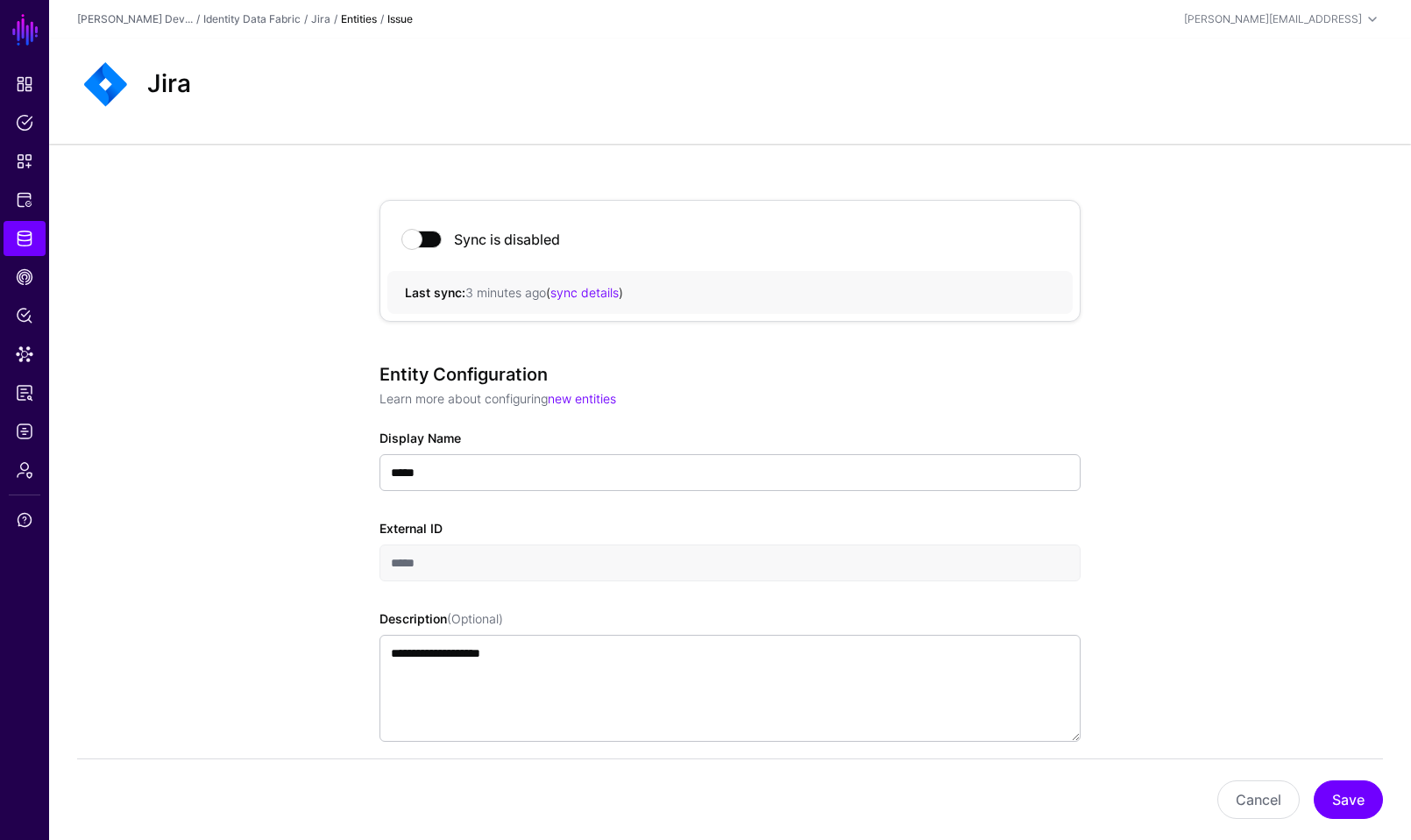
click at [341, 15] on div "/" at bounding box center [336, 19] width 11 height 15
click at [326, 15] on link "Jira" at bounding box center [320, 19] width 19 height 14
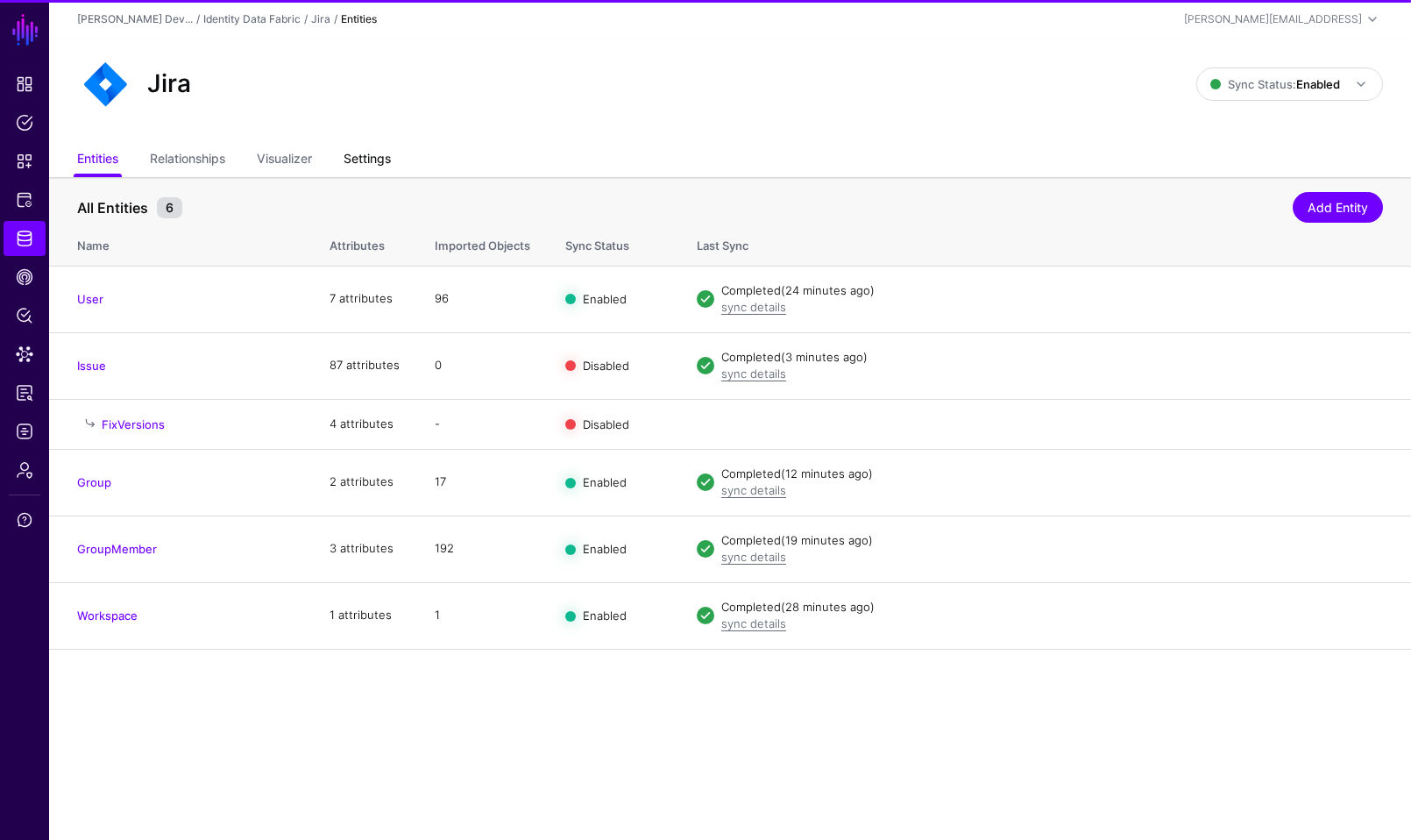
click at [384, 147] on link "Settings" at bounding box center [367, 160] width 47 height 33
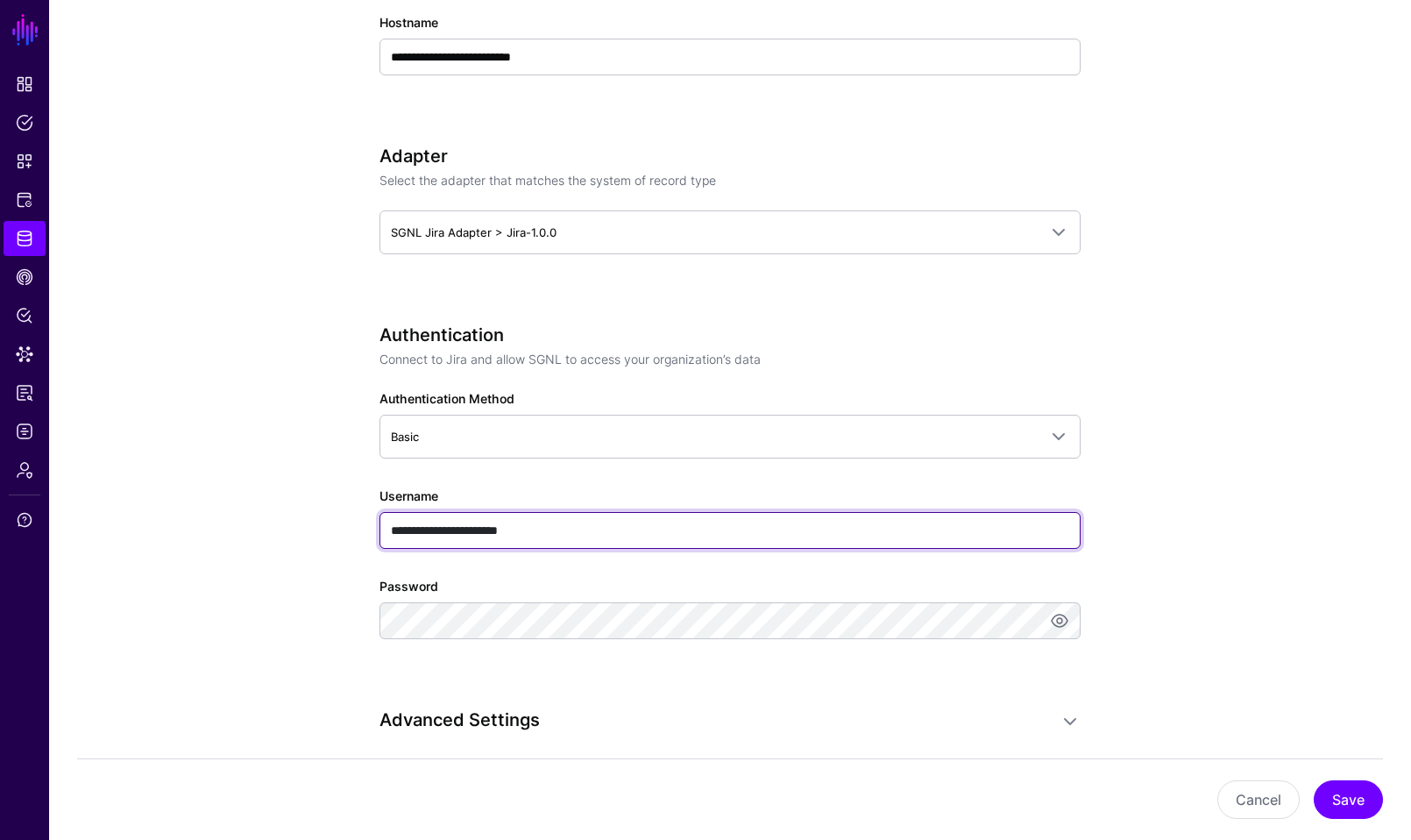
click at [478, 530] on input "**********" at bounding box center [730, 530] width 701 height 37
type input "**********"
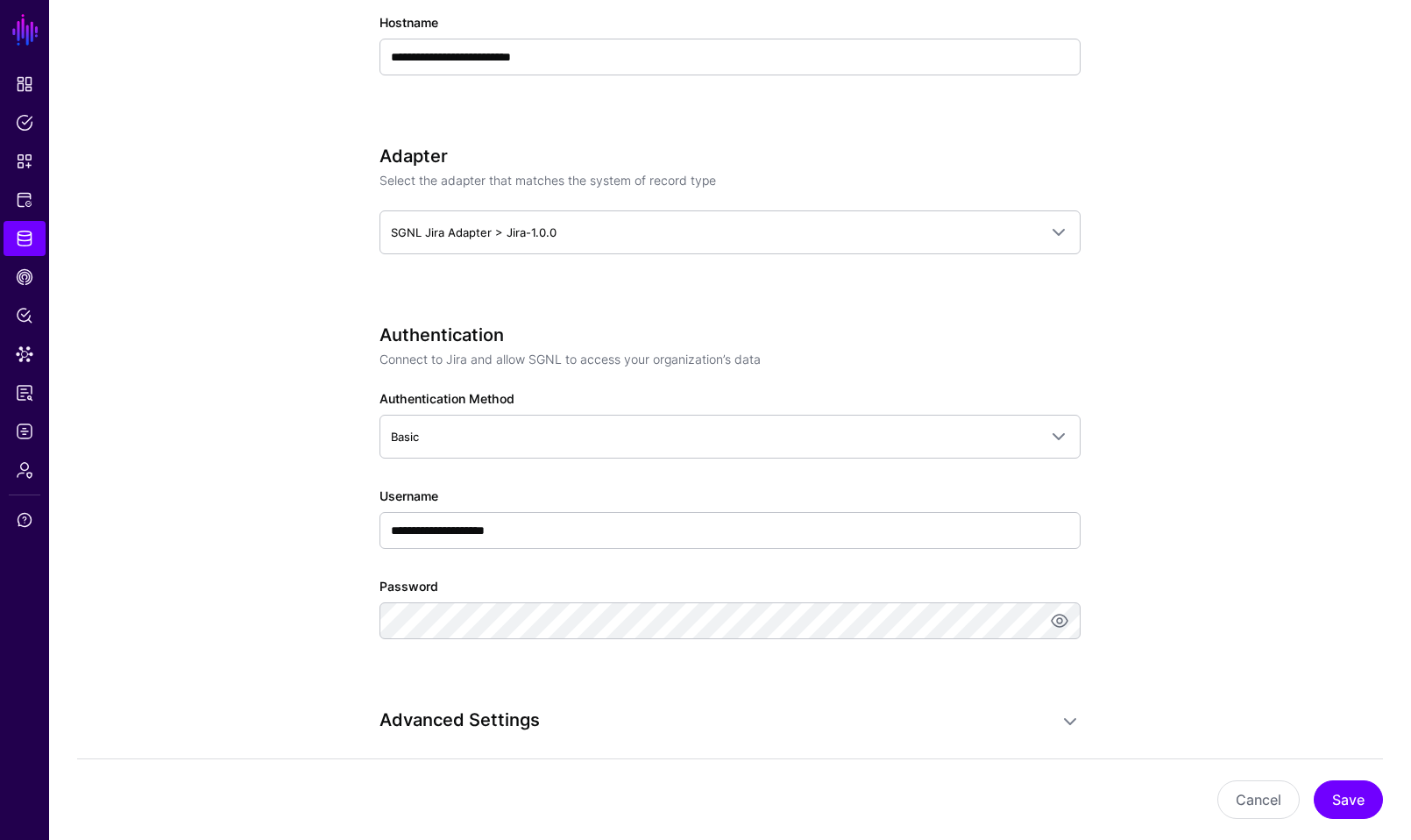
click at [1360, 732] on app-datasources-details-form "**********" at bounding box center [729, 614] width 1361 height 2398
click at [1360, 808] on button "Save" at bounding box center [1348, 798] width 69 height 39
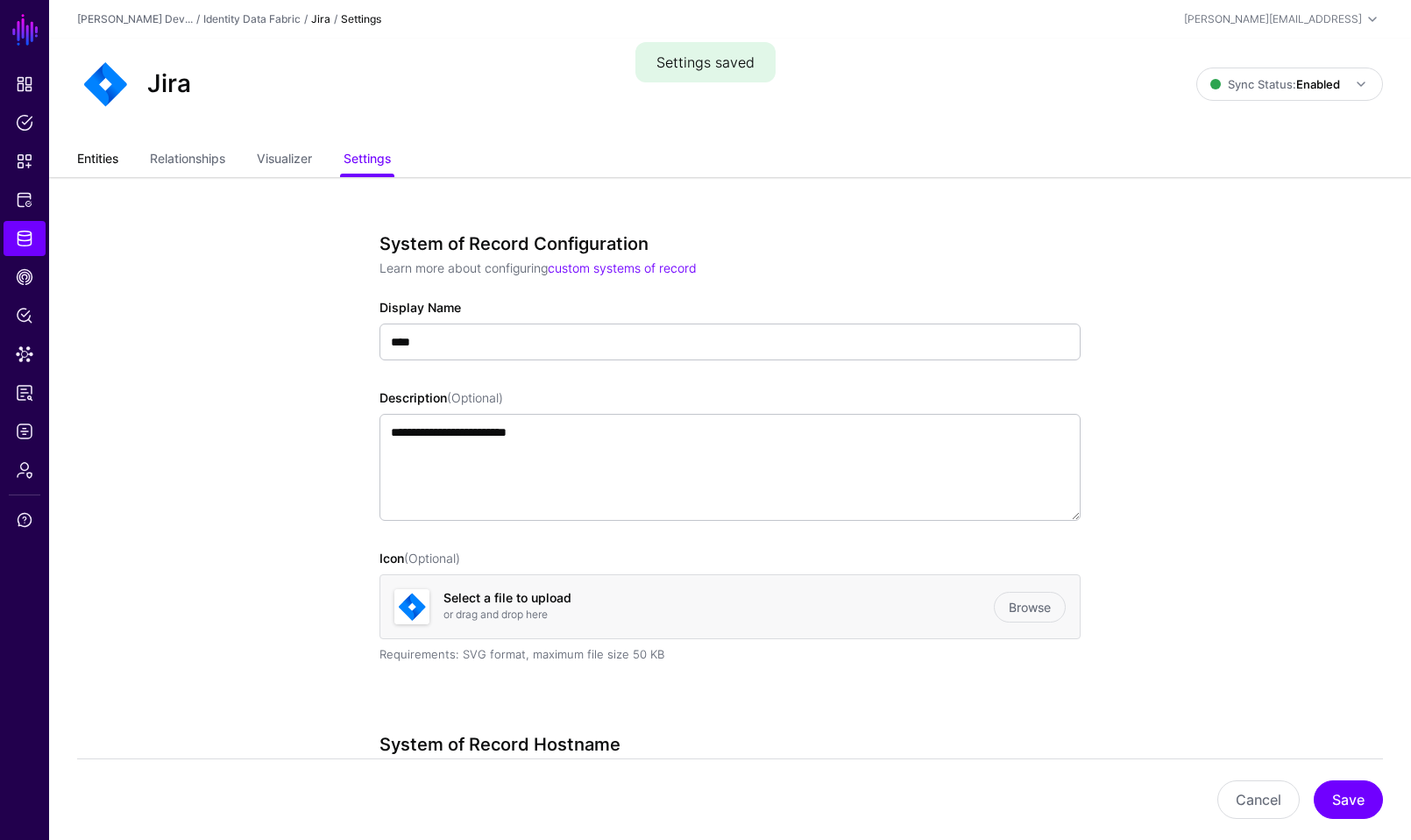
click at [88, 168] on link "Entities" at bounding box center [97, 160] width 42 height 33
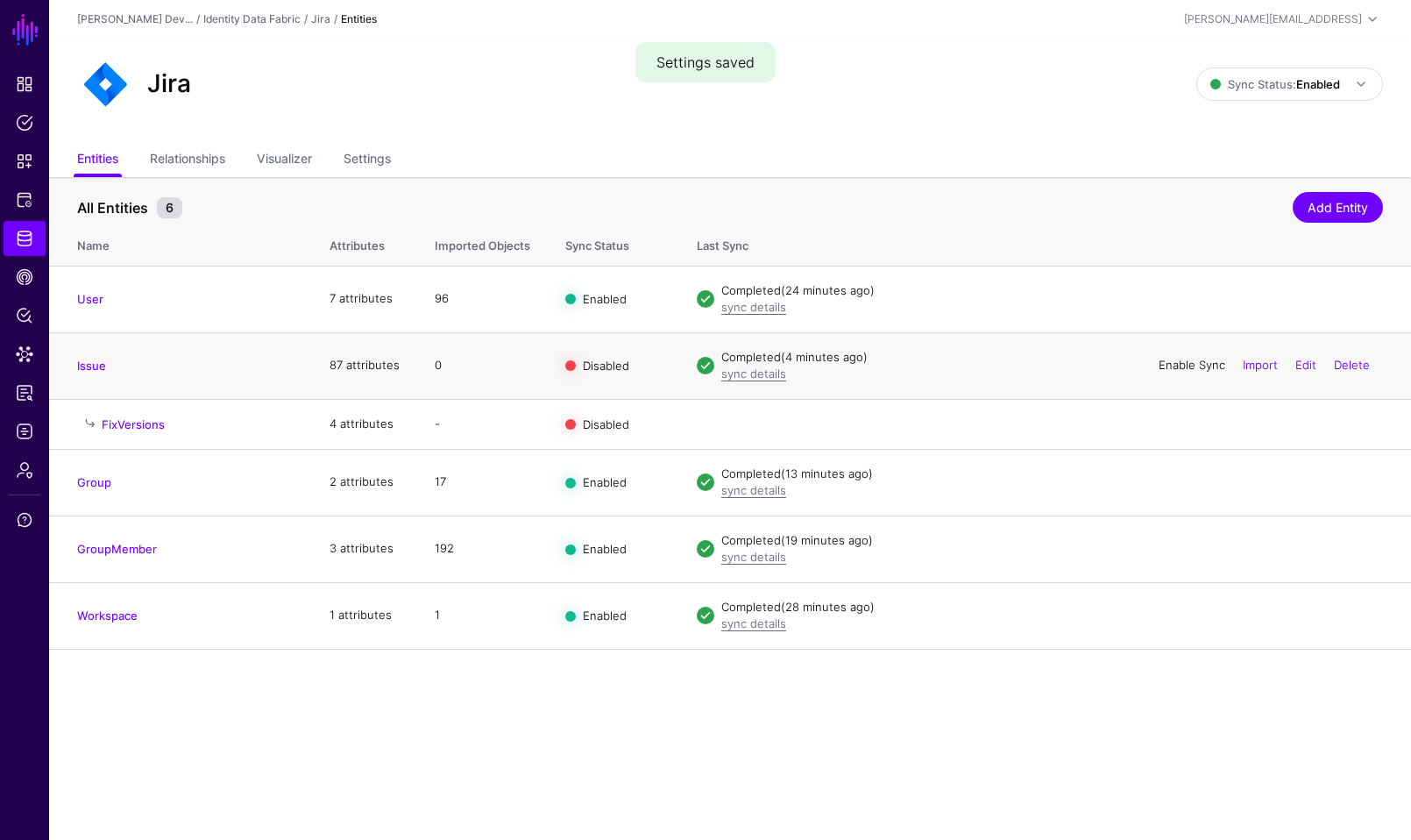
click at [1204, 363] on link "Enable Sync" at bounding box center [1192, 365] width 67 height 14
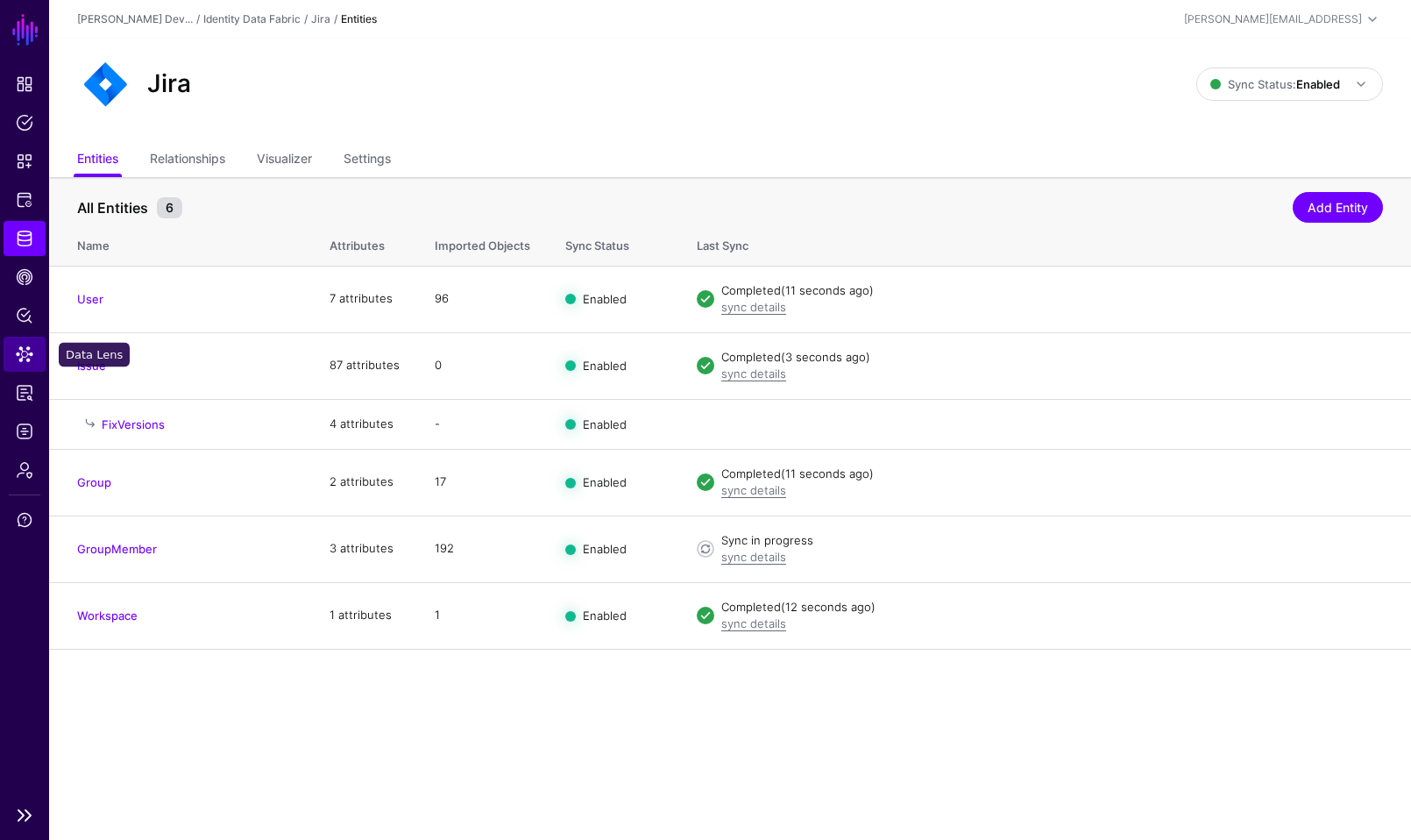
click at [13, 360] on link "Data Lens" at bounding box center [24, 354] width 42 height 35
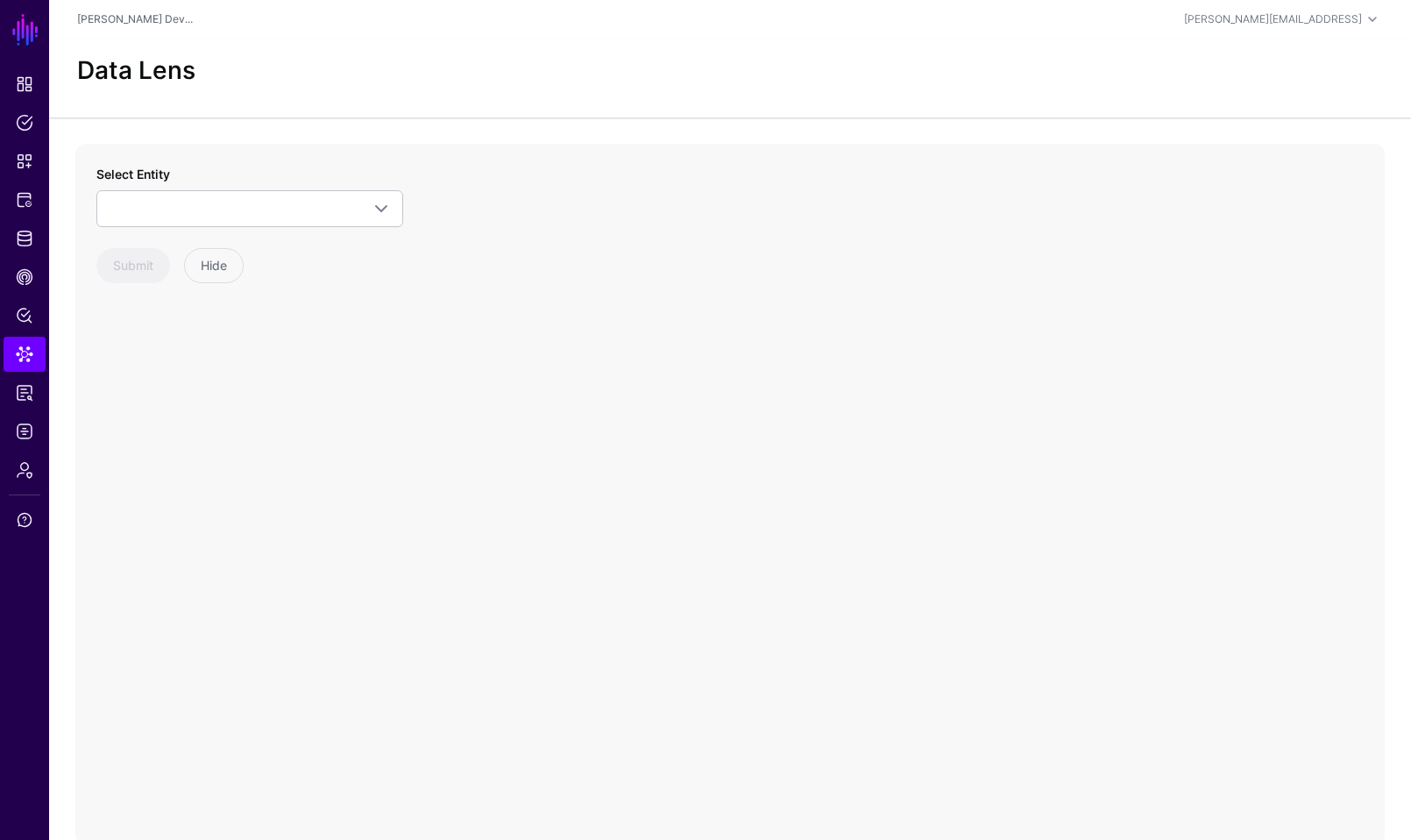
click at [293, 182] on div "Select Entity CrowdStrike Detection Device Endpoint Endpoint Incident EndpointA…" at bounding box center [250, 196] width 307 height 62
click at [290, 219] on link at bounding box center [250, 208] width 307 height 37
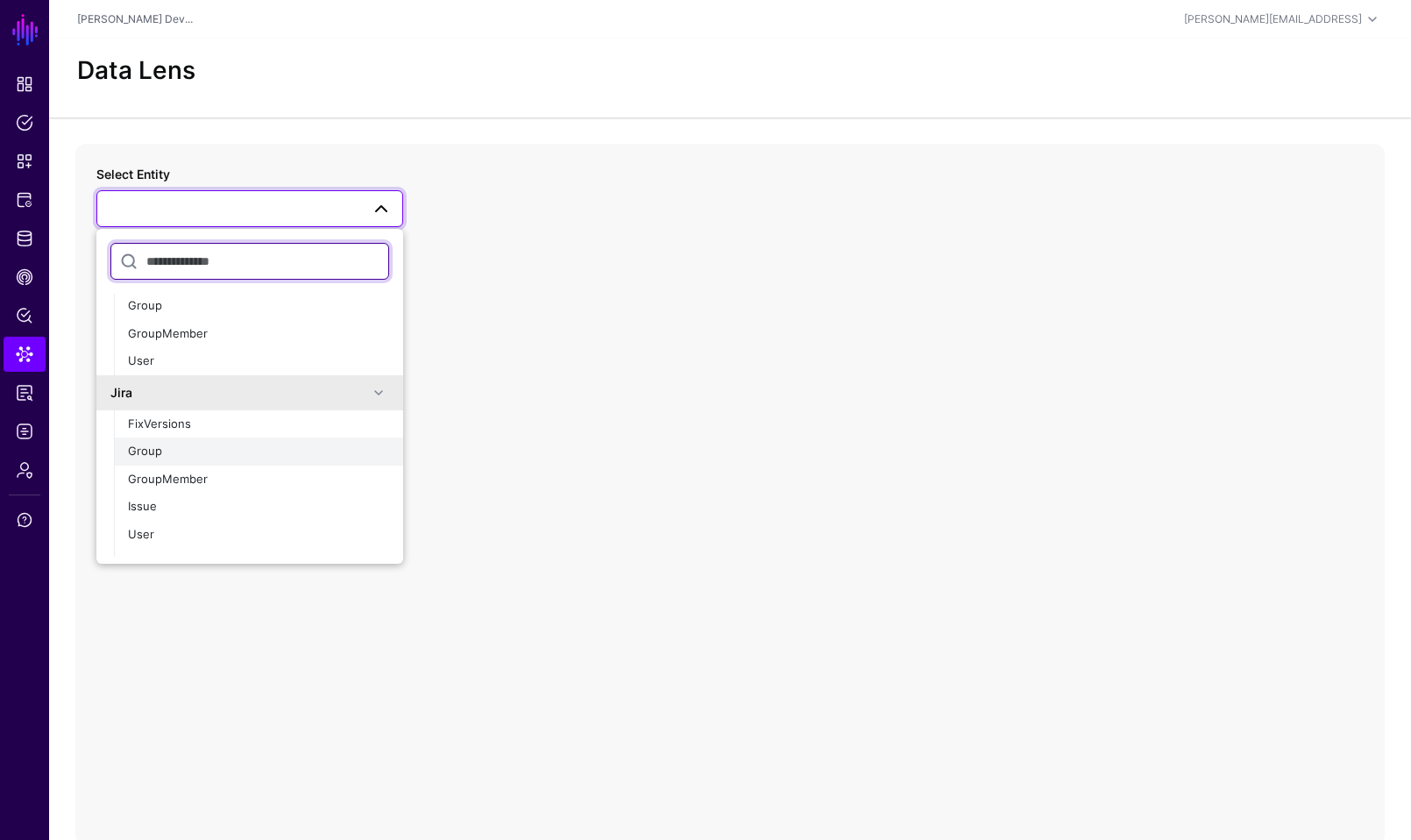
scroll to position [439, 0]
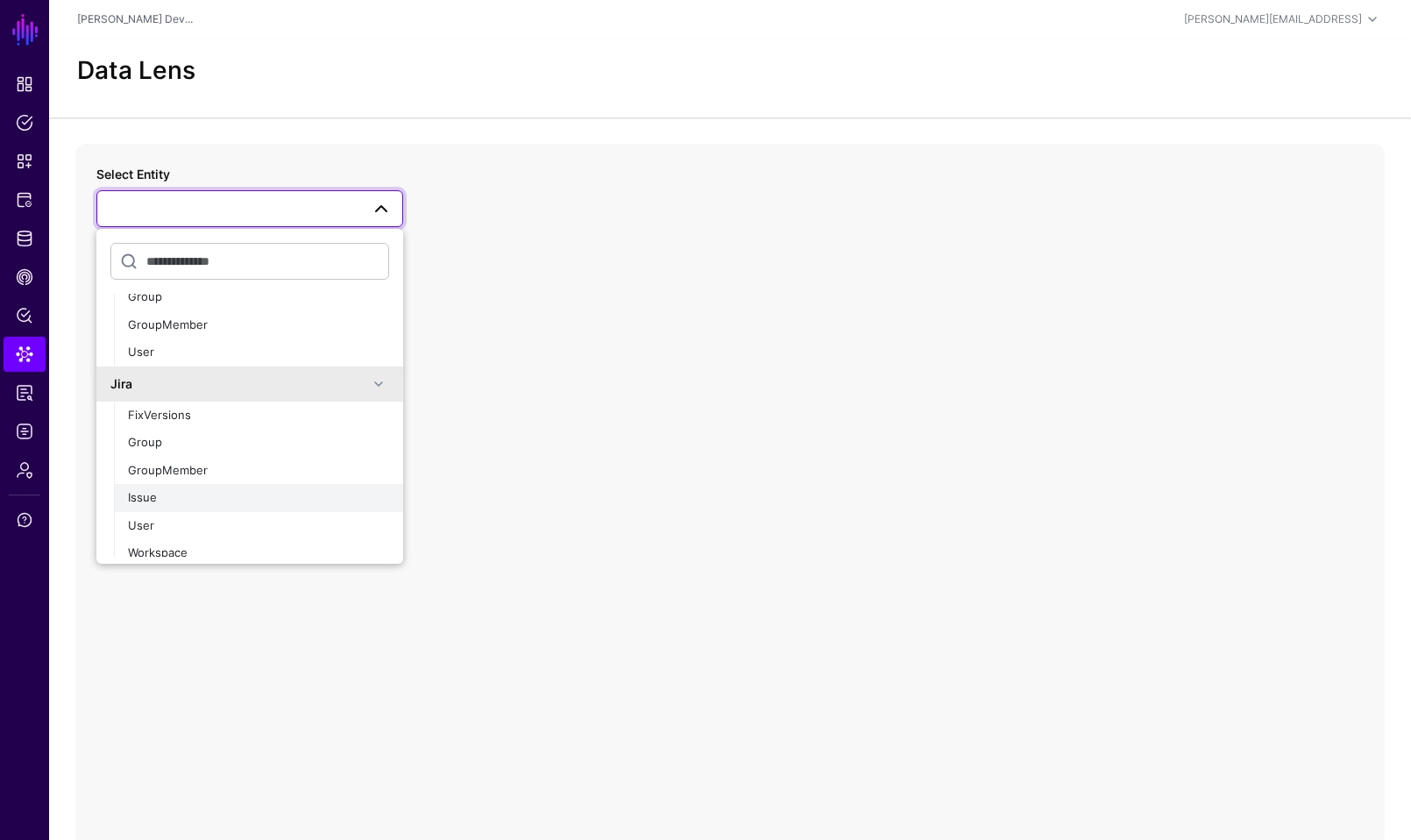
click at [160, 502] on div "Issue" at bounding box center [258, 497] width 261 height 17
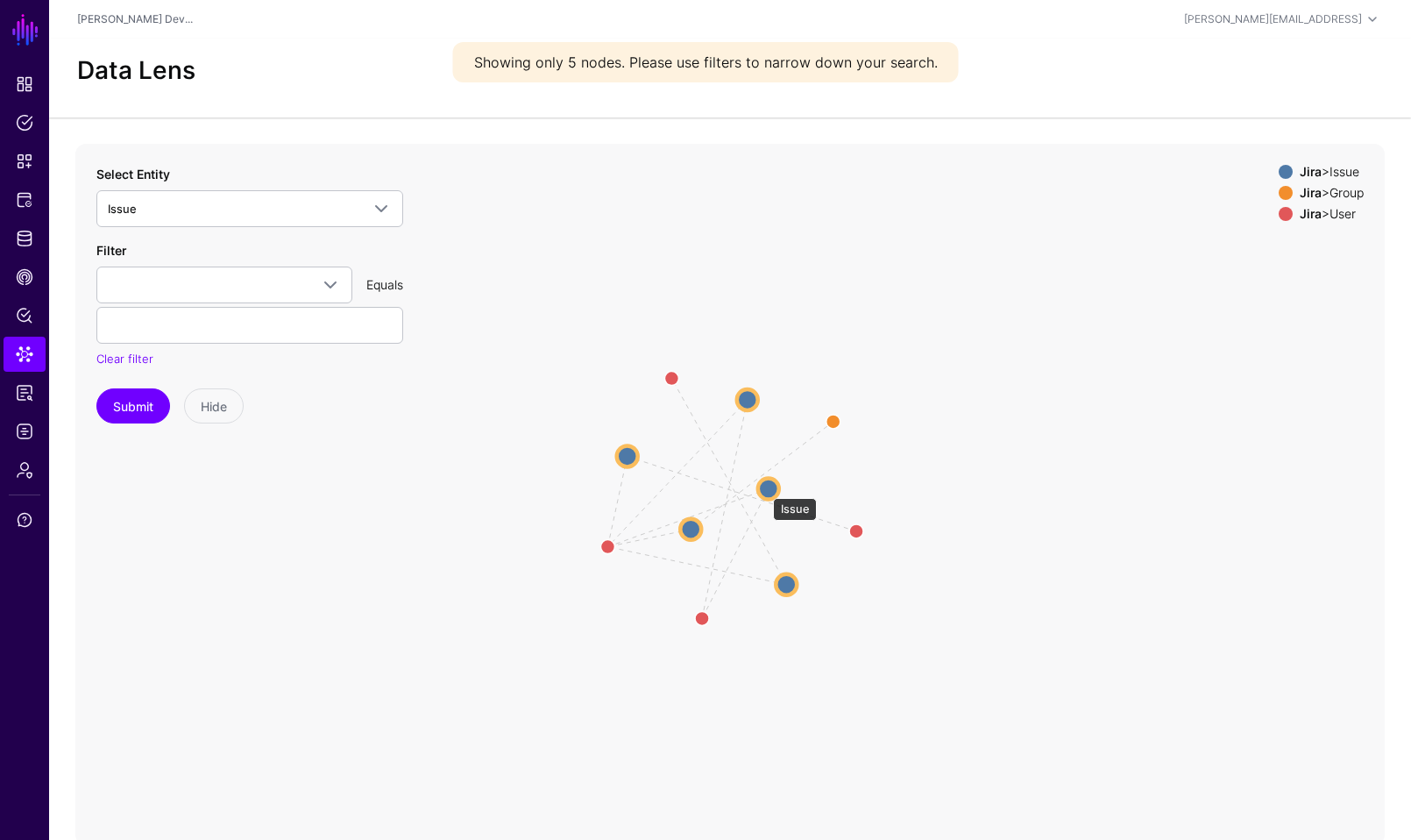
click at [764, 489] on circle at bounding box center [768, 487] width 21 height 21
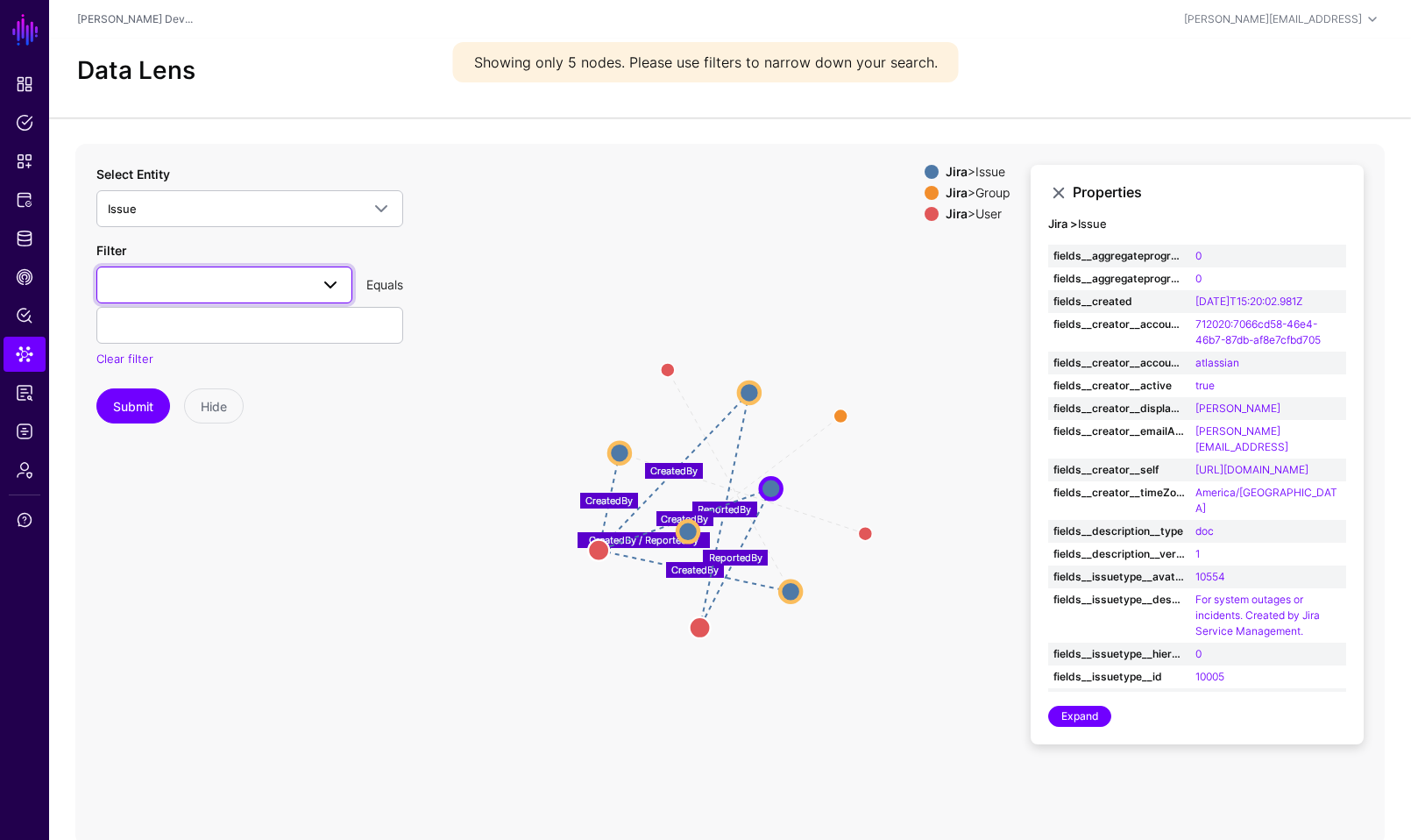
click at [219, 288] on span at bounding box center [224, 284] width 233 height 21
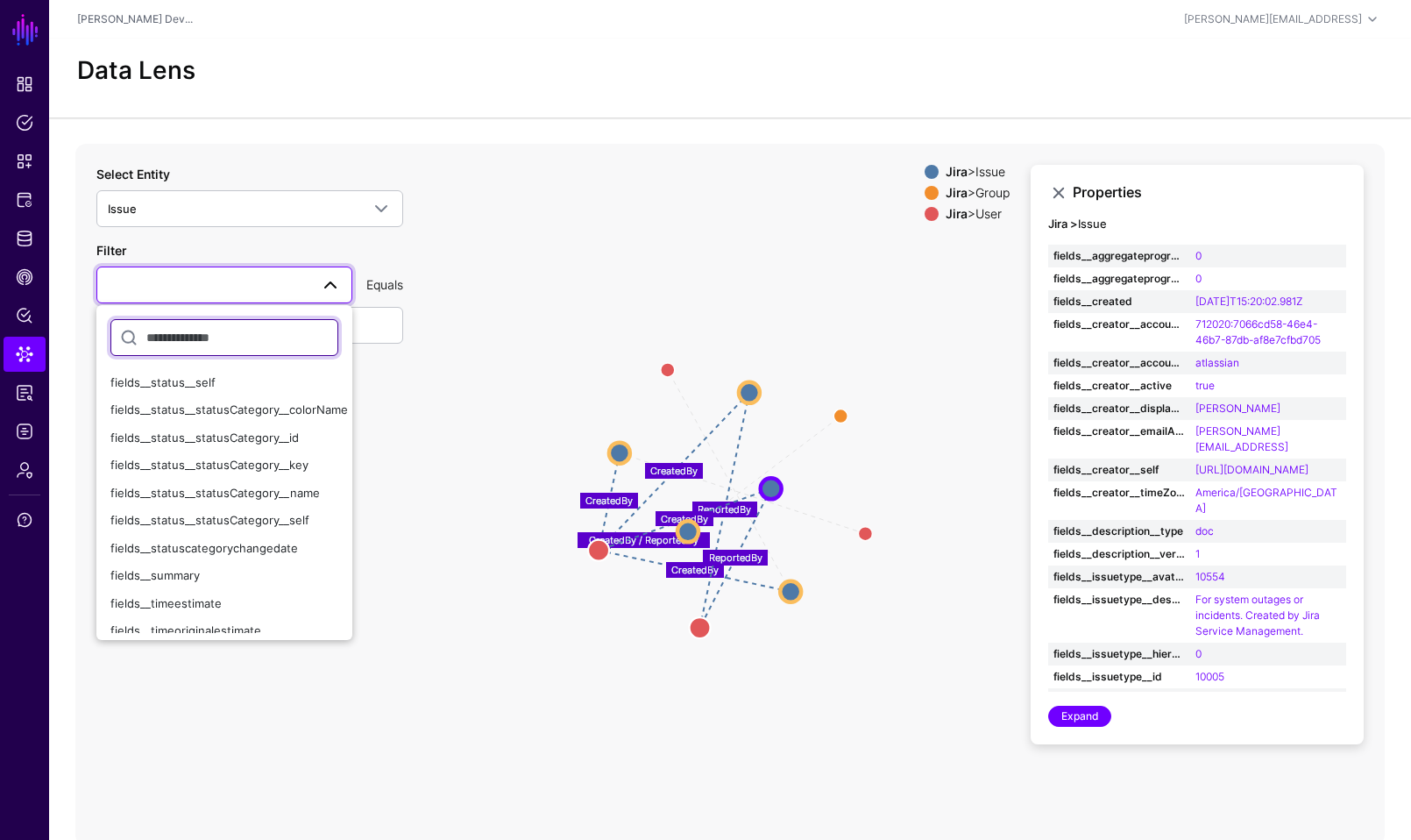
scroll to position [2138, 0]
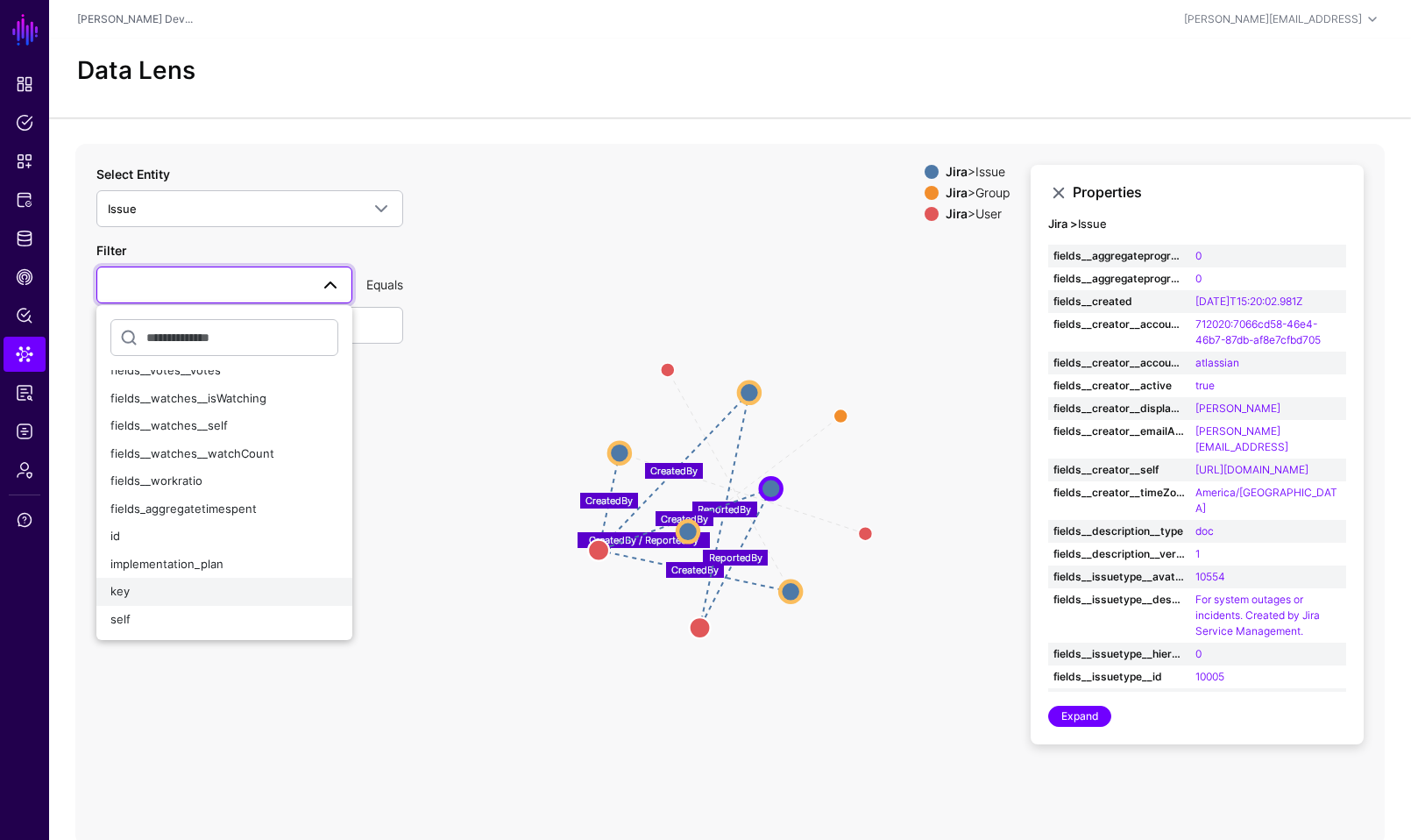
click at [143, 580] on button "key" at bounding box center [225, 591] width 256 height 28
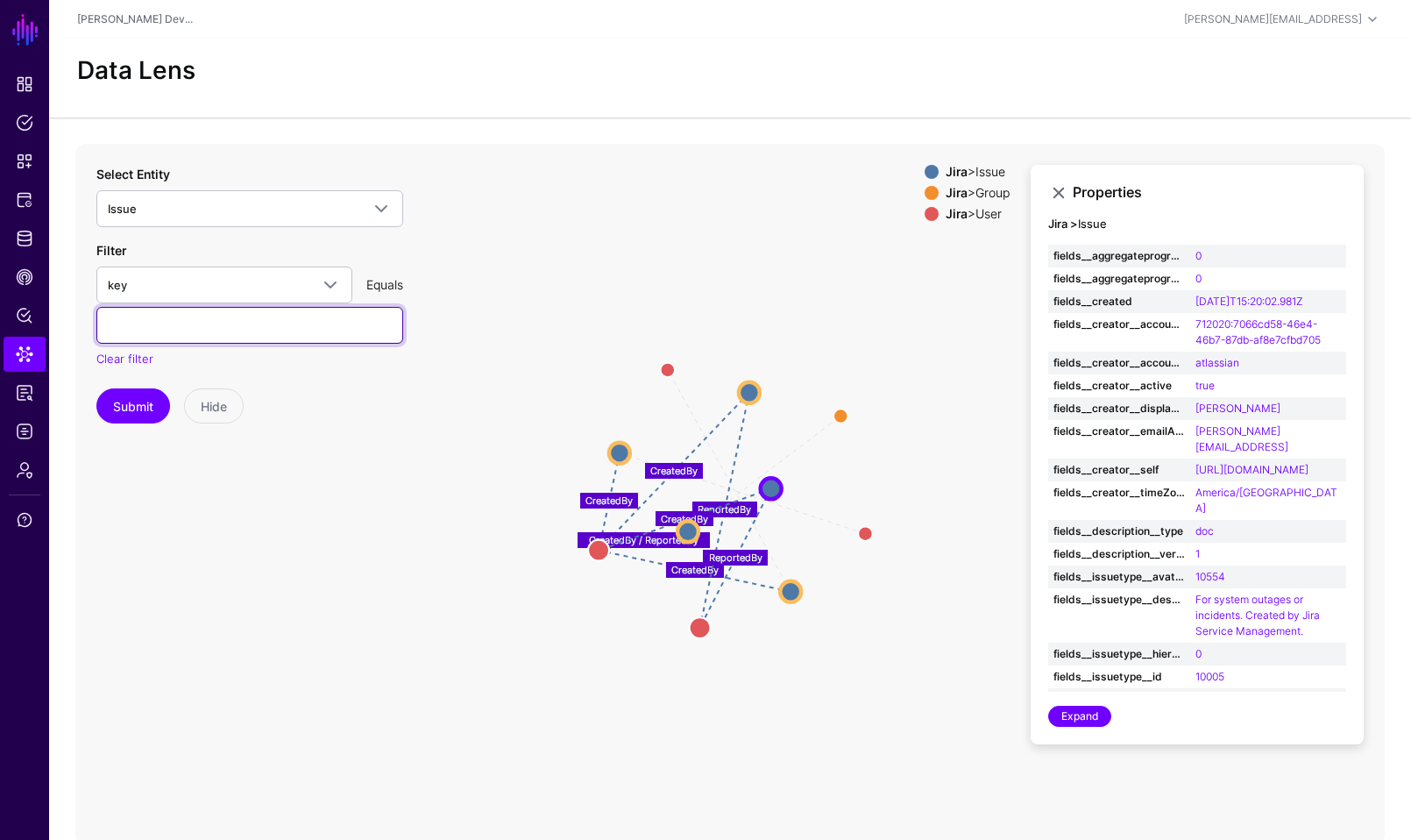
click at [184, 319] on input "text" at bounding box center [250, 325] width 307 height 37
type input "**********"
click at [144, 391] on button "Submit" at bounding box center [134, 405] width 74 height 35
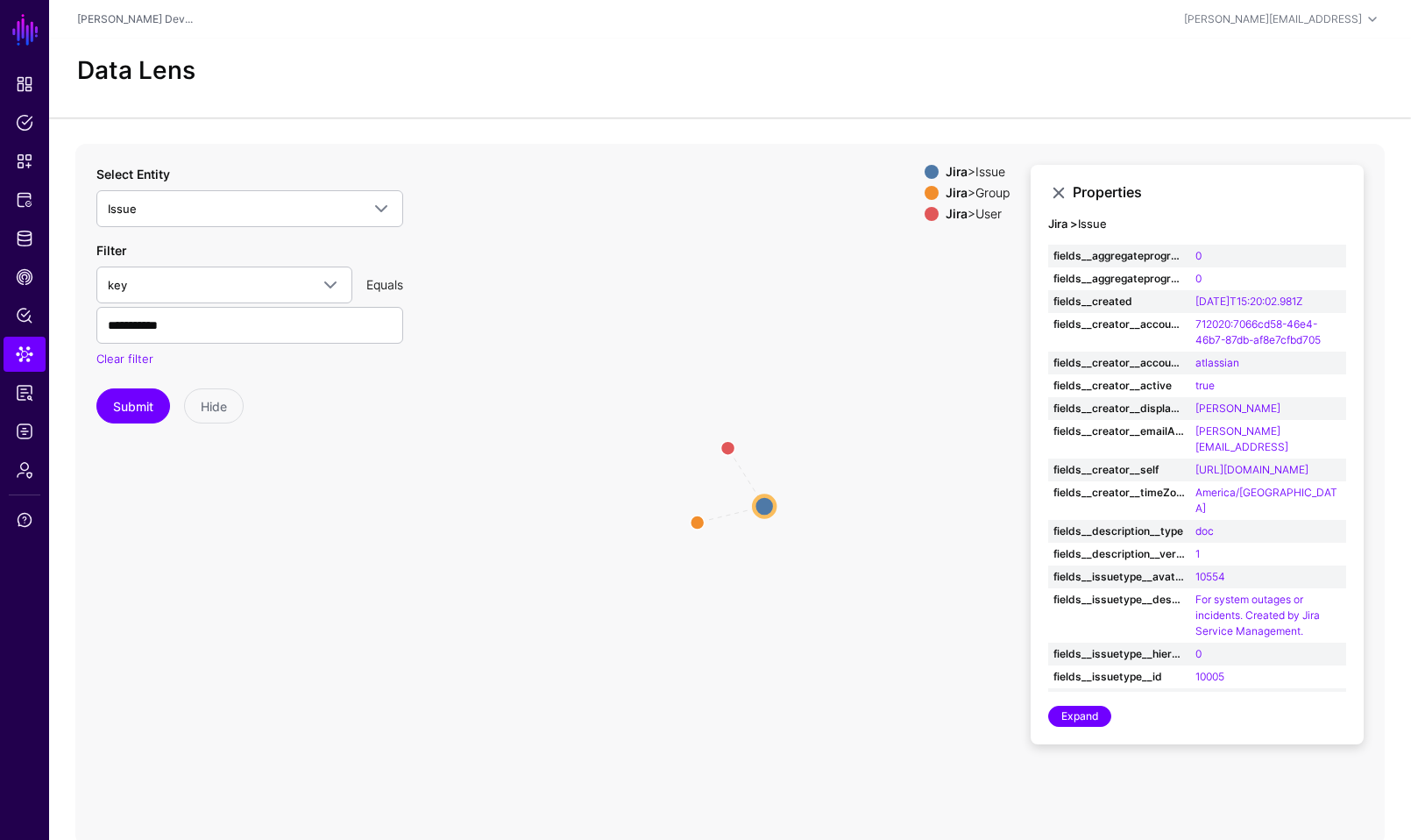
click at [765, 511] on circle at bounding box center [763, 505] width 21 height 21
